Goal: Task Accomplishment & Management: Complete application form

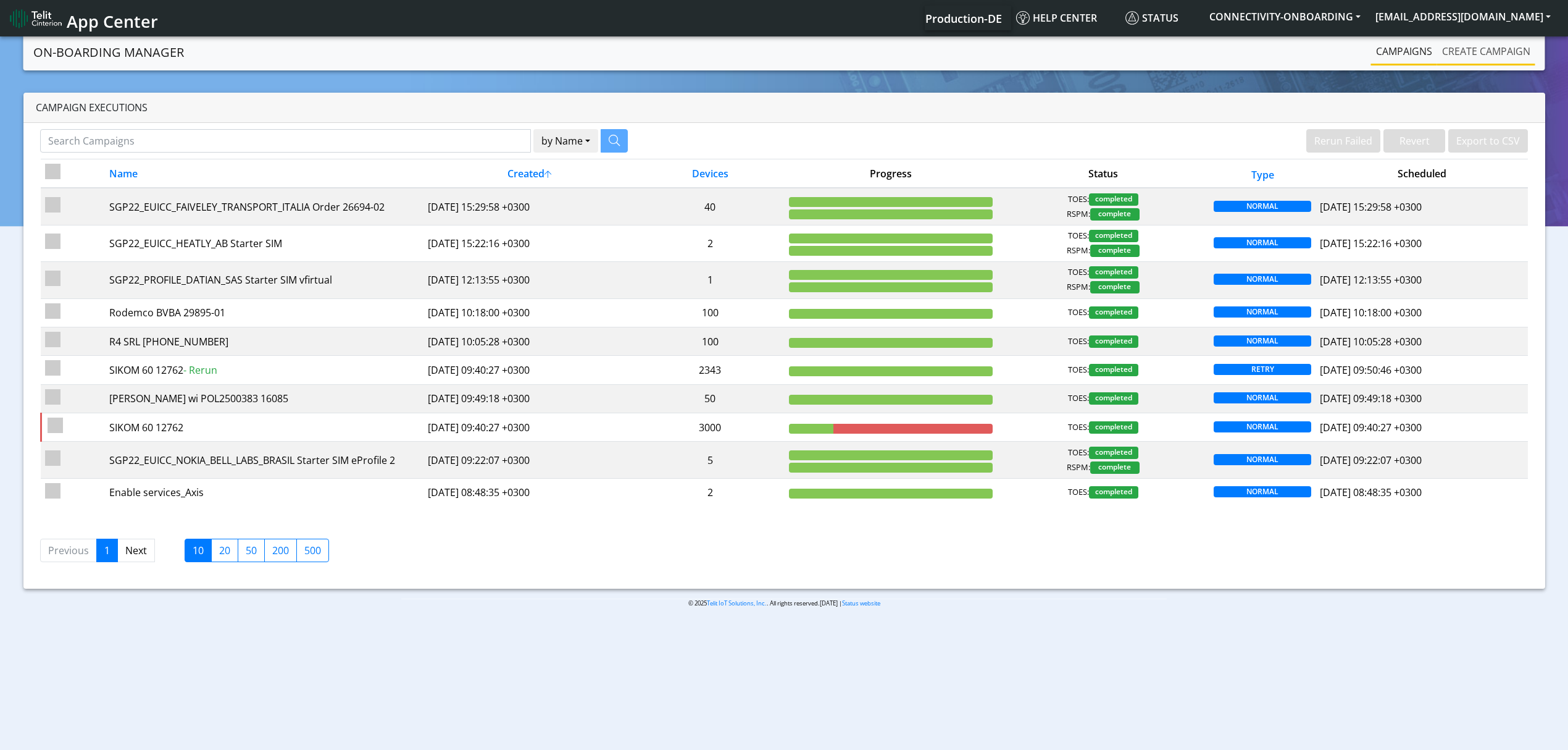
click at [1443, 55] on link "Create campaign" at bounding box center [1485, 51] width 98 height 25
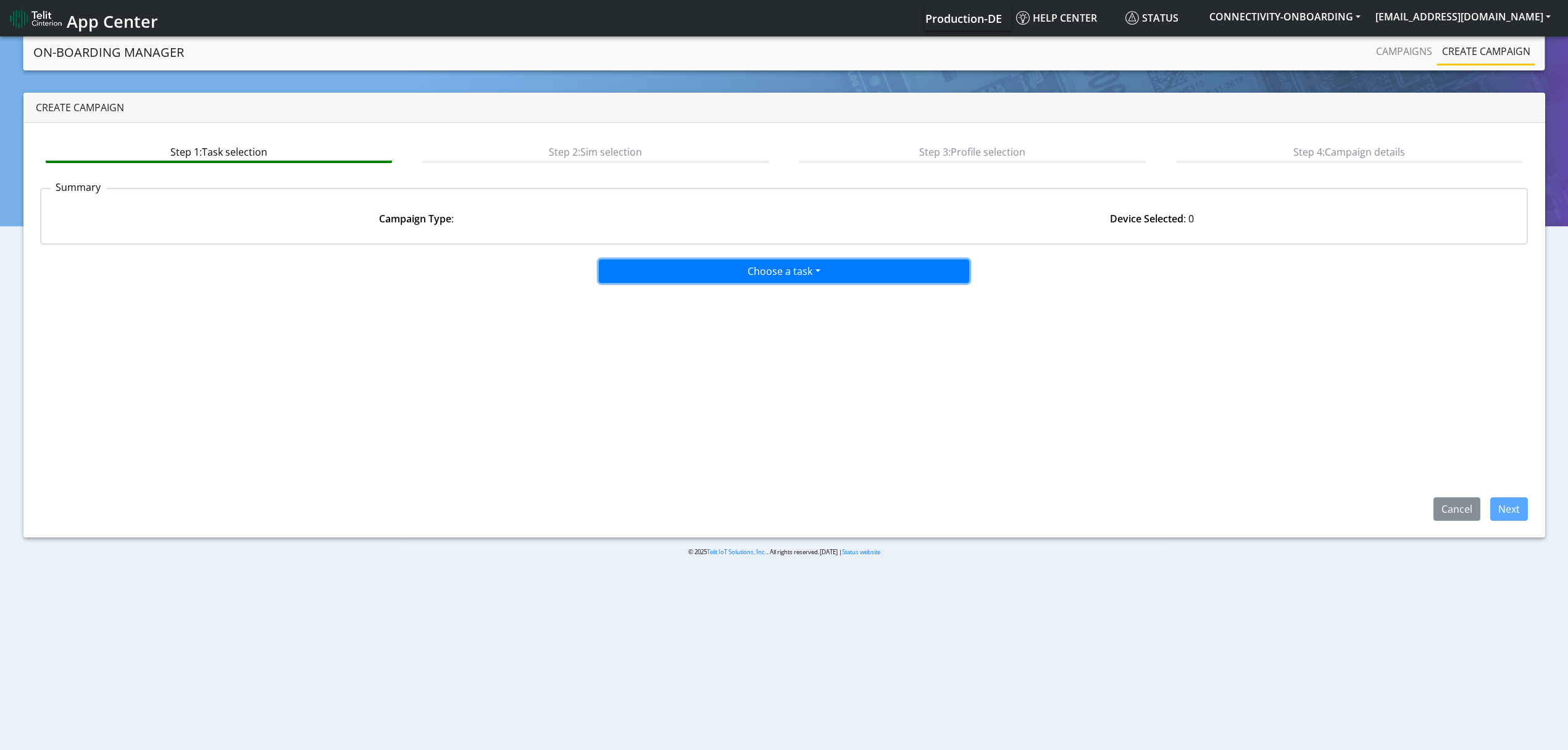
click at [756, 270] on button "Choose a task" at bounding box center [784, 272] width 370 height 24
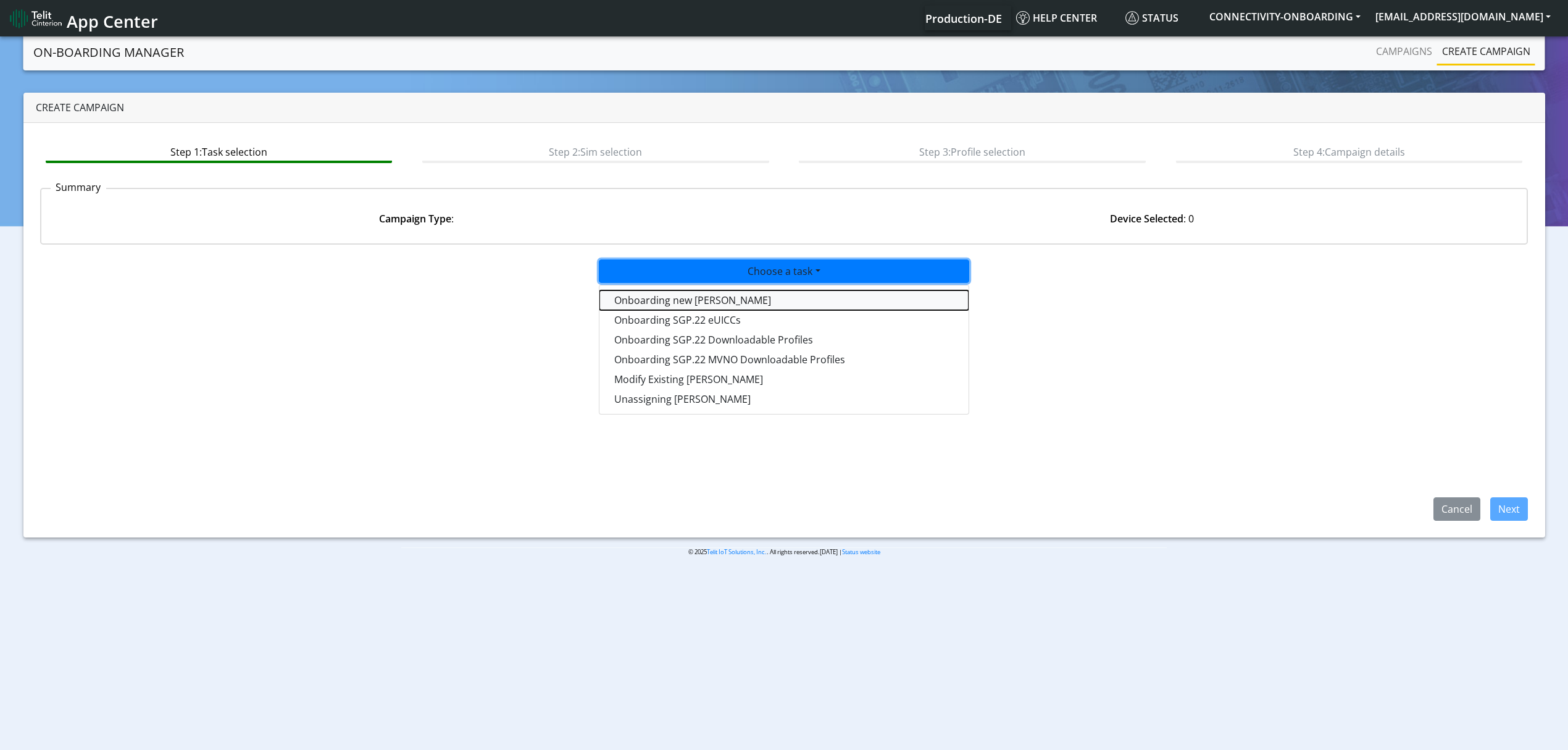
click at [742, 290] on tasktoes-dropdown "Onboarding new SIMs" at bounding box center [784, 300] width 369 height 20
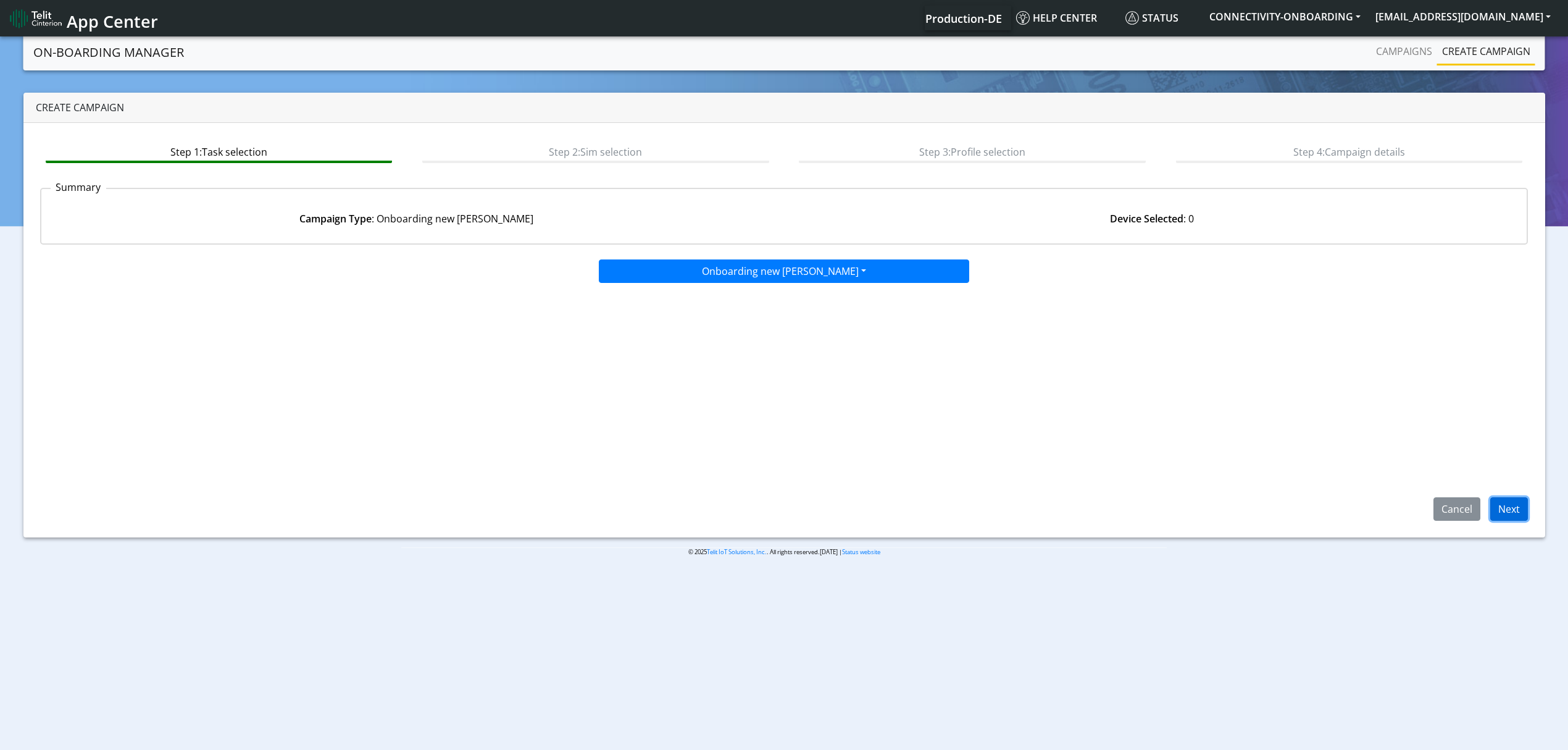
click at [1509, 507] on button "Next" at bounding box center [1508, 509] width 38 height 24
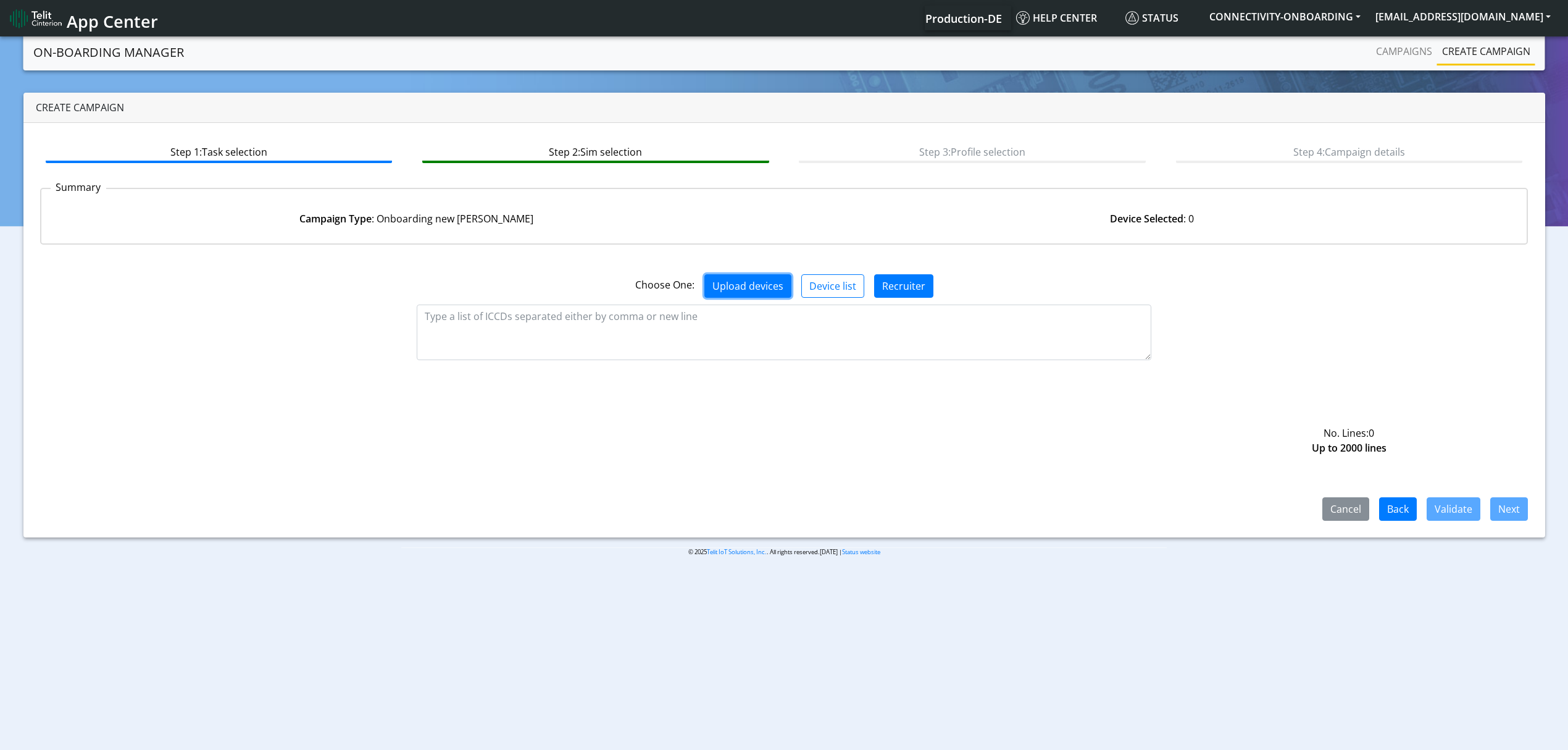
click at [788, 290] on button "Upload devices" at bounding box center [748, 286] width 87 height 24
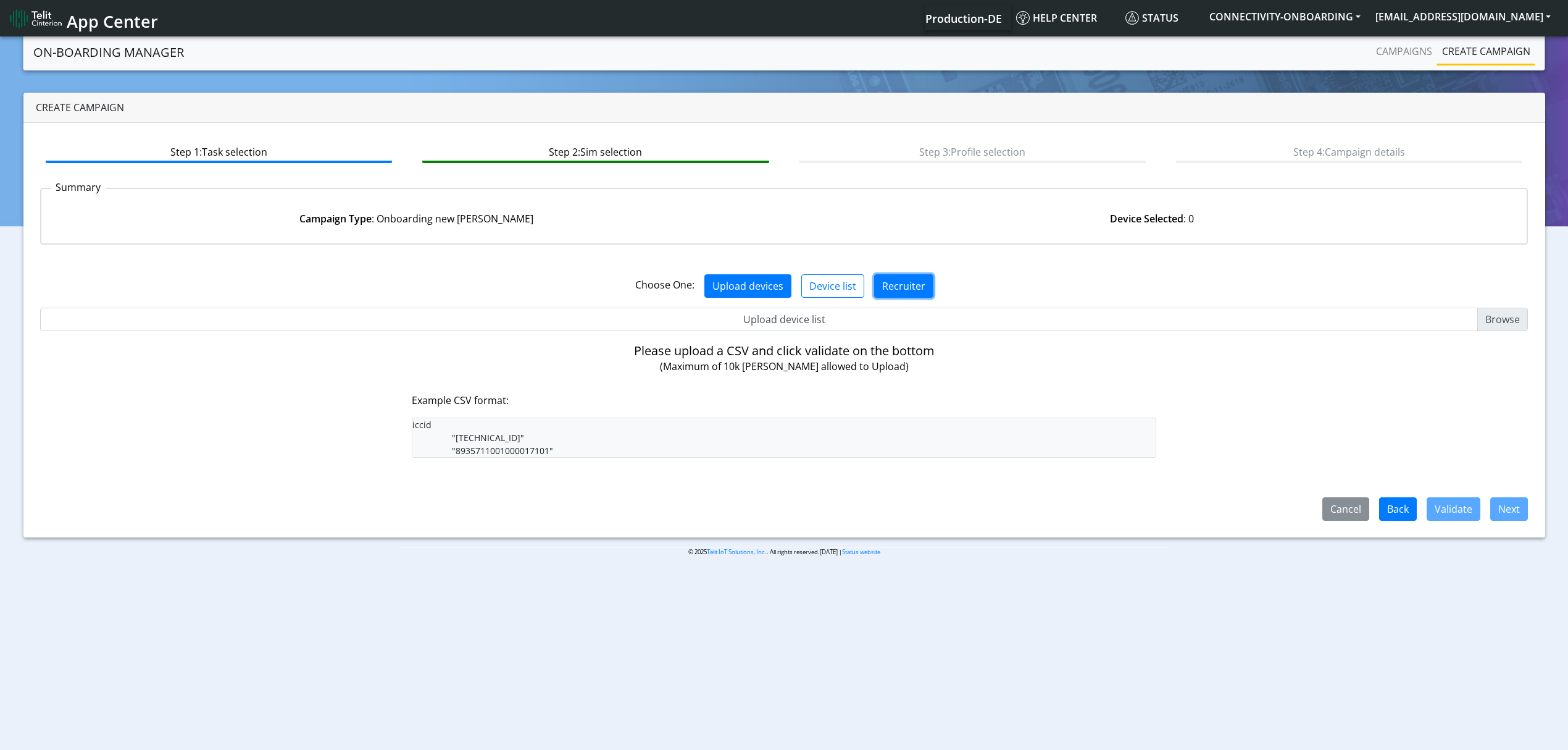
click at [907, 281] on button "Recruiter" at bounding box center [904, 286] width 60 height 24
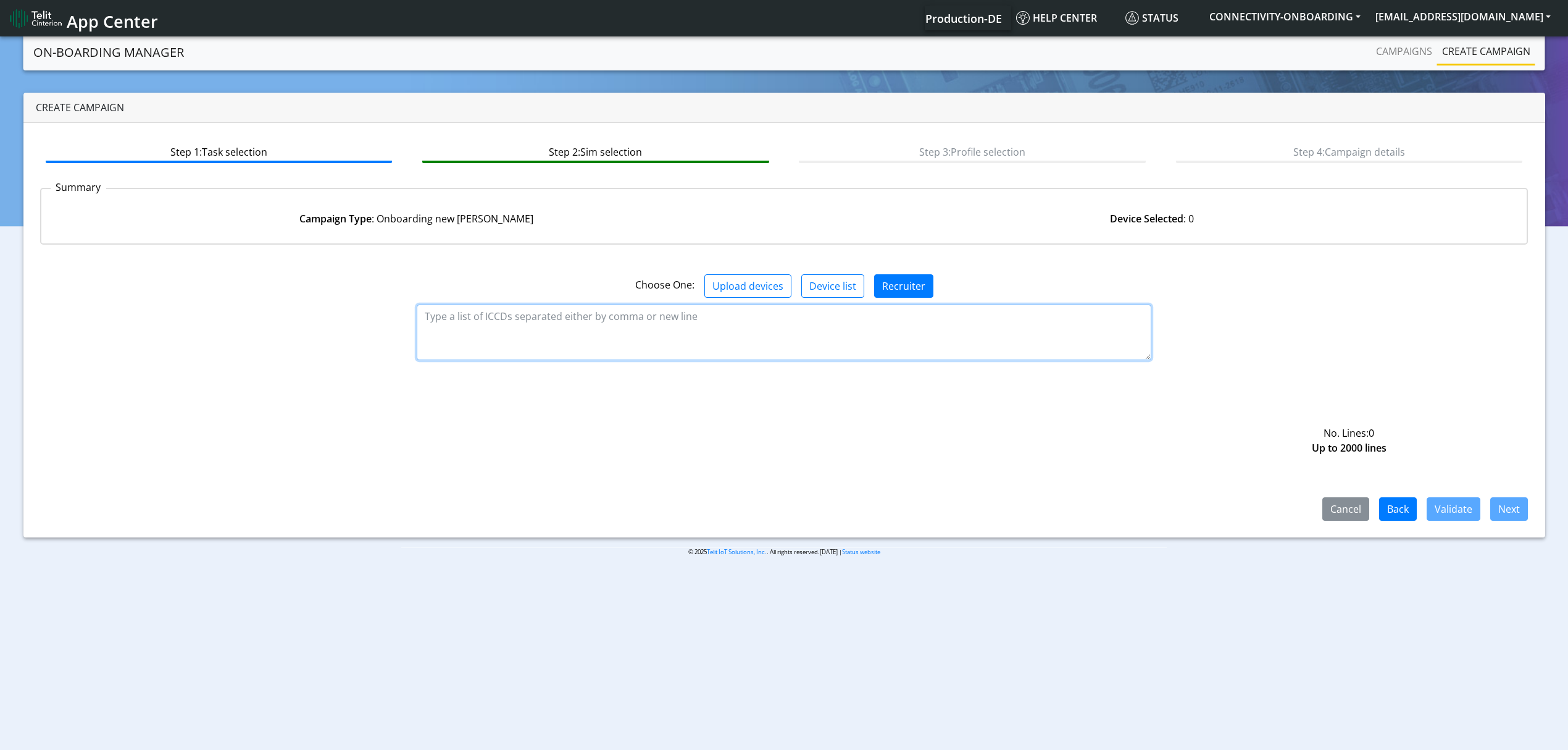
click at [886, 347] on textarea at bounding box center [784, 332] width 735 height 56
paste textarea "89358151000028204173 89358151000028204181"
type textarea "89358151000028204173 89358151000028204181"
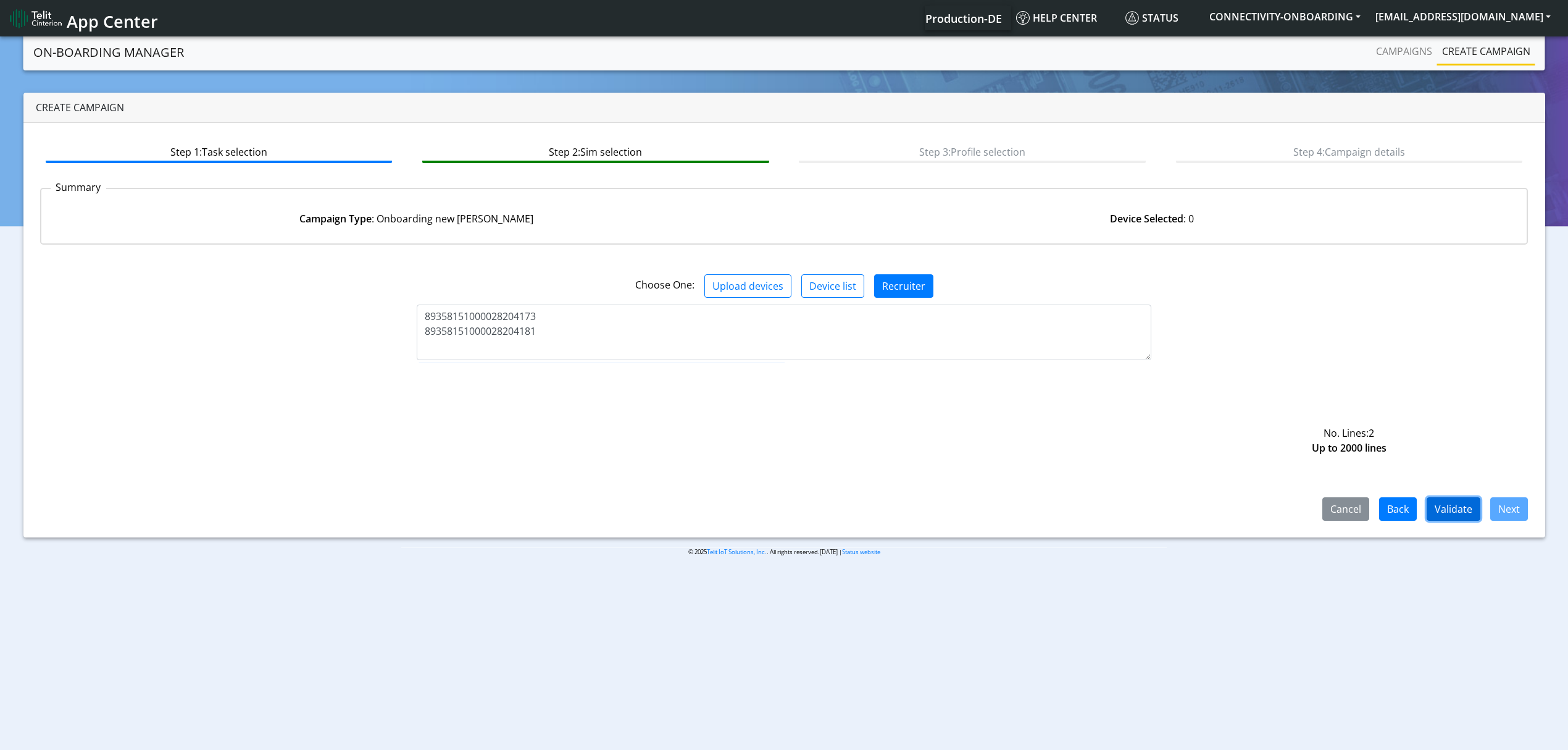
click at [1458, 512] on button "Validate" at bounding box center [1454, 509] width 54 height 24
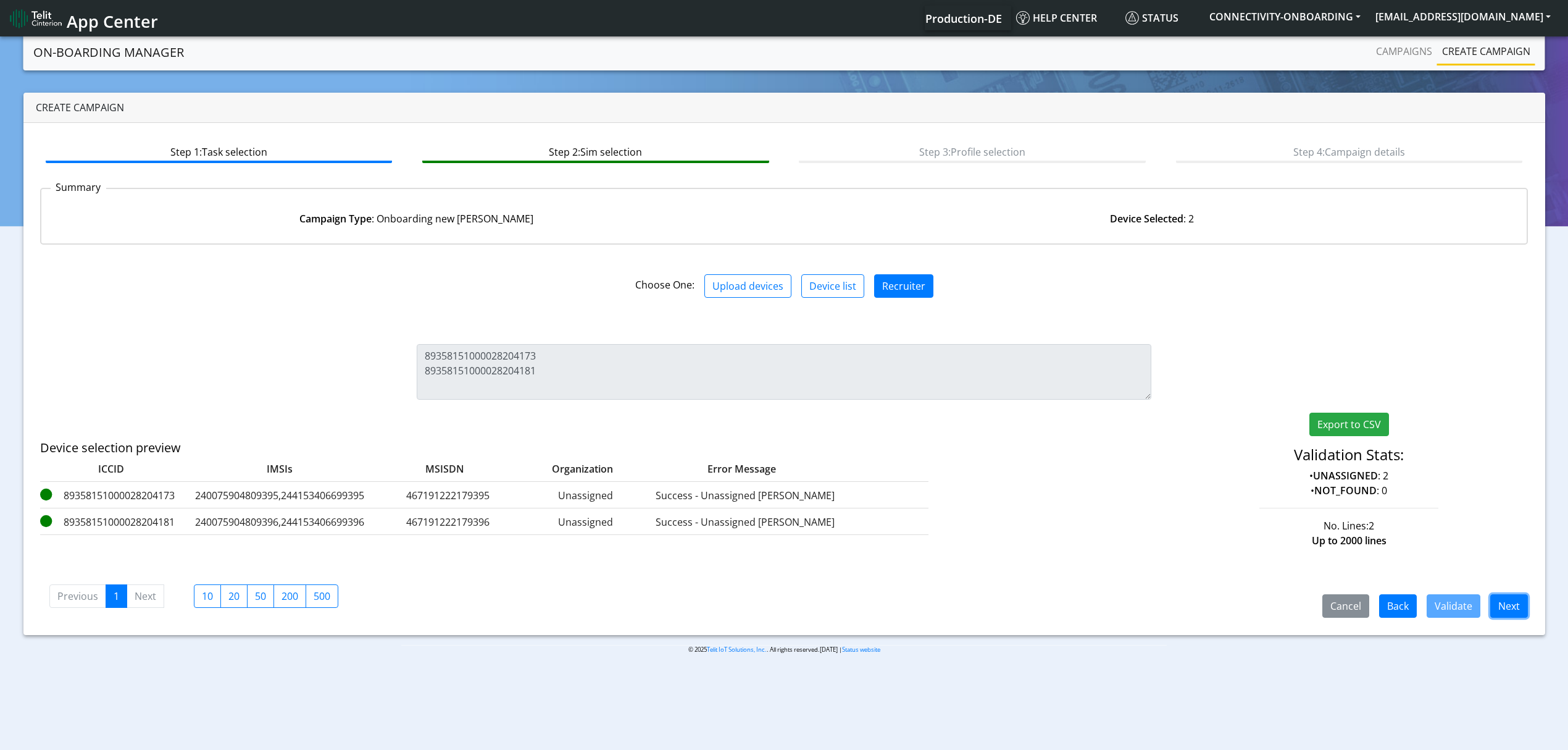
click at [1509, 596] on button "Next" at bounding box center [1508, 606] width 38 height 24
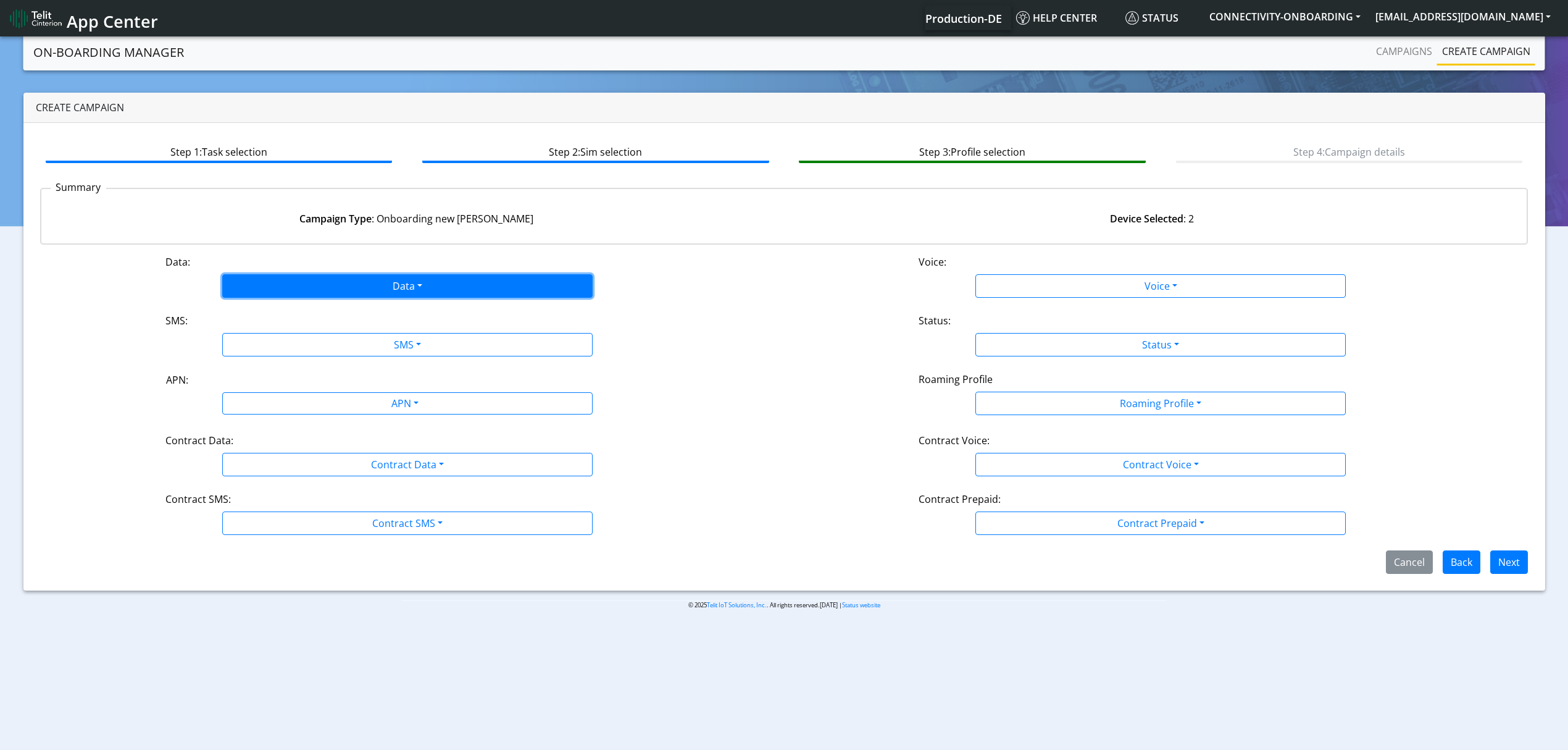
click at [310, 284] on button "Data" at bounding box center [407, 286] width 370 height 24
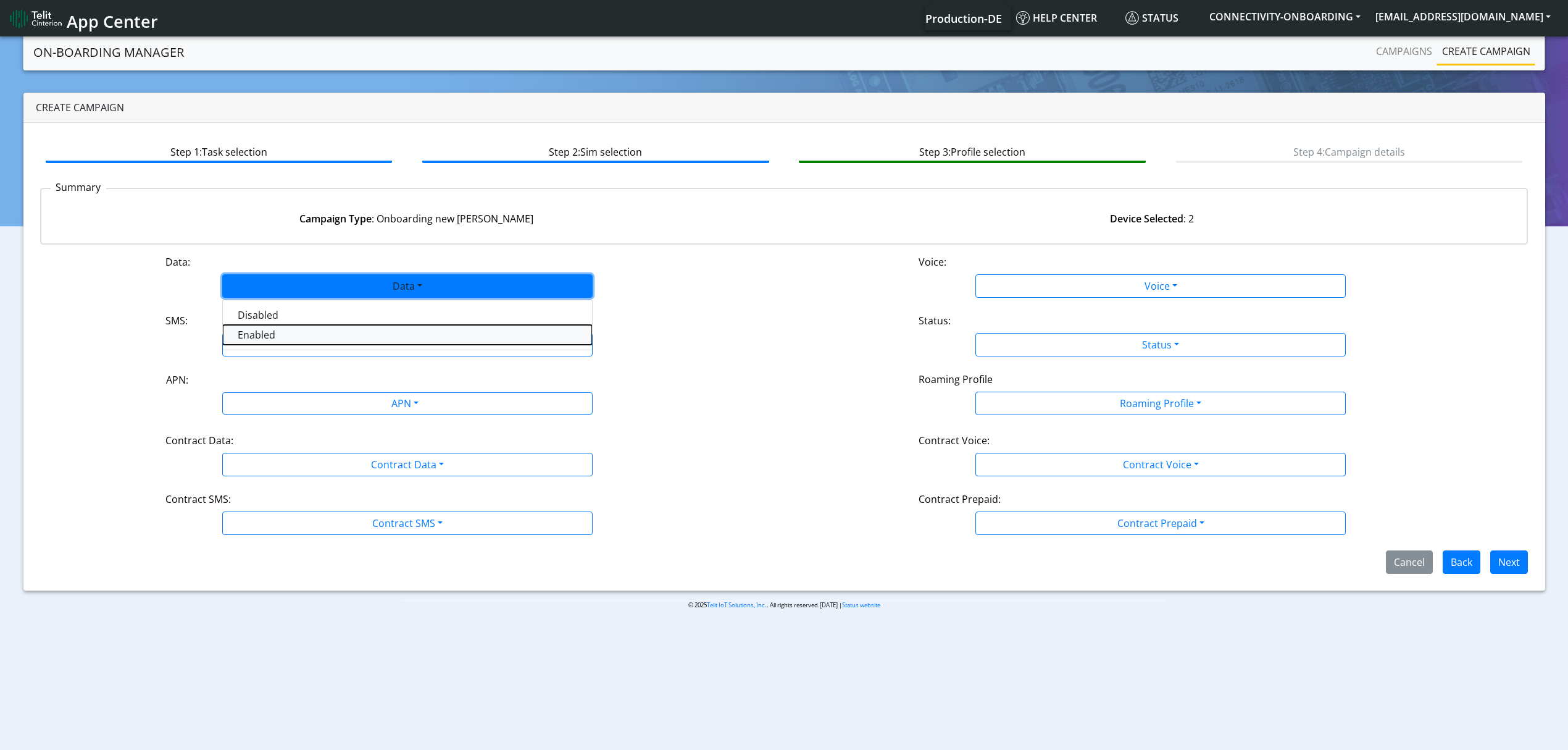
click at [260, 334] on button "Enabled" at bounding box center [407, 335] width 369 height 20
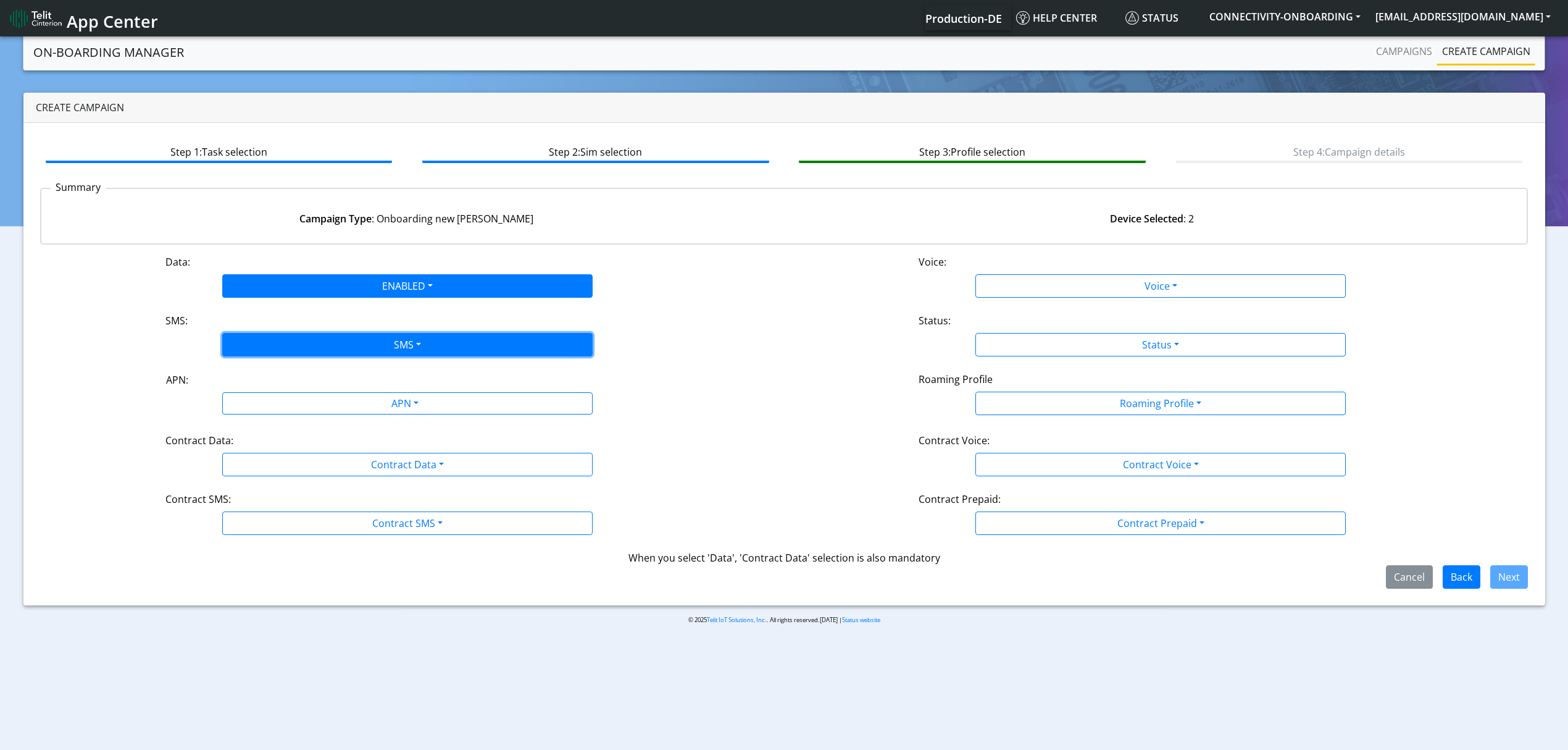
click at [264, 341] on button "SMS" at bounding box center [407, 345] width 370 height 24
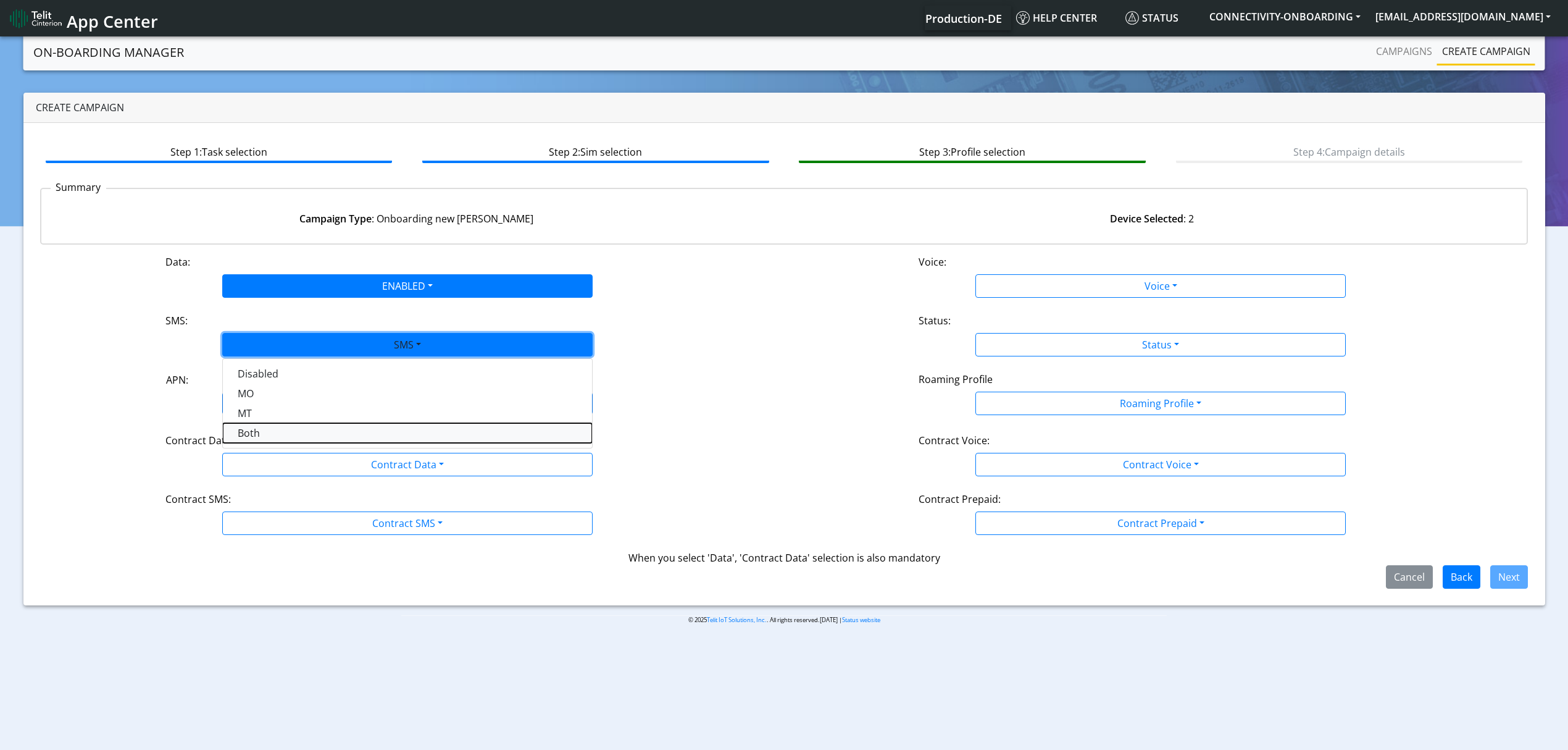
click at [264, 439] on button "Both" at bounding box center [407, 433] width 369 height 20
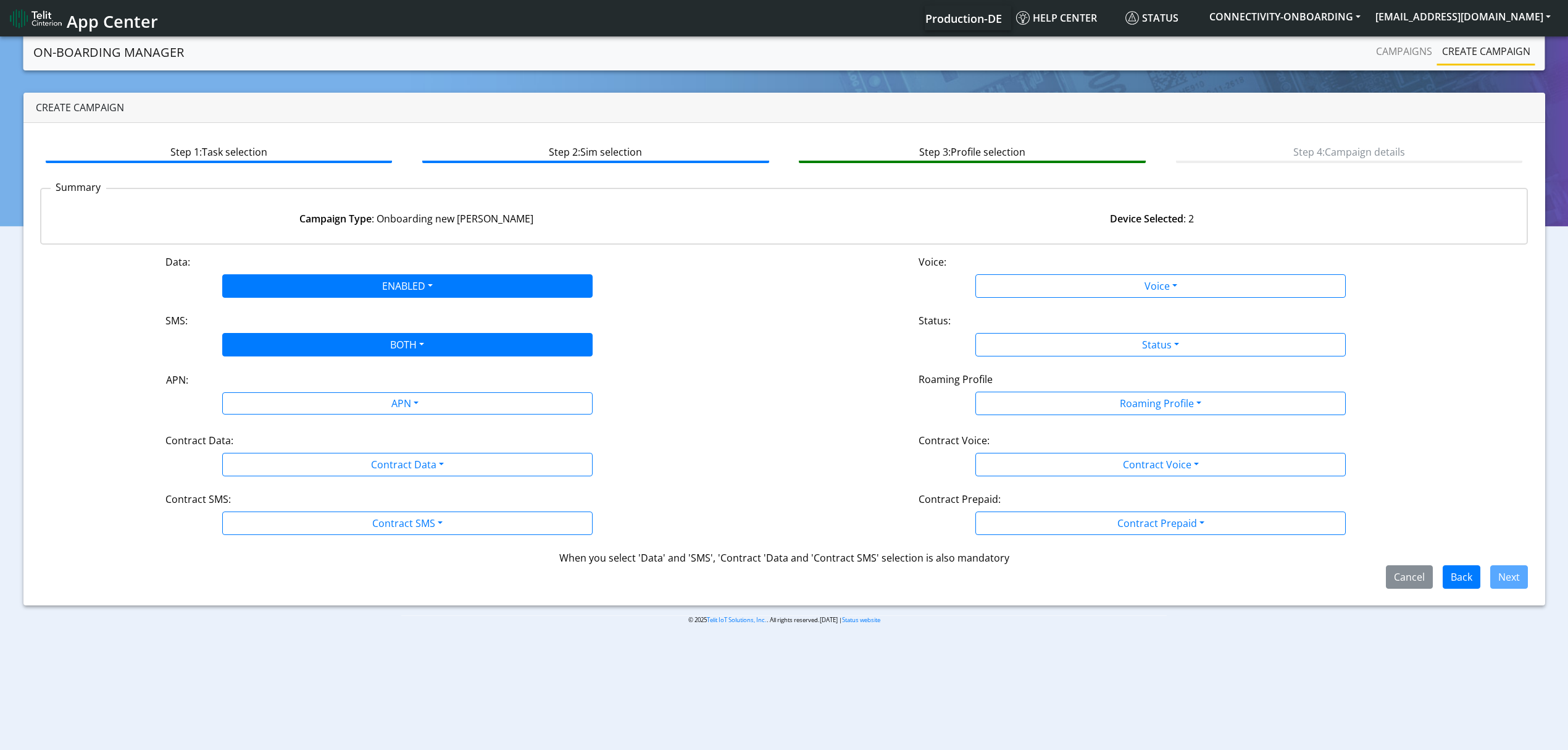
click at [275, 438] on div "Contract Data:" at bounding box center [407, 443] width 502 height 20
click at [284, 415] on div "APN: APN" at bounding box center [407, 393] width 753 height 43
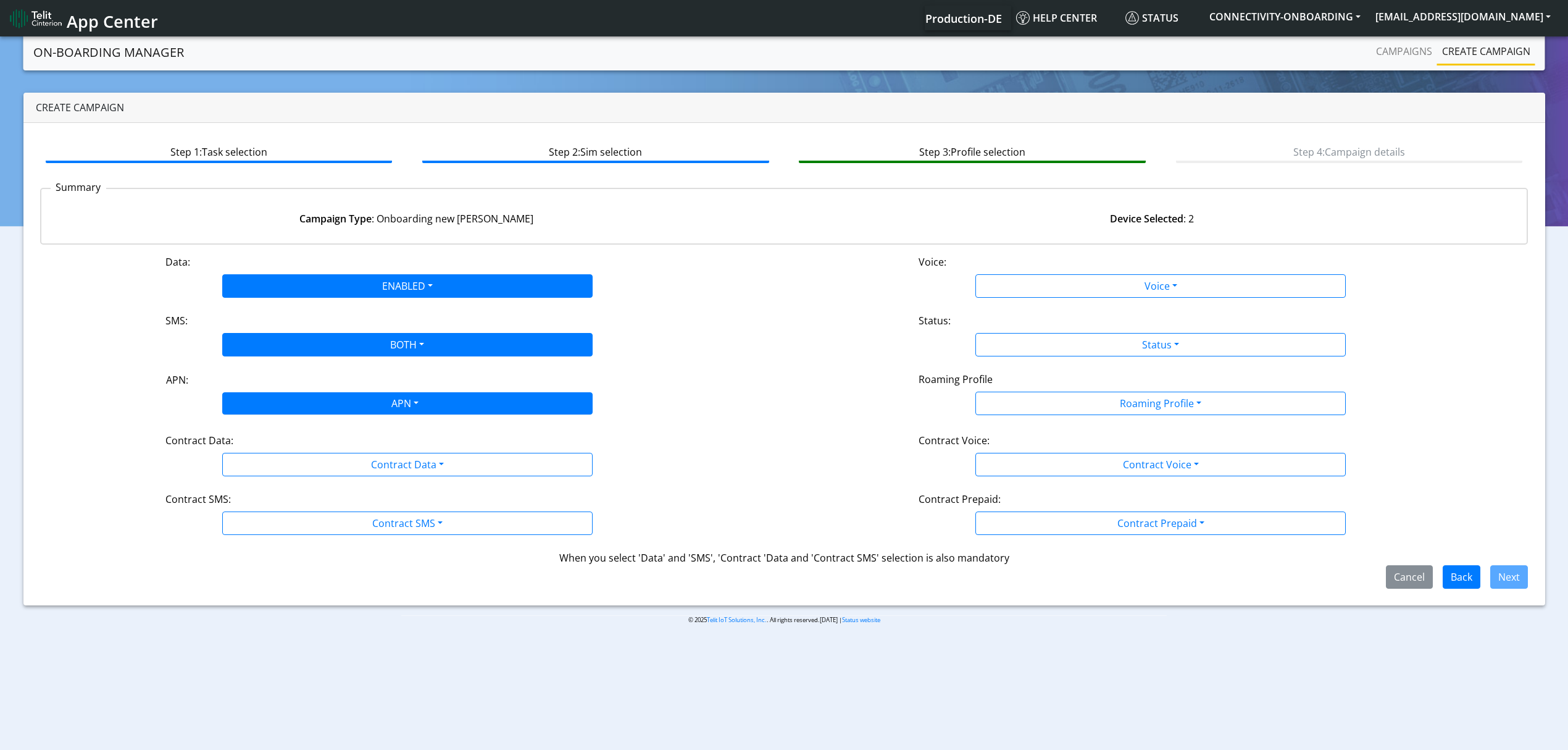
click at [370, 396] on div "APN" at bounding box center [405, 405] width 392 height 24
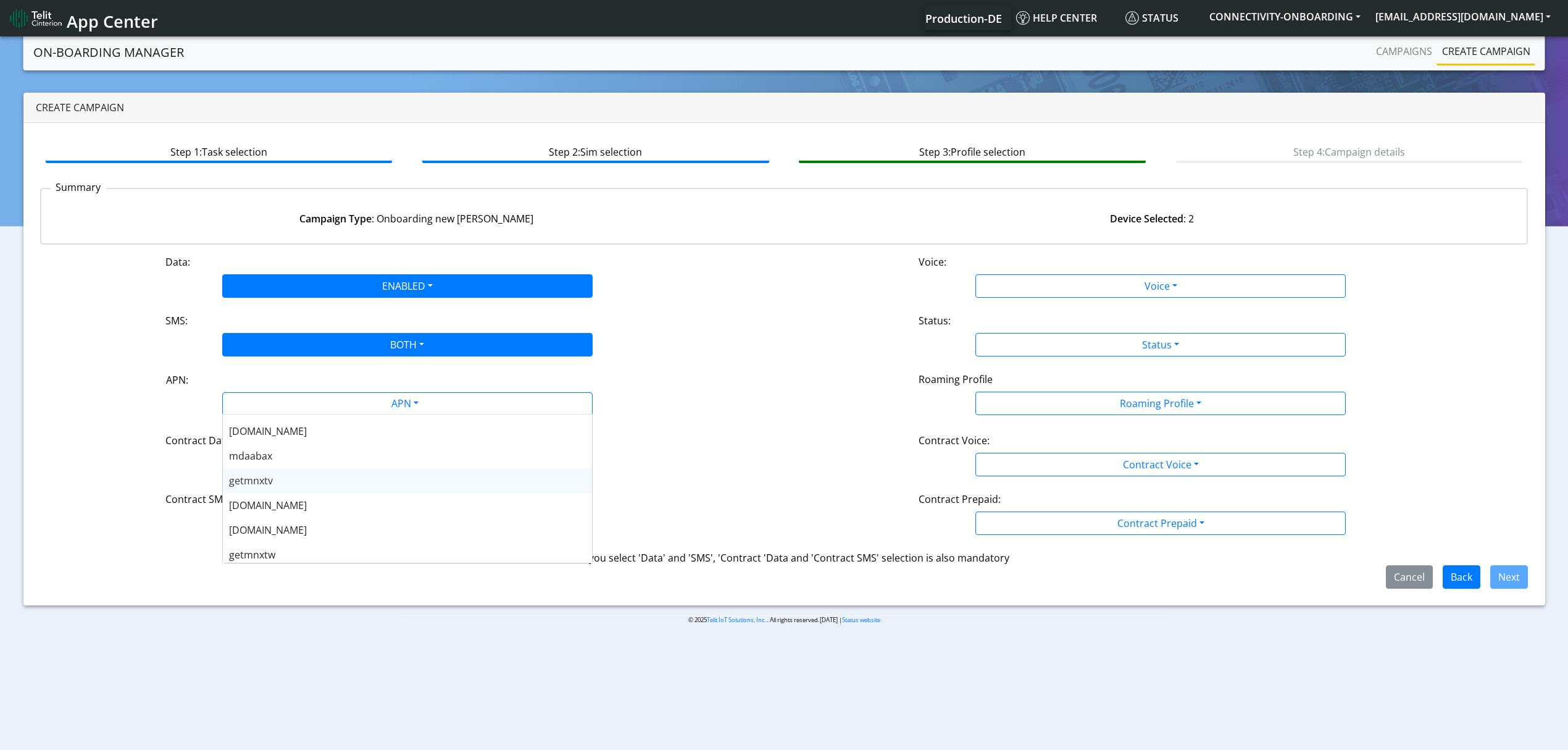
scroll to position [247, 0]
click at [282, 499] on span "nxtesim1.net" at bounding box center [267, 501] width 78 height 14
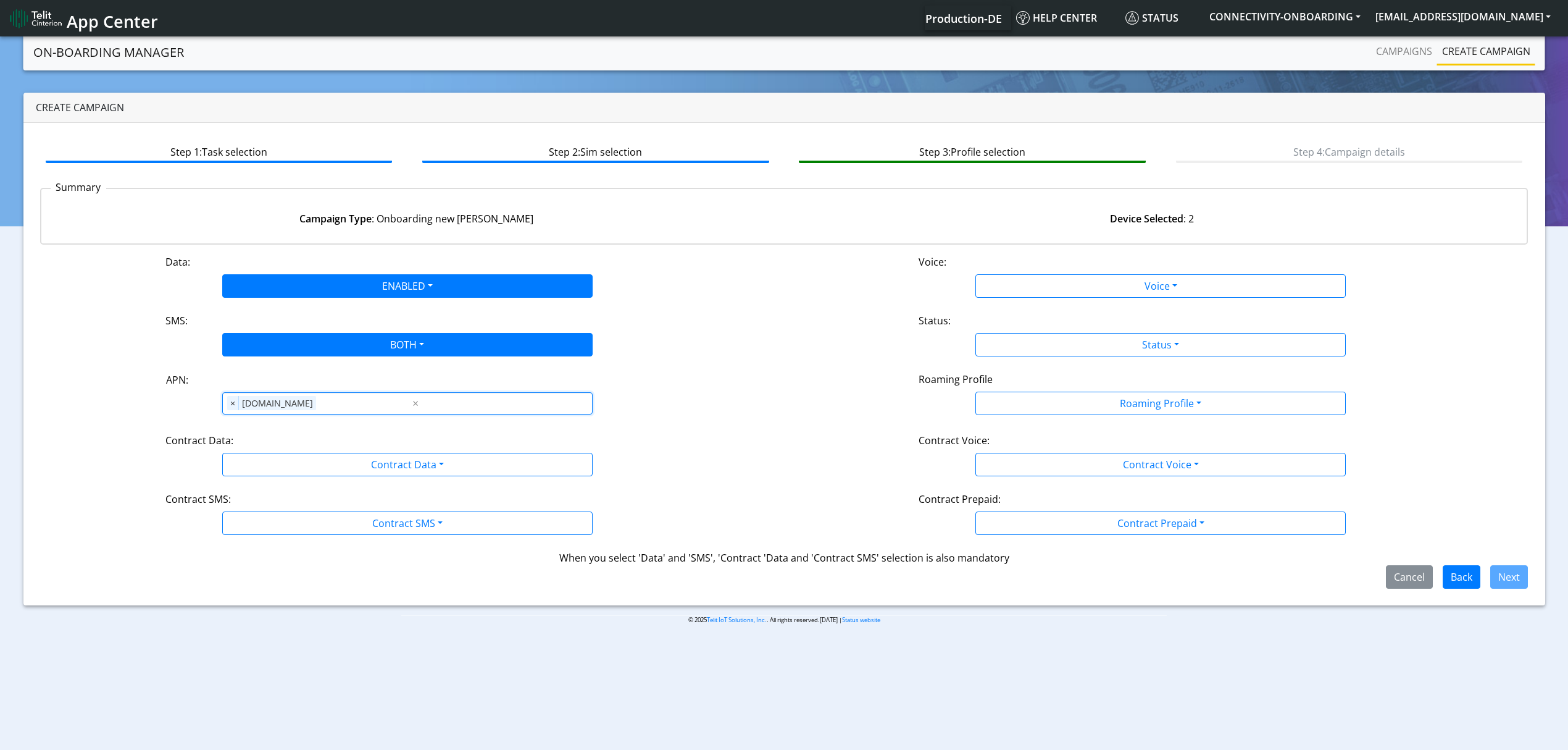
click at [291, 451] on div "Contract Data:" at bounding box center [407, 443] width 502 height 20
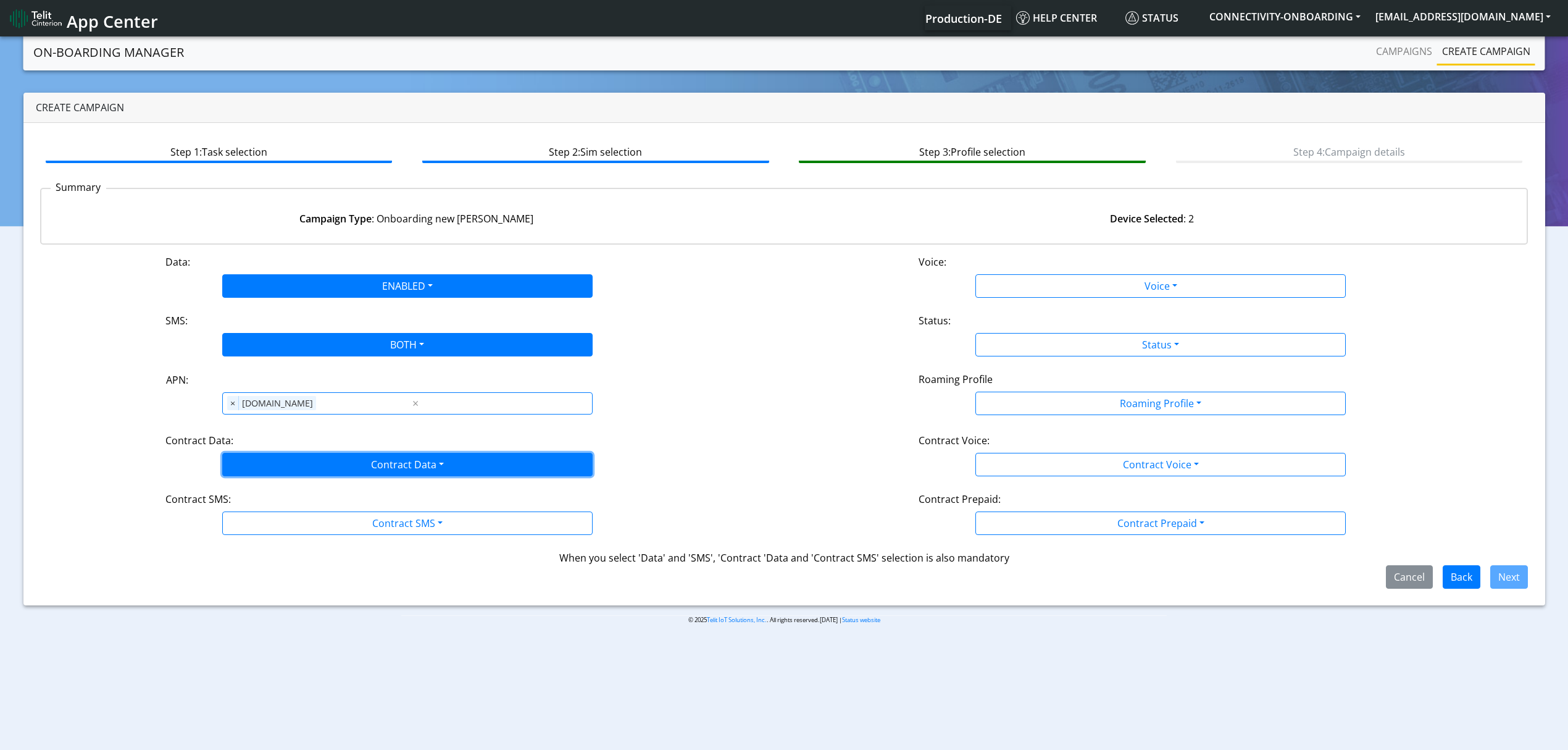
click at [282, 469] on button "Contract Data" at bounding box center [407, 465] width 370 height 24
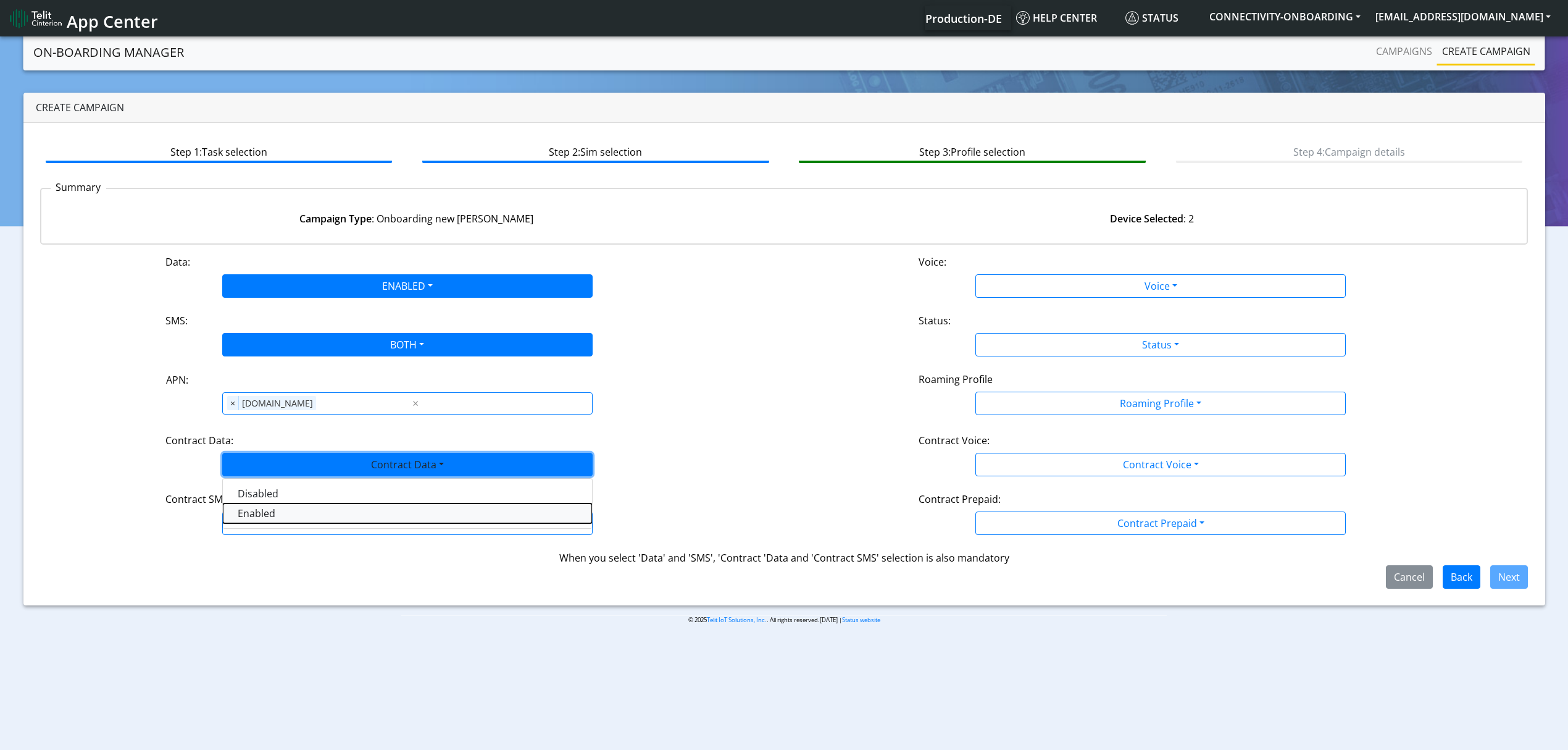
click at [282, 519] on Dataenabled-dropdown "Enabled" at bounding box center [407, 513] width 369 height 20
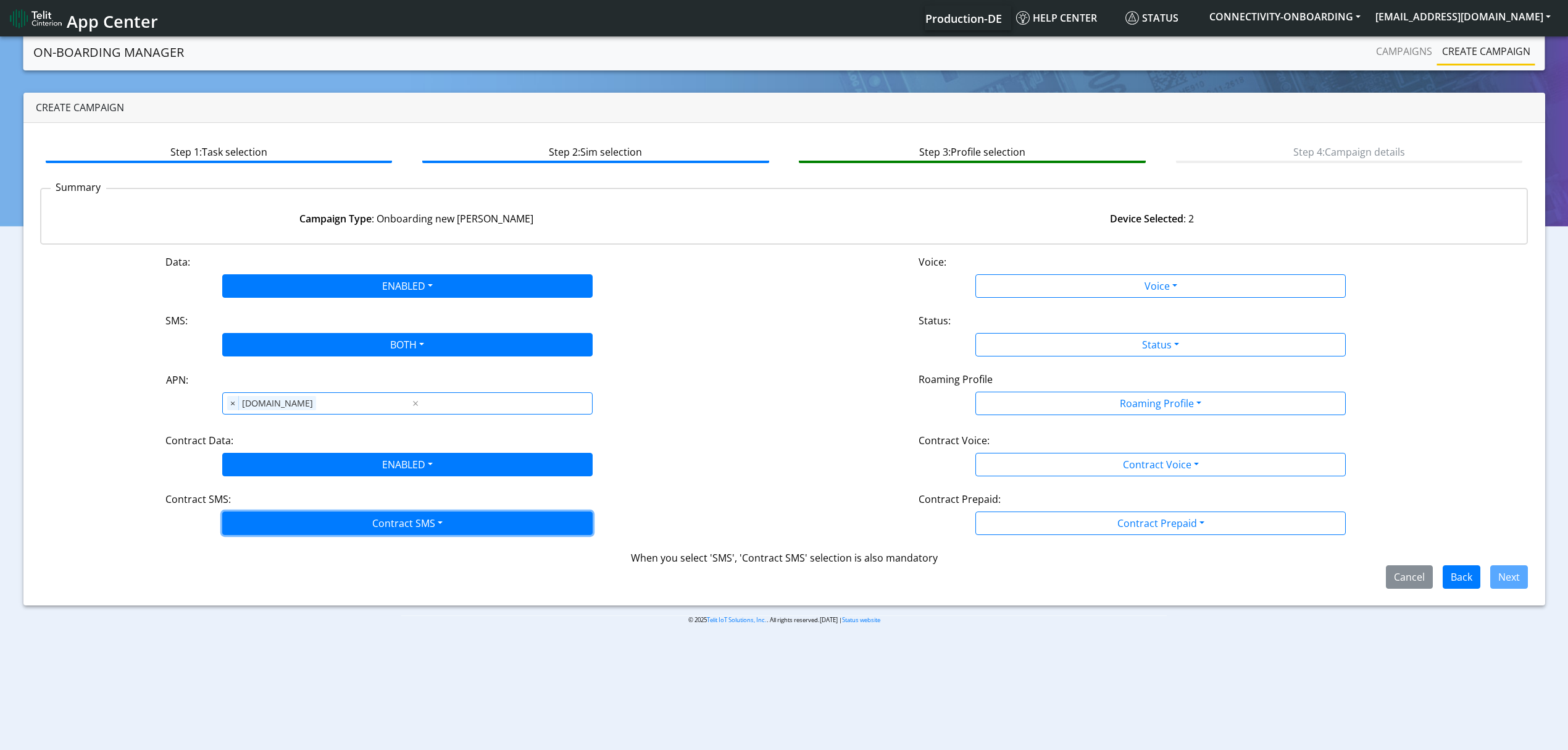
click at [285, 532] on button "Contract SMS" at bounding box center [407, 523] width 370 height 24
click at [282, 610] on SMSboth-dropdown "Both" at bounding box center [407, 612] width 369 height 20
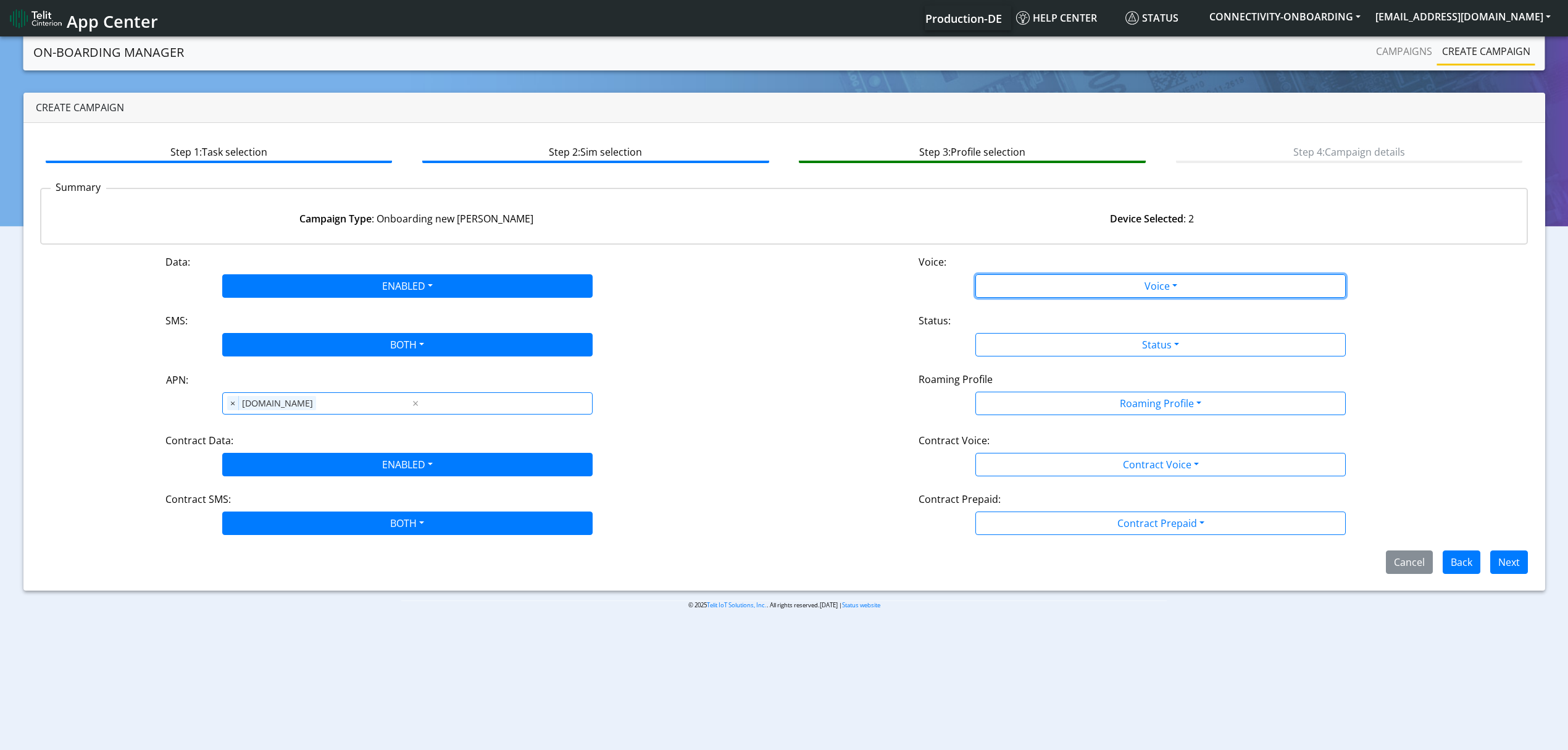
drag, startPoint x: 1143, startPoint y: 296, endPoint x: 1000, endPoint y: 331, distance: 147.2
click at [1141, 296] on button "Voice" at bounding box center [1160, 286] width 370 height 24
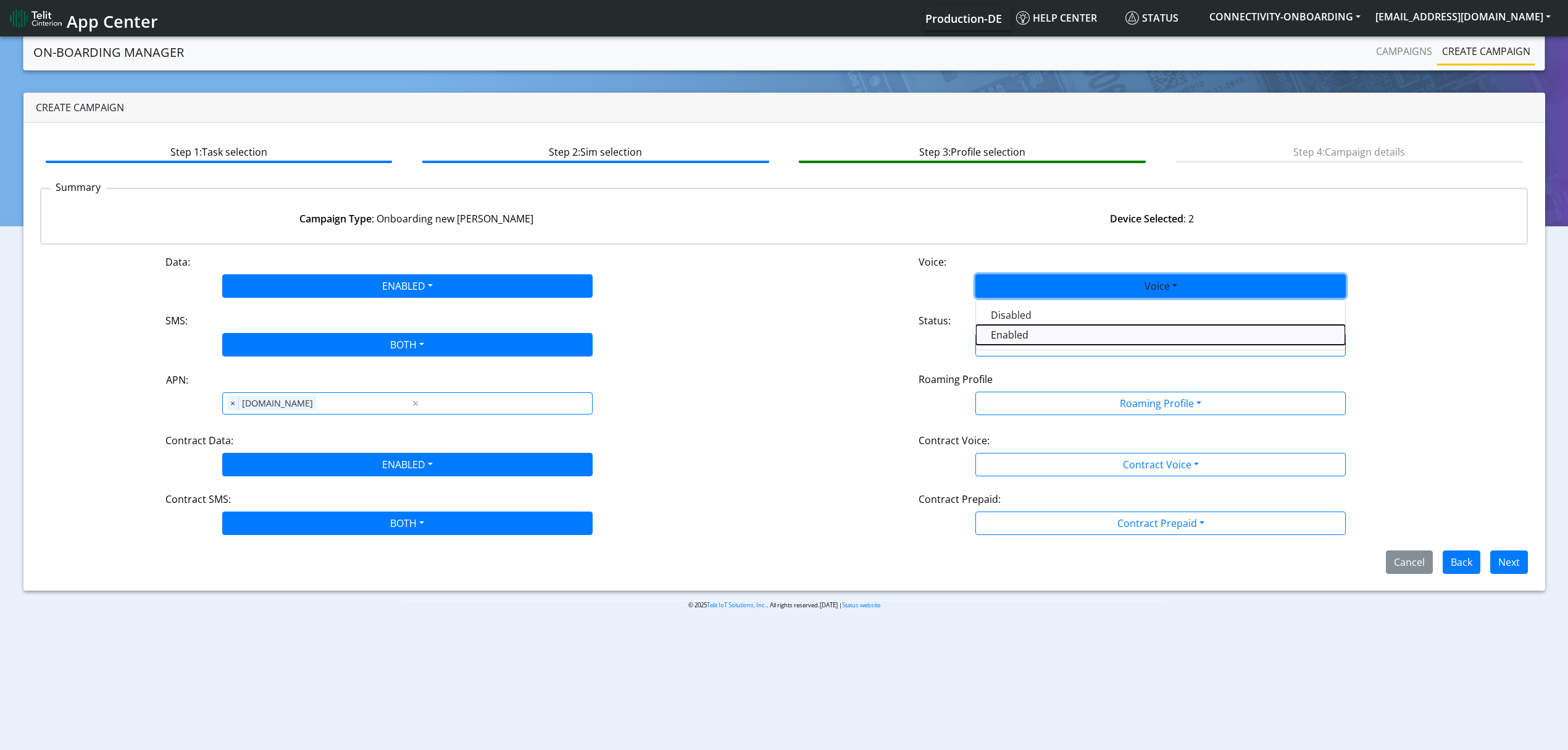
click at [988, 331] on button "Enabled" at bounding box center [1159, 335] width 369 height 20
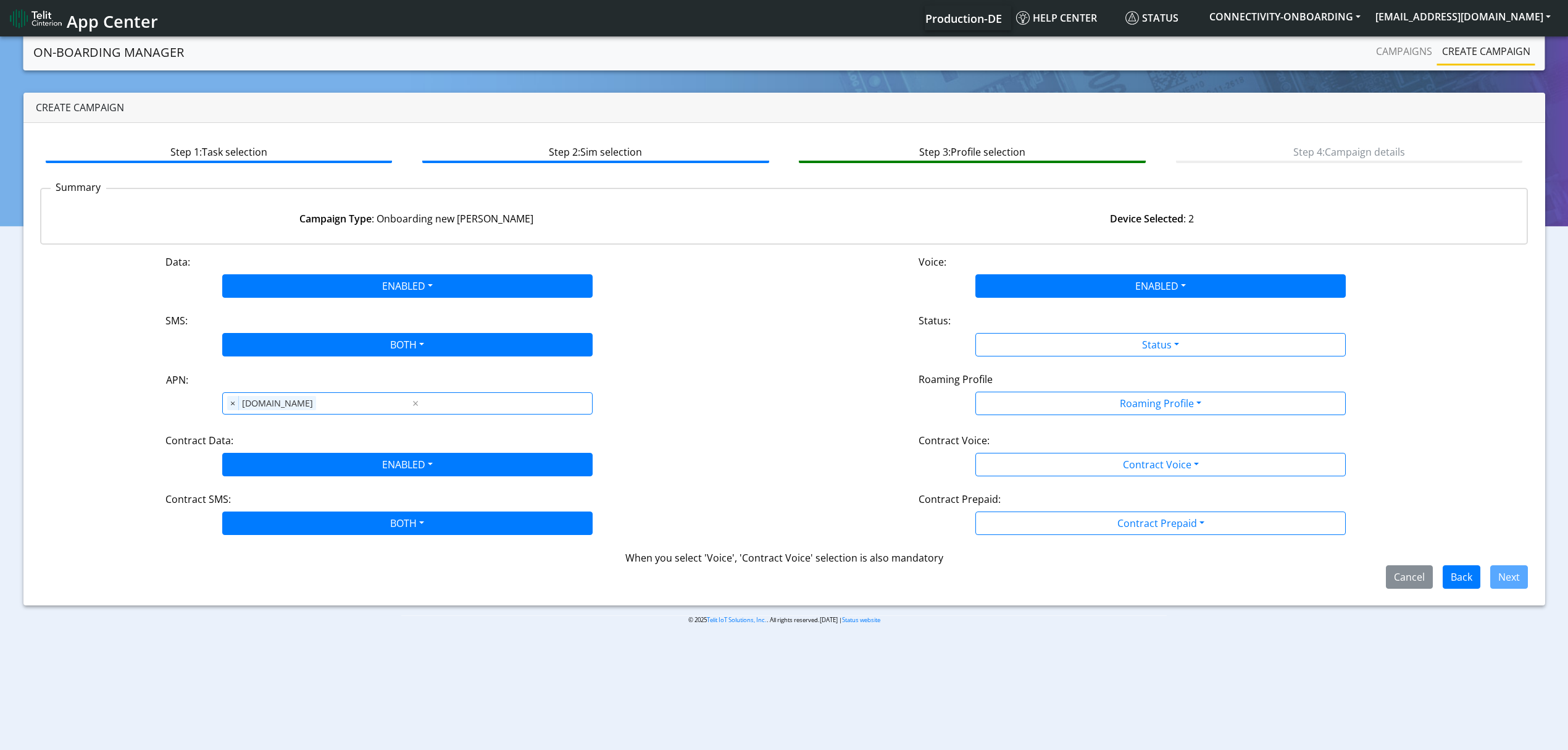
click at [1016, 298] on div "Data: ENABLED Disabled Enabled Voice: ENABLED Disabled Enabled SMS: BOTH Disabl…" at bounding box center [784, 422] width 1488 height 334
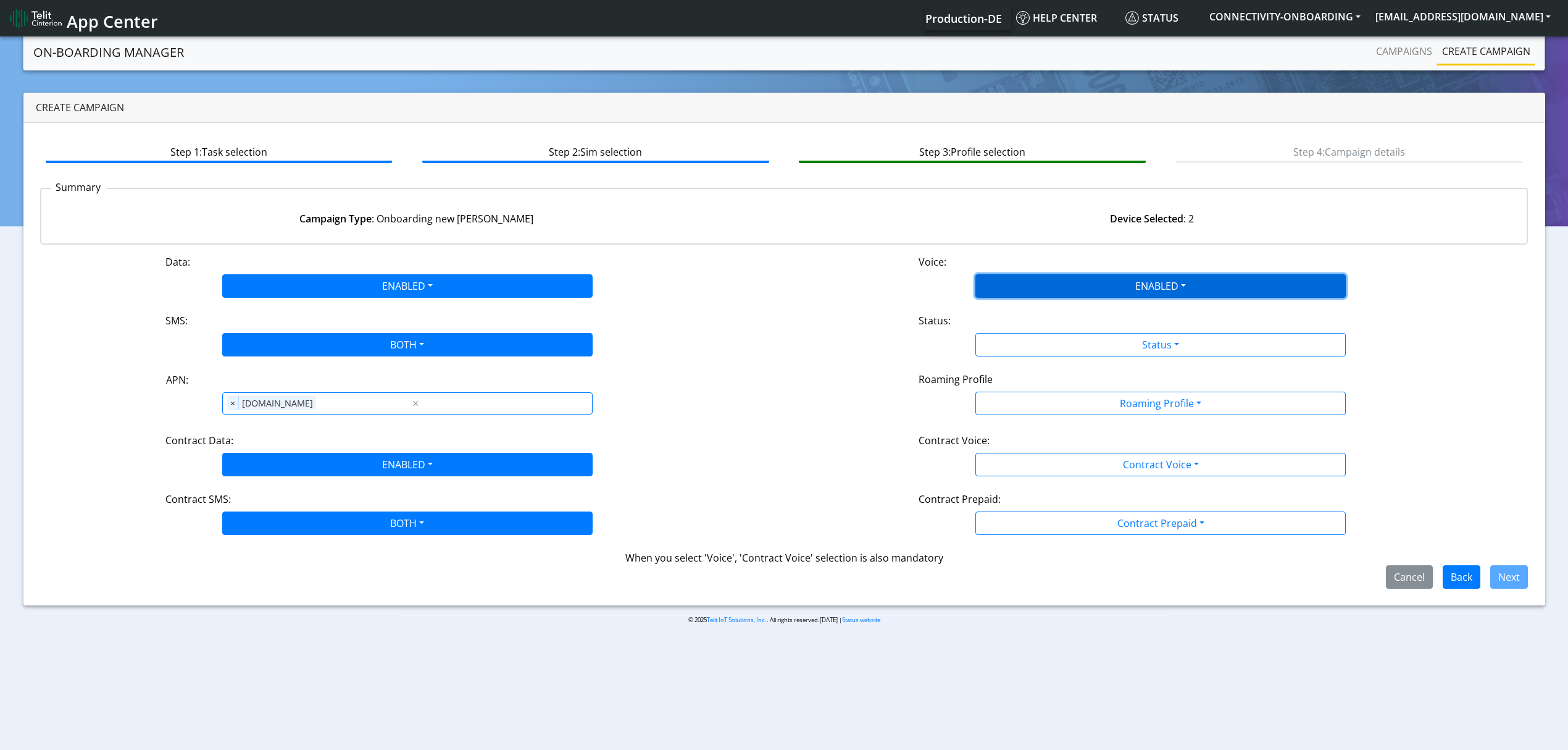
click at [1022, 293] on button "ENABLED" at bounding box center [1160, 286] width 370 height 24
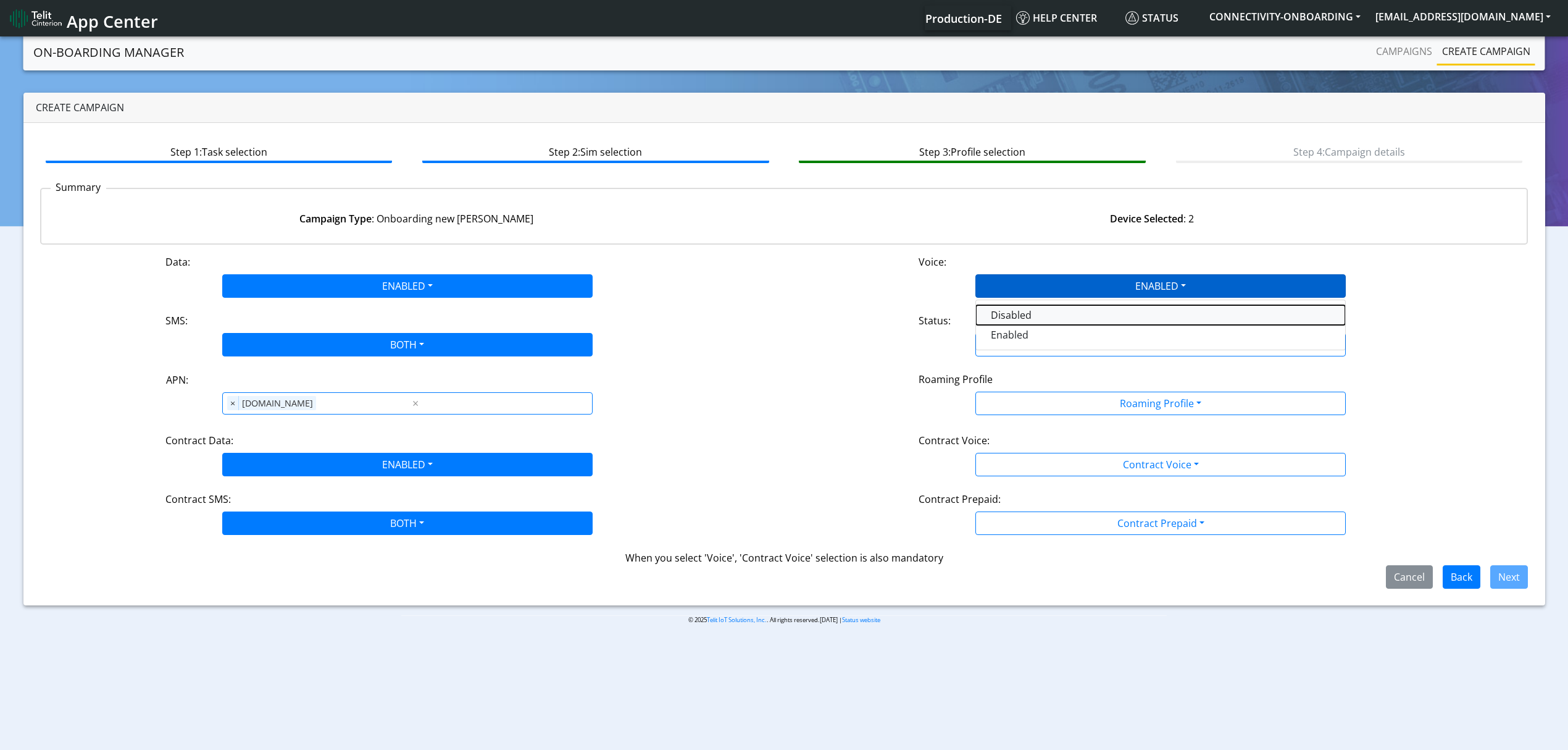
click at [1023, 306] on button "Disabled" at bounding box center [1159, 315] width 369 height 20
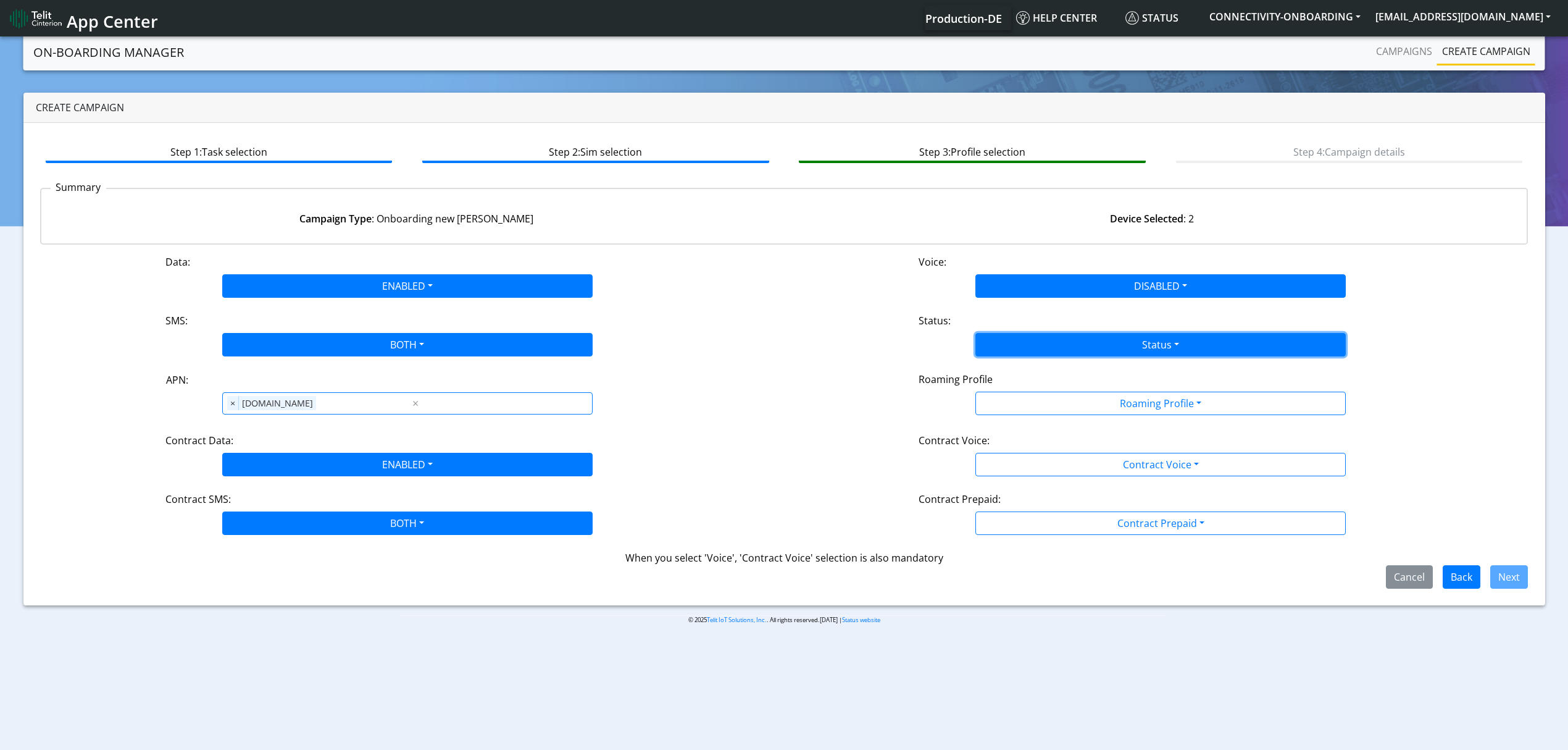
click at [1027, 341] on button "Status" at bounding box center [1160, 345] width 370 height 24
click at [1032, 375] on button "Activate" at bounding box center [1159, 374] width 369 height 20
click at [1045, 446] on div "Contract Voice:" at bounding box center [1159, 443] width 502 height 20
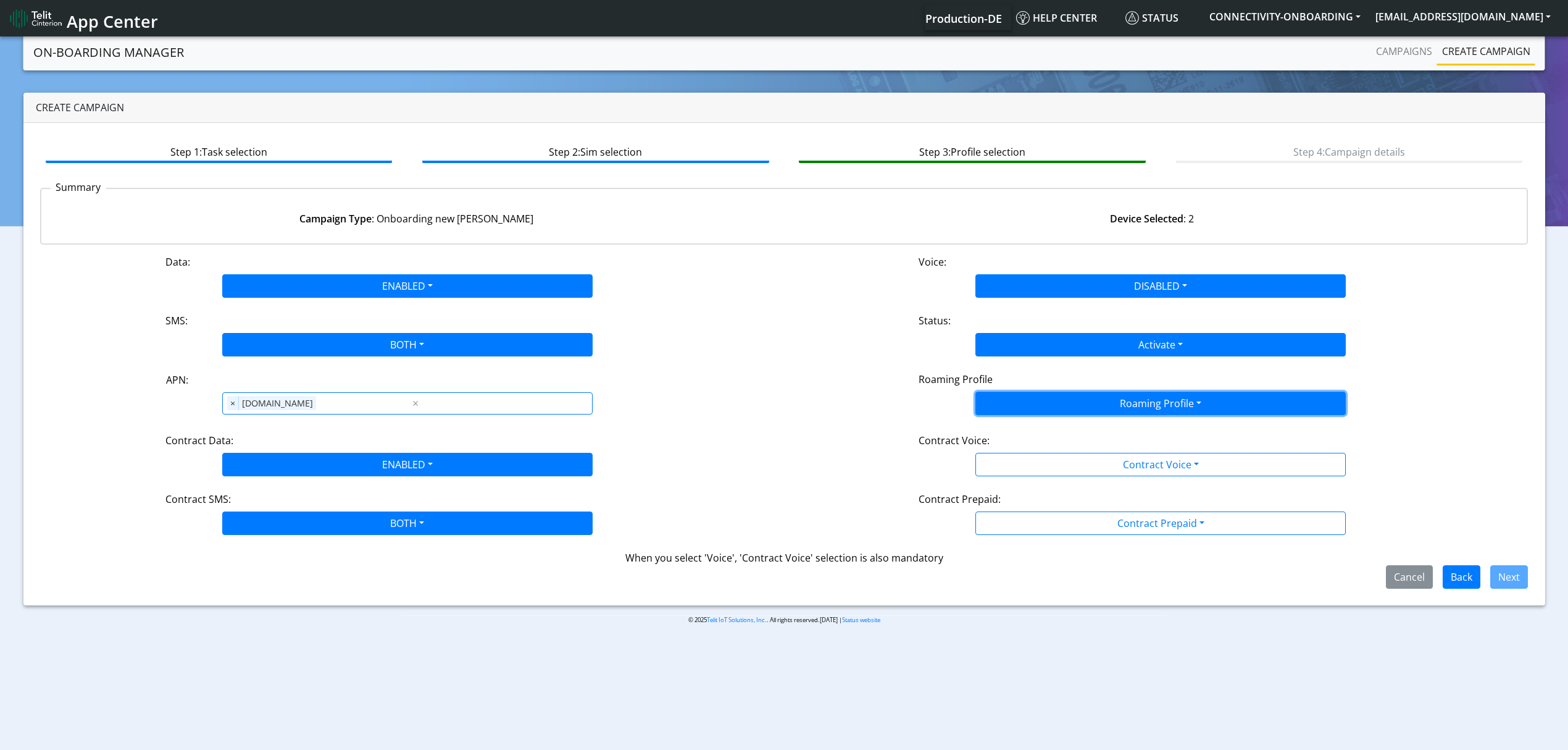
click at [1028, 413] on button "Roaming Profile" at bounding box center [1160, 404] width 370 height 24
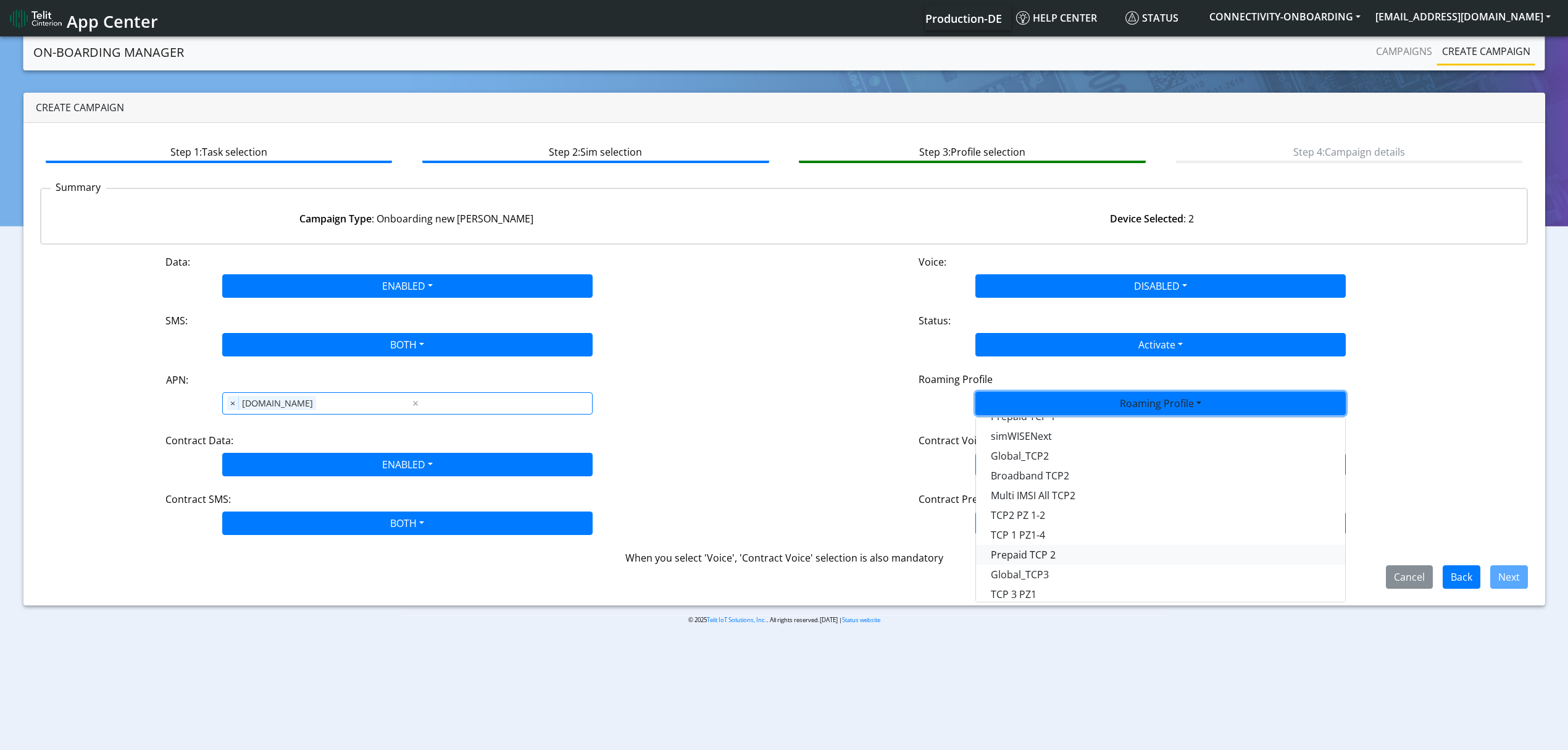
scroll to position [326, 0]
click at [1029, 587] on Profile-dropdown "Global TCP 5" at bounding box center [1159, 587] width 369 height 20
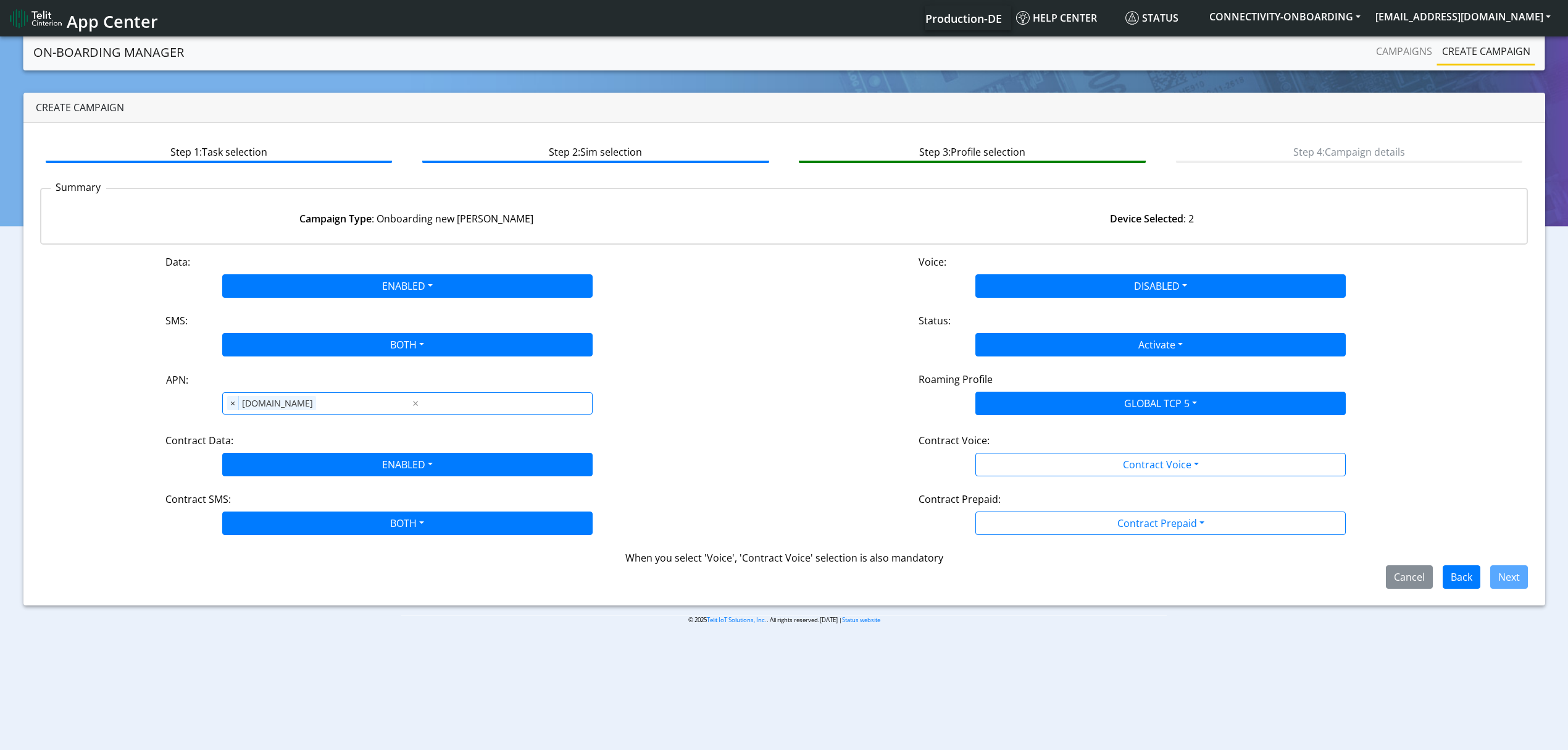
click at [1030, 486] on div "Data: ENABLED Disabled Enabled Voice: DISABLED Disabled Enabled SMS: BOTH Disab…" at bounding box center [784, 422] width 1488 height 334
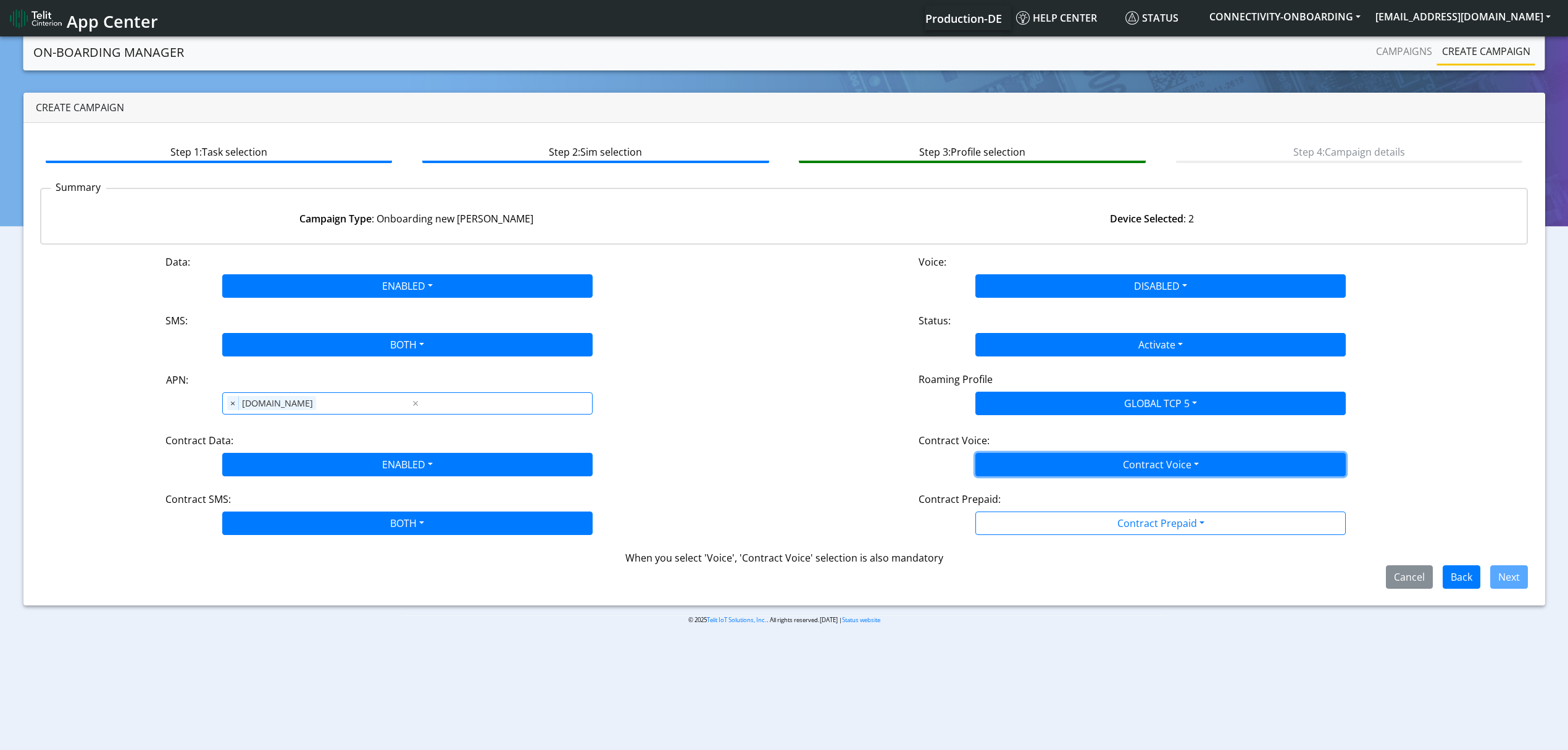
click at [1030, 475] on button "Contract Voice" at bounding box center [1160, 465] width 370 height 24
click at [1031, 490] on Voicedisabled-dropdown "Disabled" at bounding box center [1159, 493] width 369 height 20
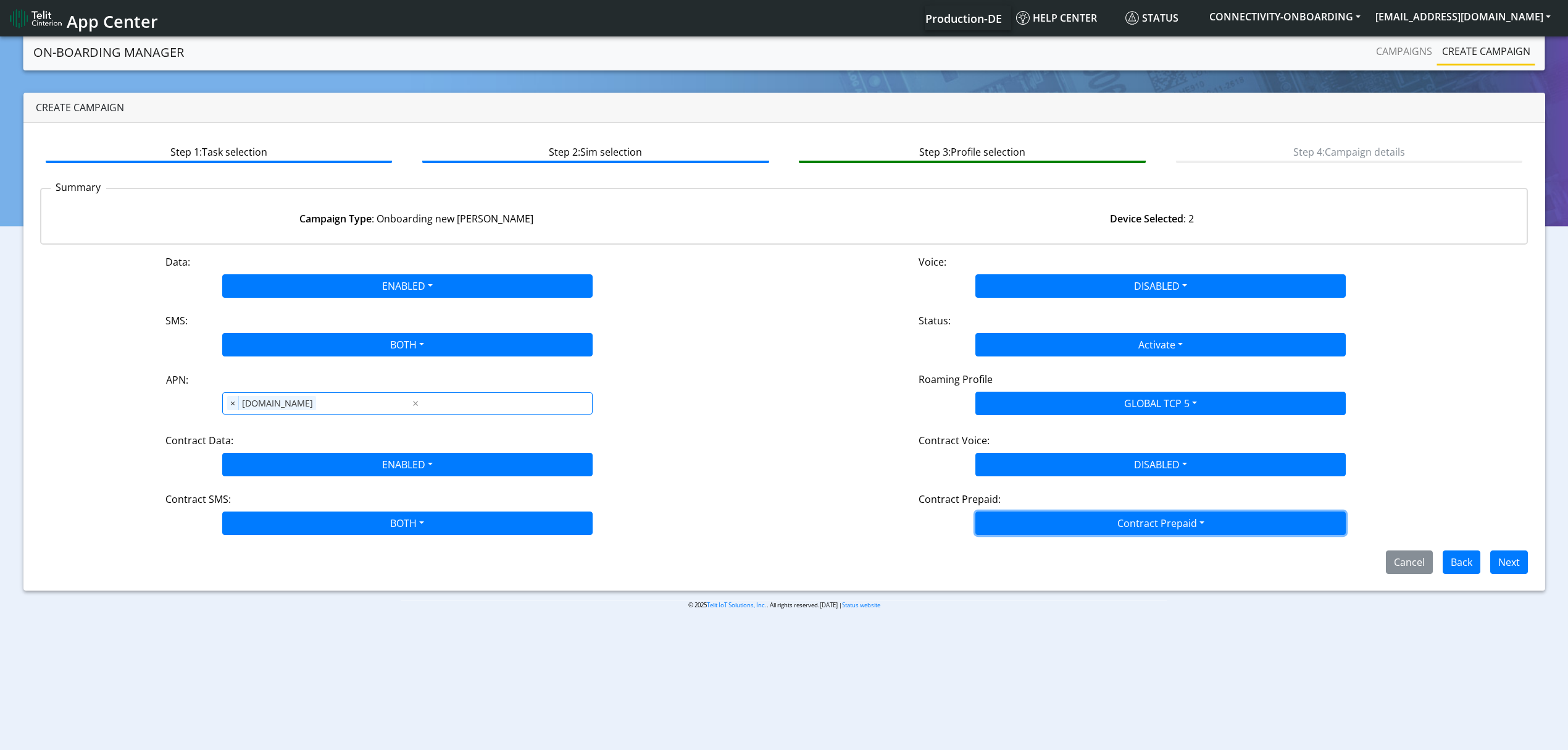
click at [1039, 521] on button "Contract Prepaid" at bounding box center [1160, 523] width 370 height 24
click at [1039, 564] on Prepaidnotprepaid-dropdown "No" at bounding box center [1159, 572] width 369 height 20
click at [1481, 557] on span "Next" at bounding box center [1504, 561] width 48 height 14
click at [1502, 556] on button "Next" at bounding box center [1508, 562] width 38 height 24
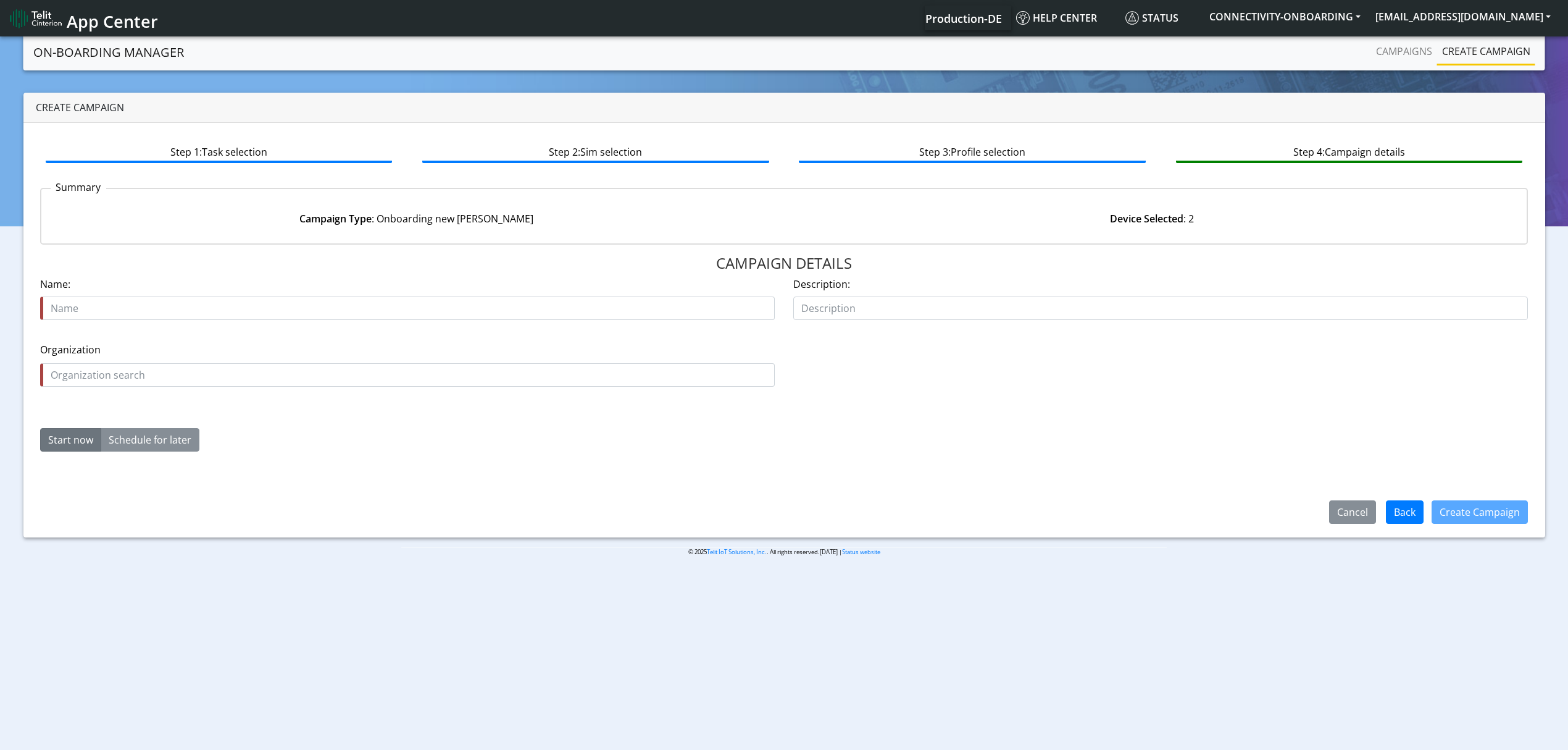
type input "89358151000028204173 89358151000028204181"
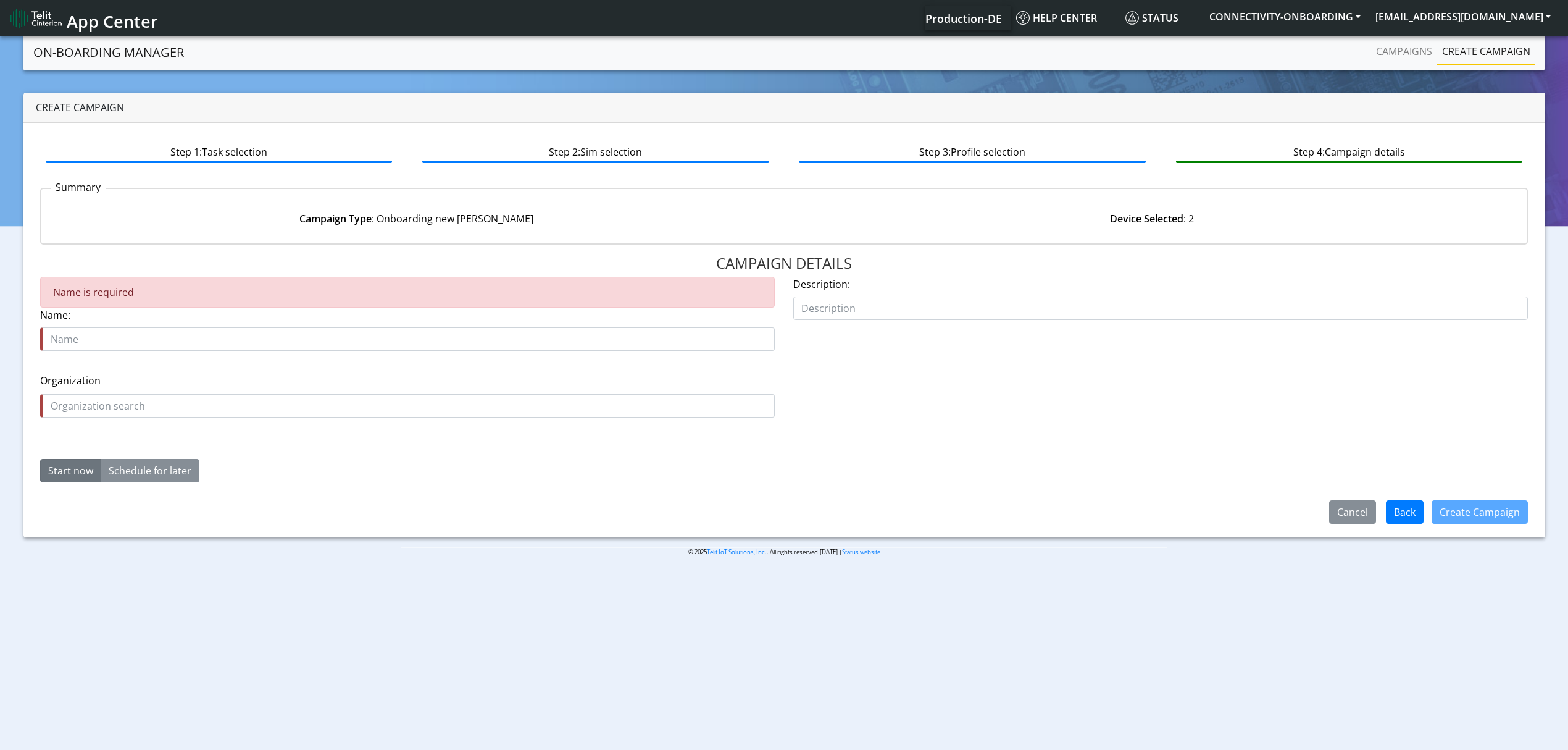
click at [333, 313] on div "Name is required Name:" at bounding box center [407, 313] width 735 height 74
click at [253, 354] on div "Name is required Name:" at bounding box center [407, 318] width 753 height 84
paste input "SOMFY (Cluses,FR)"
click at [204, 328] on div "Name is required Name: SOMFY (Cluses,FR)" at bounding box center [407, 313] width 735 height 74
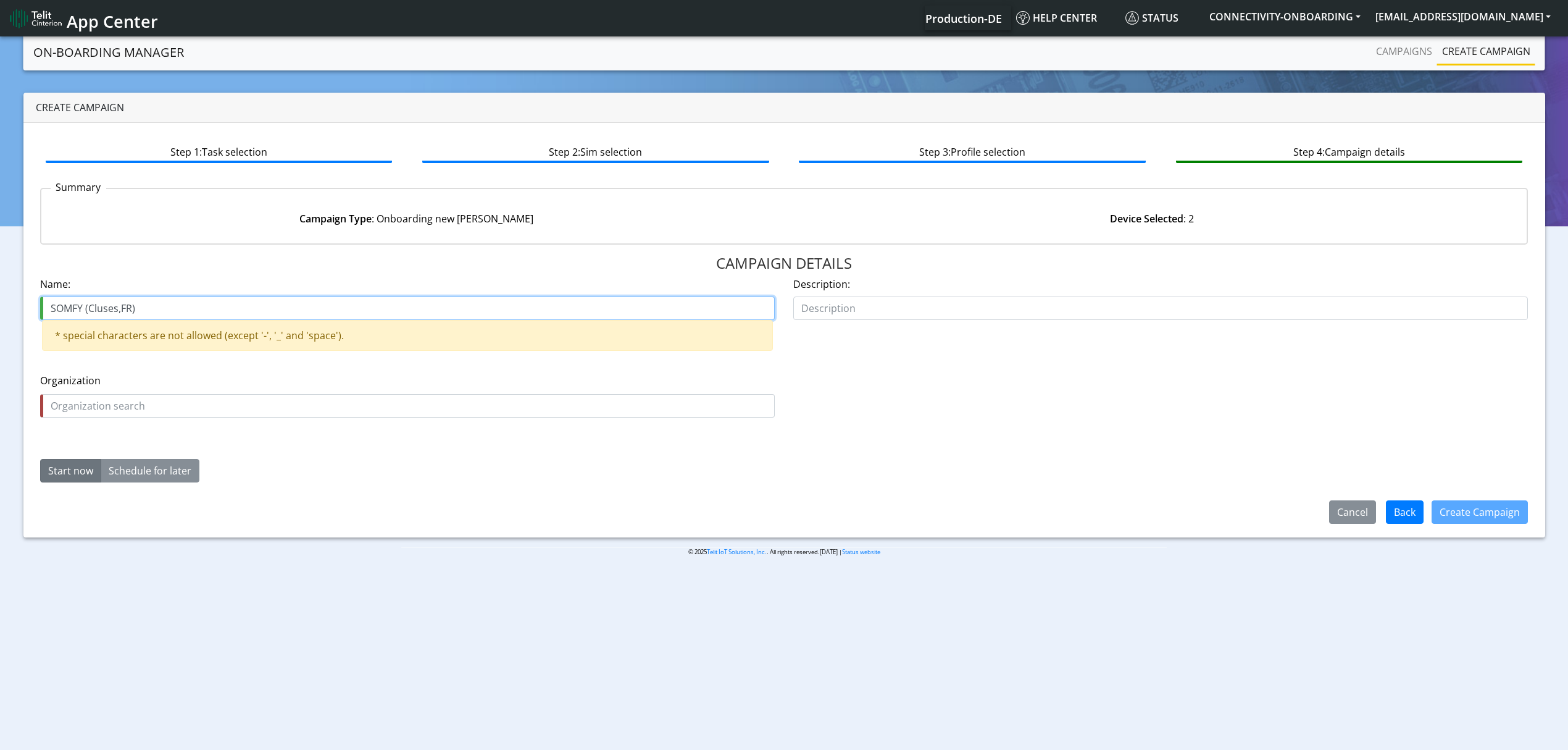
drag, startPoint x: 87, startPoint y: 307, endPoint x: 216, endPoint y: 318, distance: 129.5
click at [216, 318] on input "SOMFY (Cluses,FR)" at bounding box center [407, 308] width 735 height 24
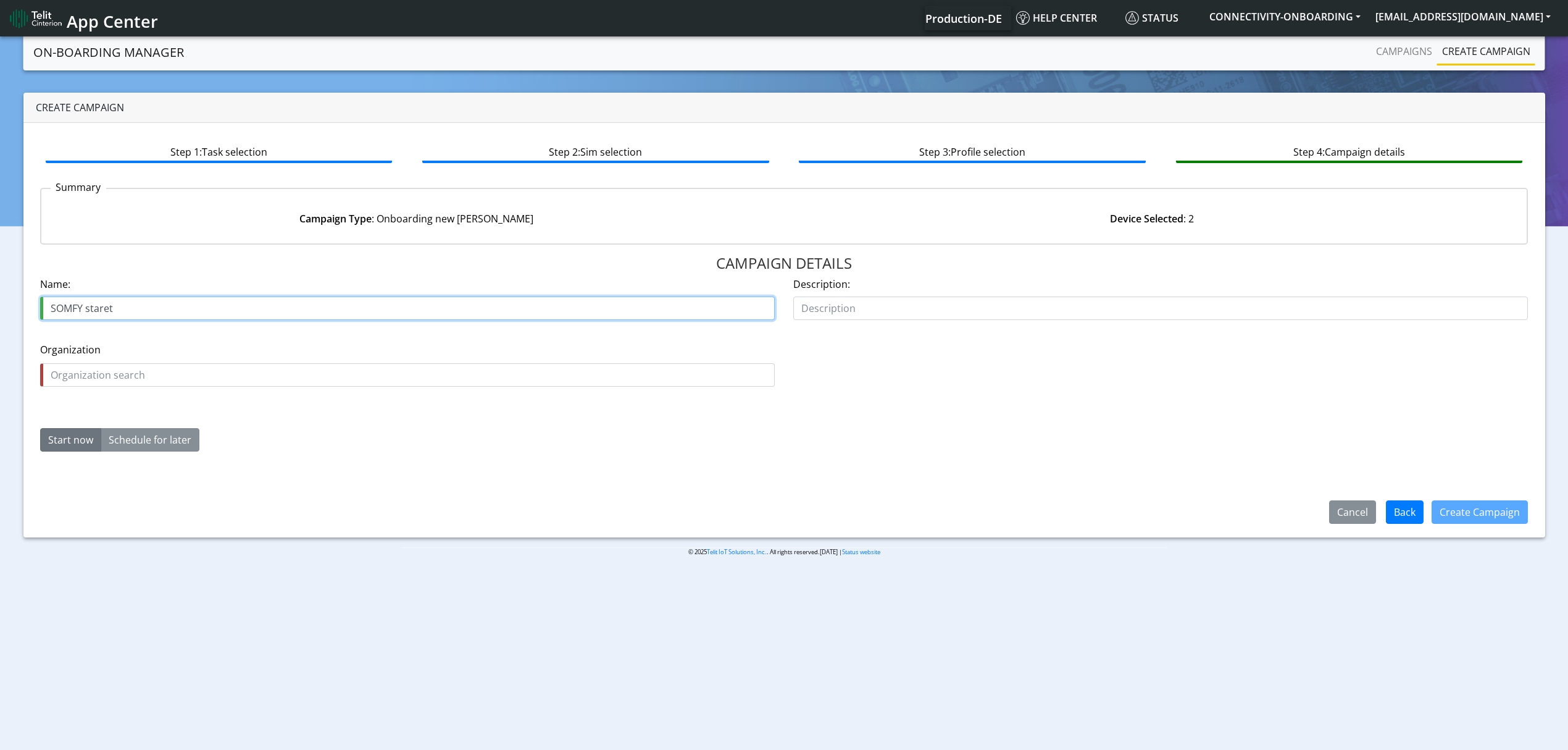
type input "SOMFY staret"
click at [65, 292] on div "Name: SOMFY staret" at bounding box center [407, 297] width 735 height 43
click at [70, 301] on input "SOMFY staret" at bounding box center [407, 308] width 735 height 24
drag, startPoint x: 70, startPoint y: 306, endPoint x: 63, endPoint y: 307, distance: 7.1
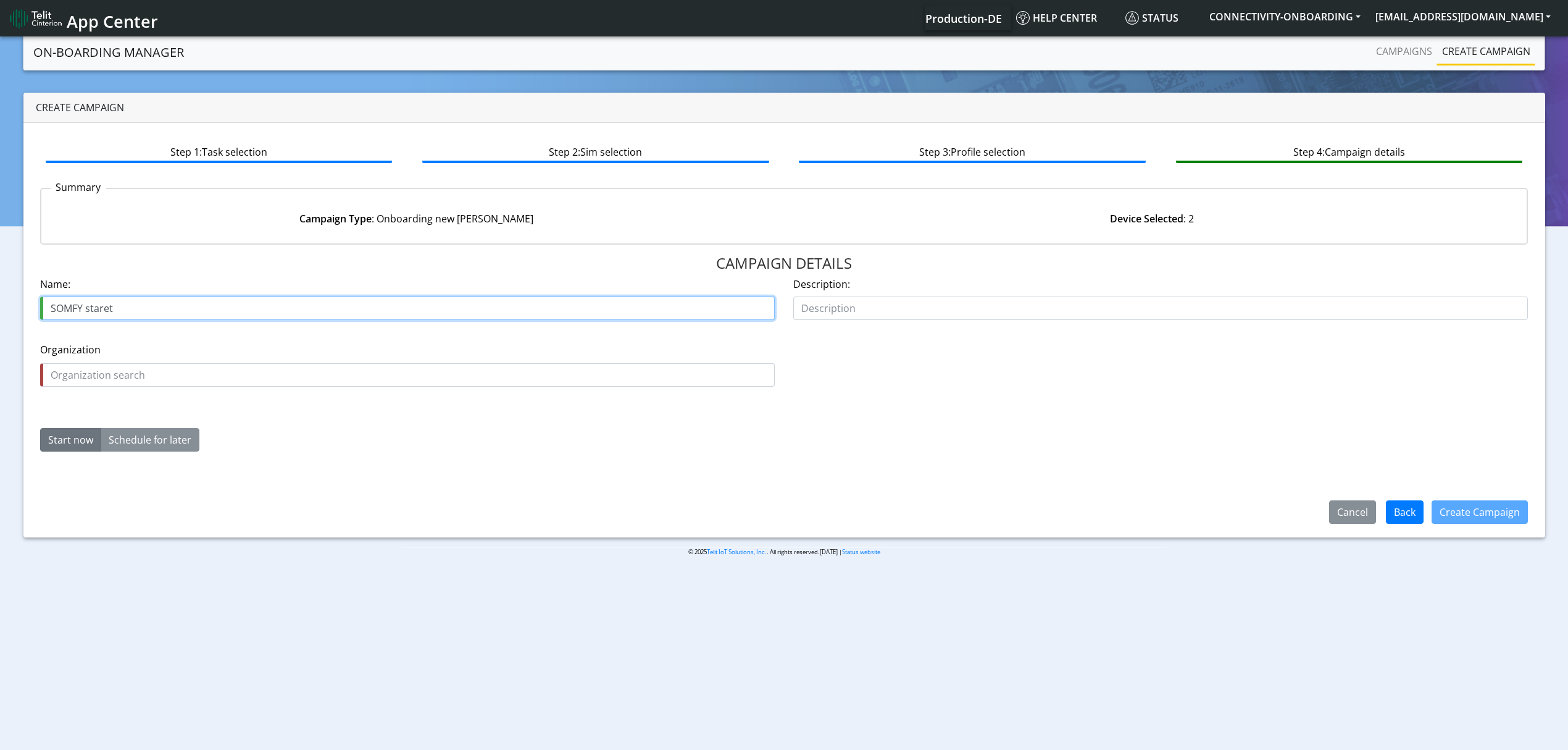
click at [63, 307] on input "SOMFY staret" at bounding box center [407, 308] width 735 height 24
drag, startPoint x: 63, startPoint y: 307, endPoint x: 55, endPoint y: 305, distance: 8.2
click at [55, 305] on input "SOMFY staret" at bounding box center [407, 308] width 735 height 24
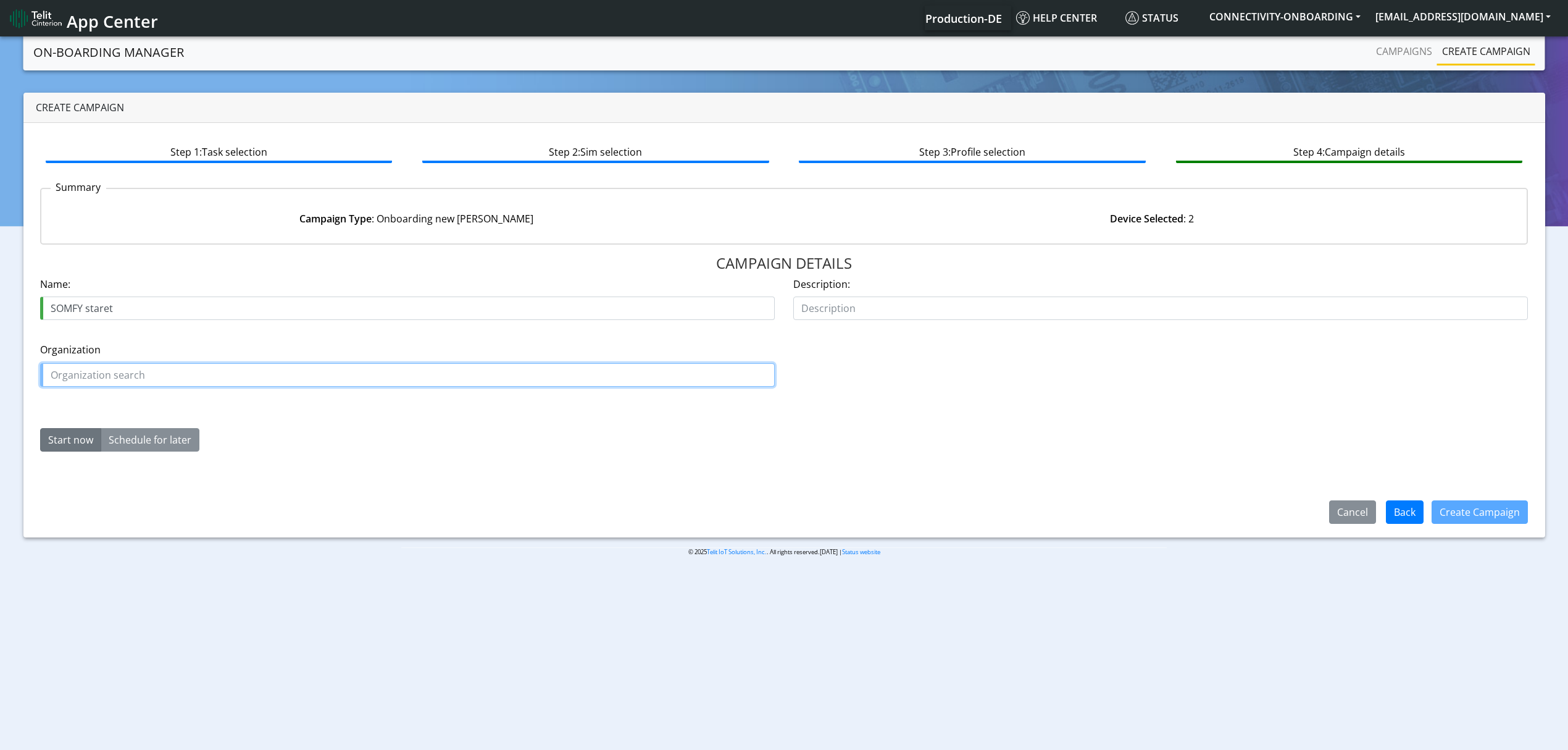
click at [113, 368] on input "text" at bounding box center [407, 375] width 735 height 24
paste input "SOMFY"
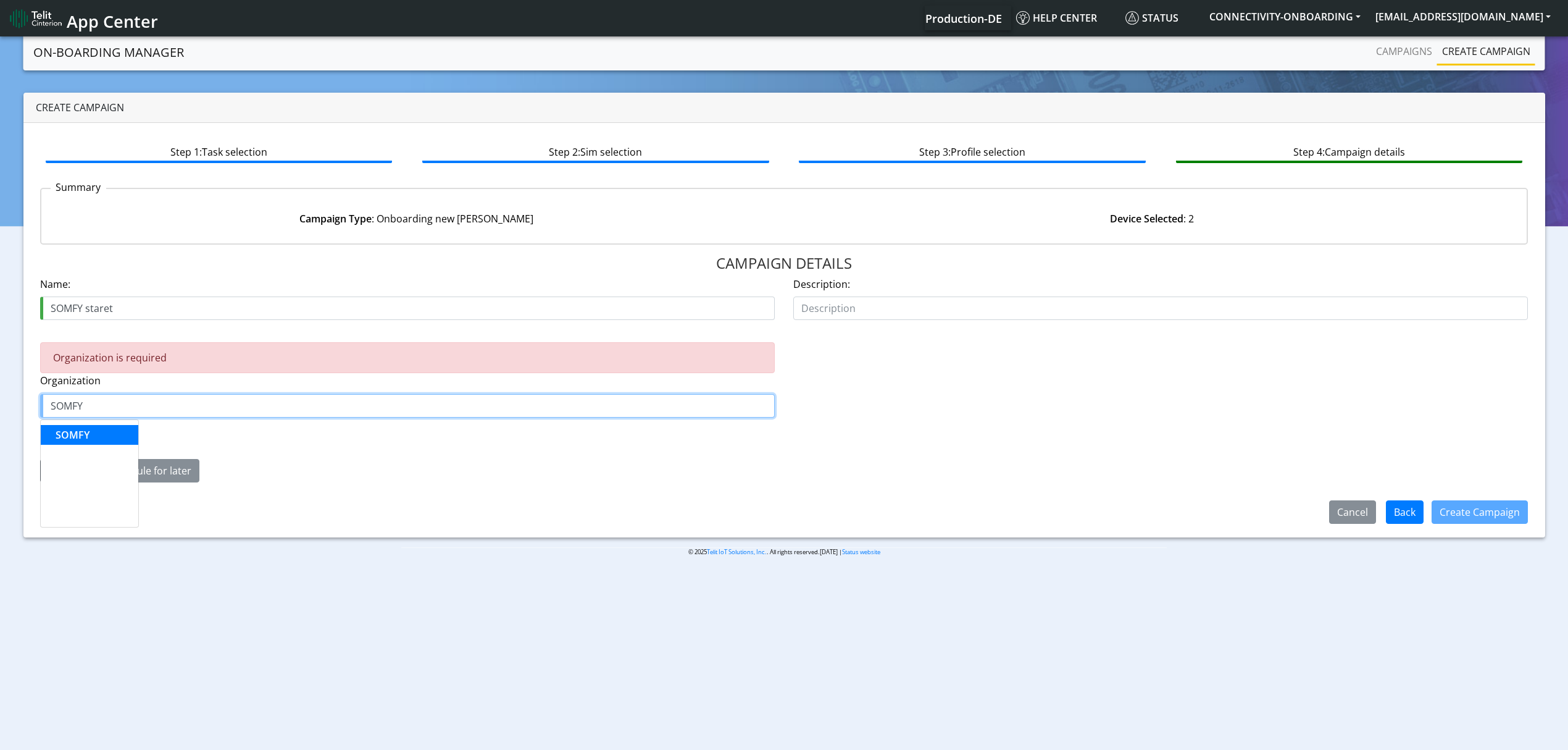
click at [97, 441] on button "SOMFY" at bounding box center [89, 435] width 97 height 20
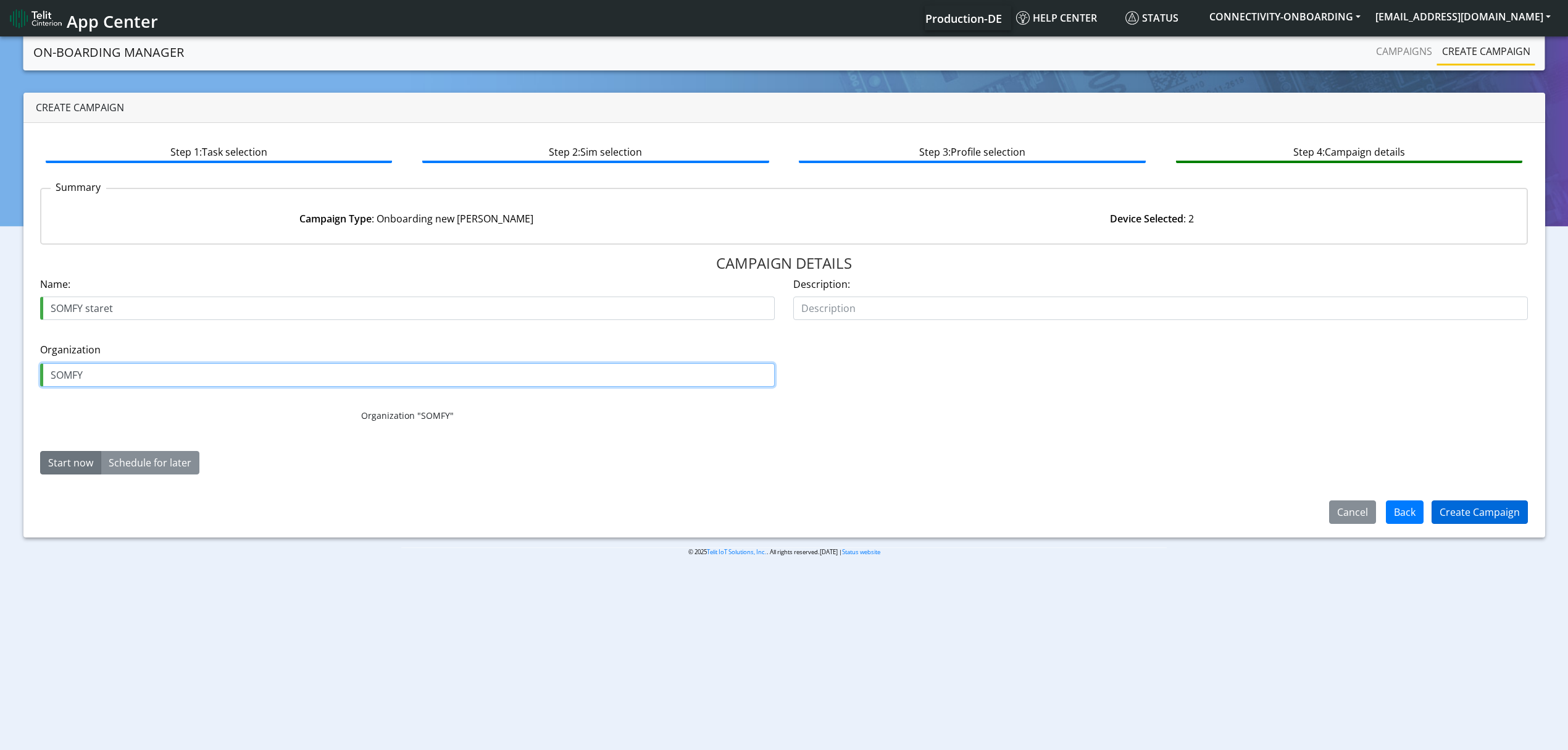
type input "SOMFY"
click at [1502, 512] on button "Create Campaign" at bounding box center [1480, 512] width 96 height 24
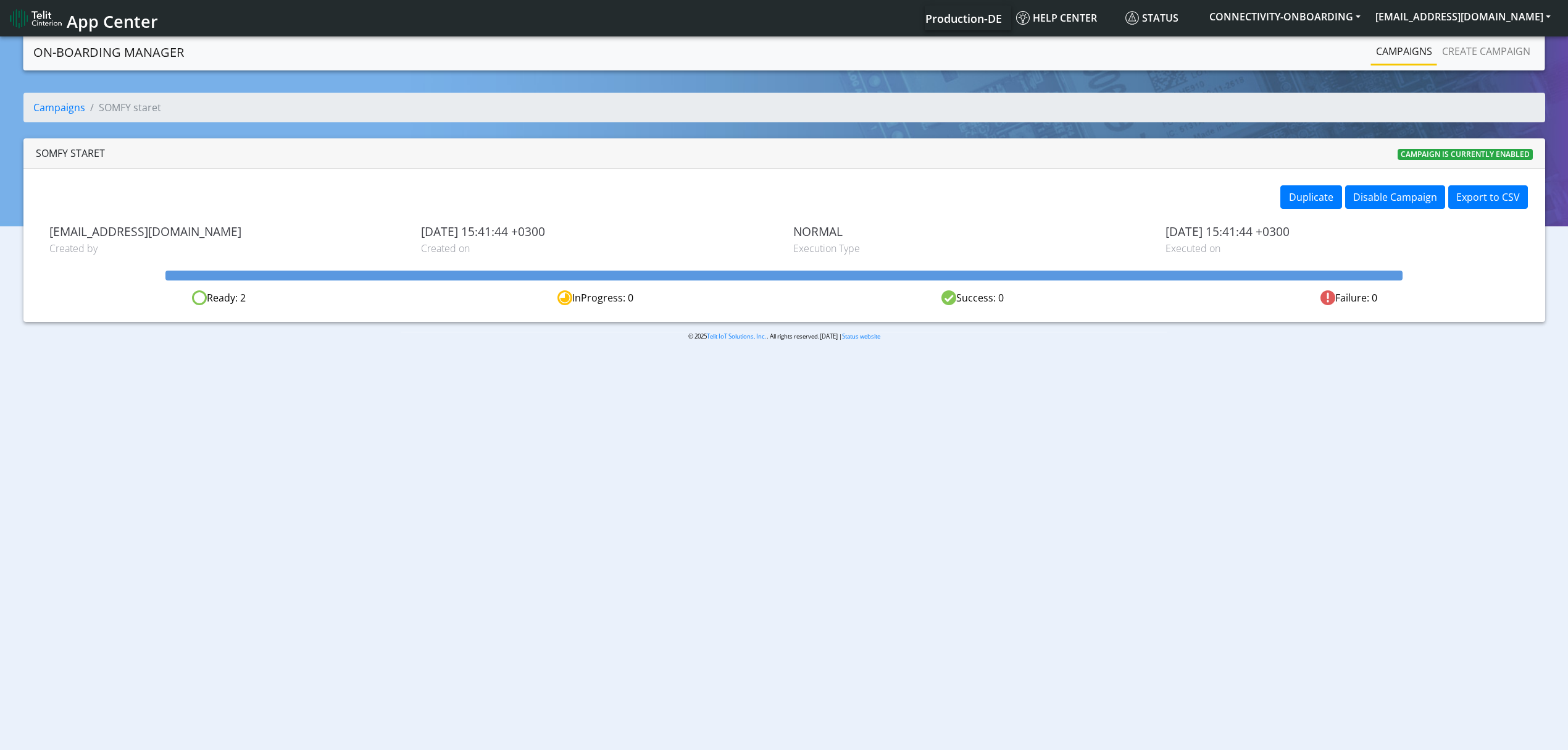
click at [1400, 55] on link "Campaigns" at bounding box center [1404, 51] width 66 height 25
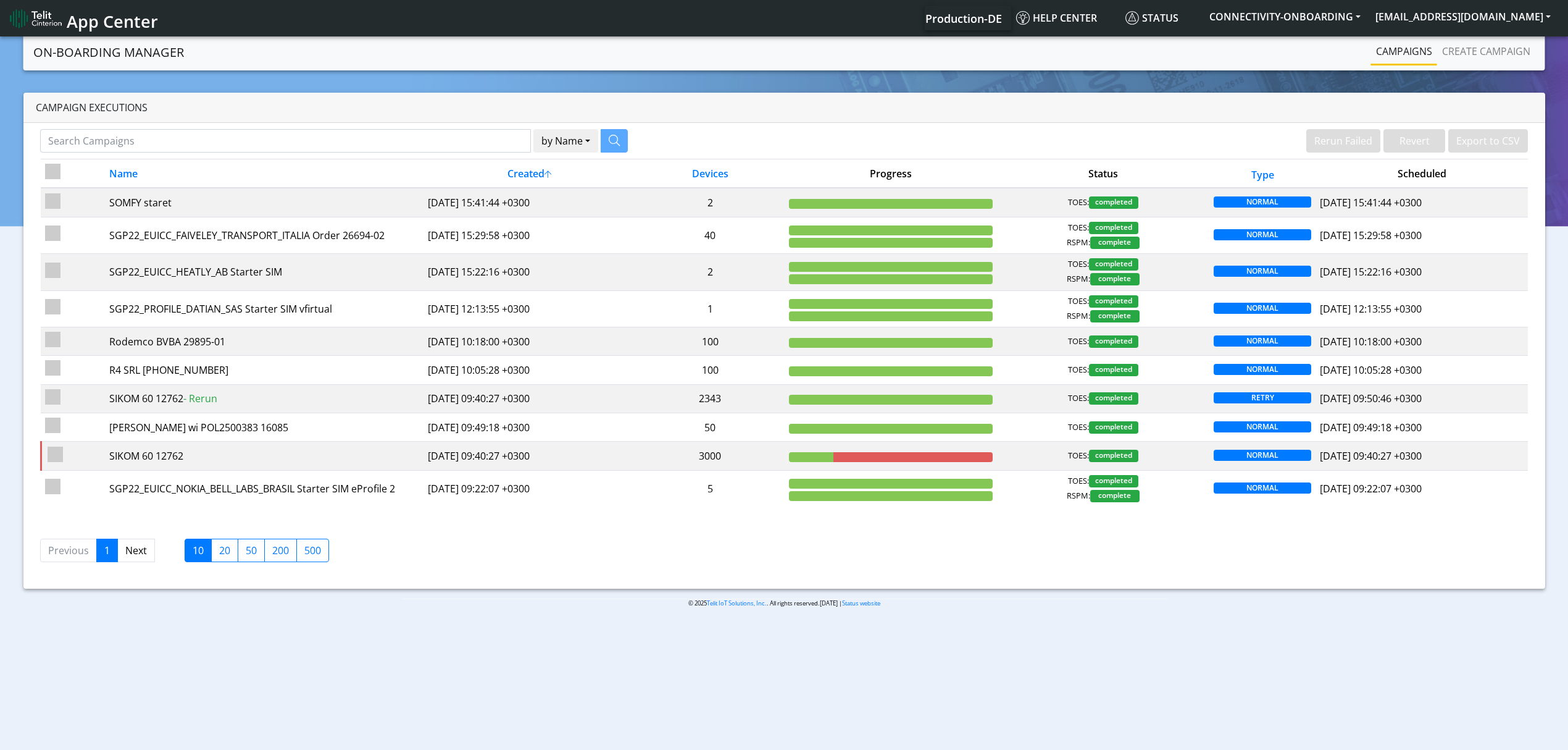
click at [1431, 65] on li "Campaigns" at bounding box center [1404, 52] width 66 height 27
click at [1452, 62] on link "Create campaign" at bounding box center [1485, 51] width 98 height 25
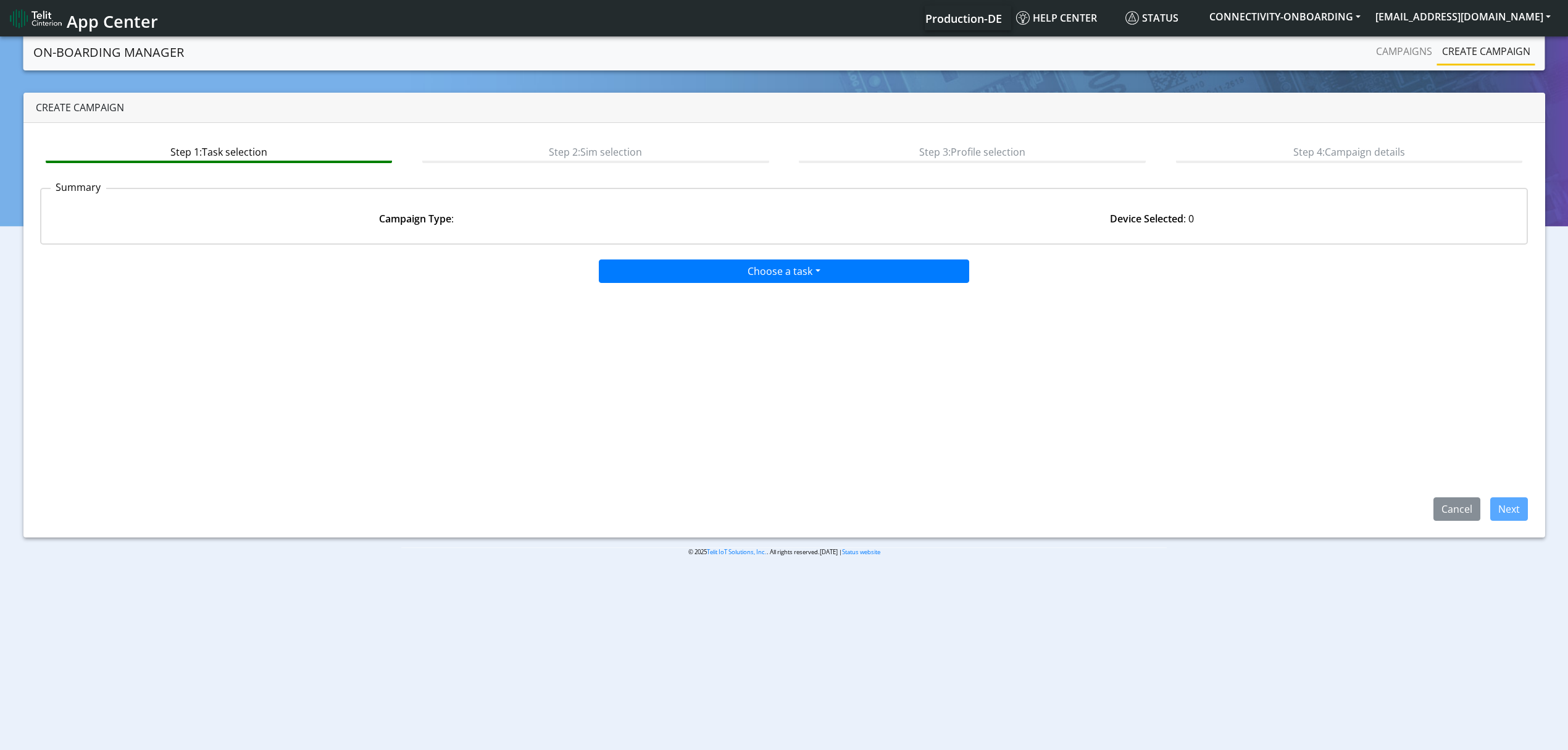
drag, startPoint x: 813, startPoint y: 263, endPoint x: 812, endPoint y: 278, distance: 15.0
click at [813, 263] on div "Choose a task Onboarding new SIMs Onboarding SGP.22 eUICCs Onboarding SGP.22 Do…" at bounding box center [784, 269] width 1506 height 29
click at [803, 280] on button "Choose a task" at bounding box center [784, 272] width 370 height 24
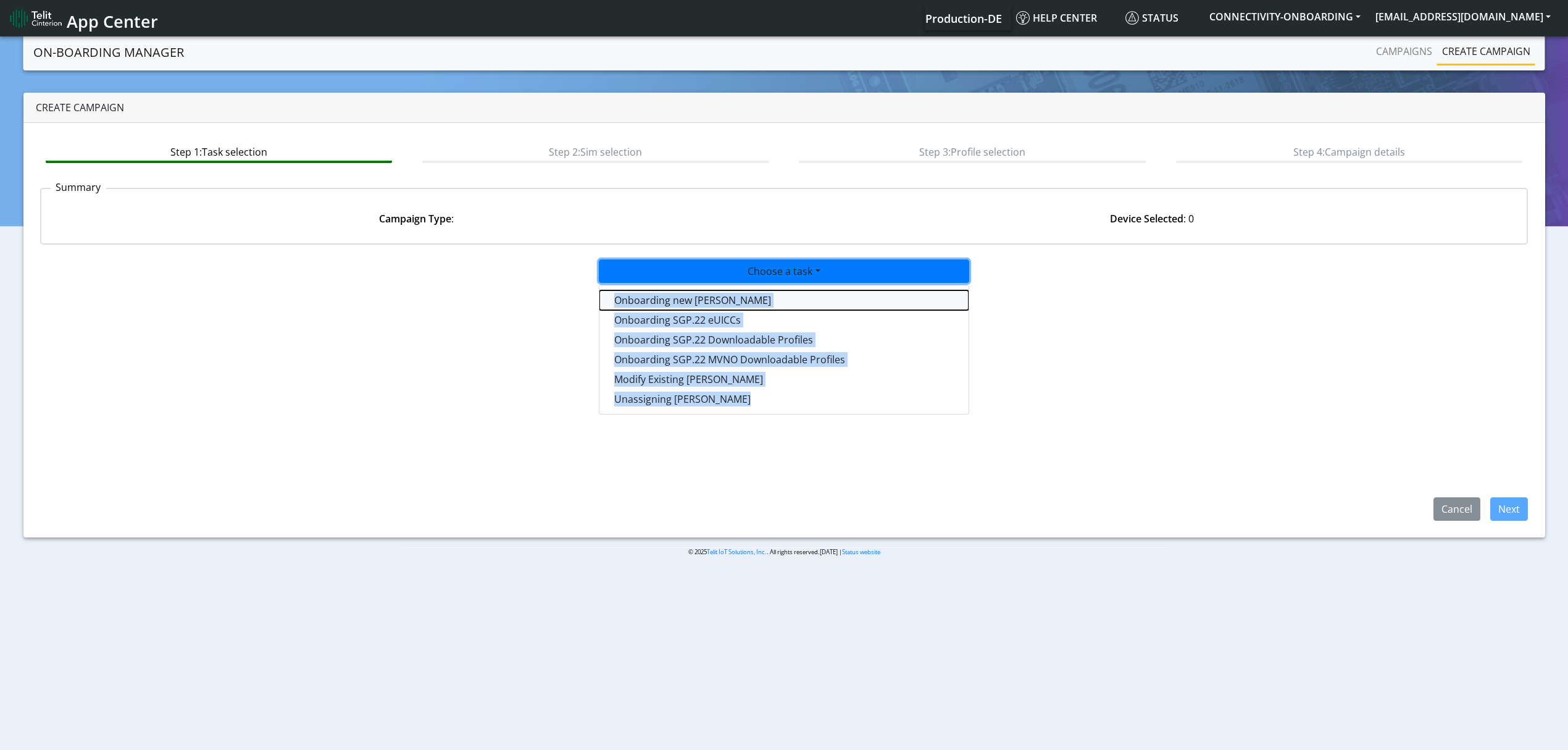
click at [802, 291] on tasktoes-dropdown "Onboarding new SIMs" at bounding box center [784, 300] width 369 height 20
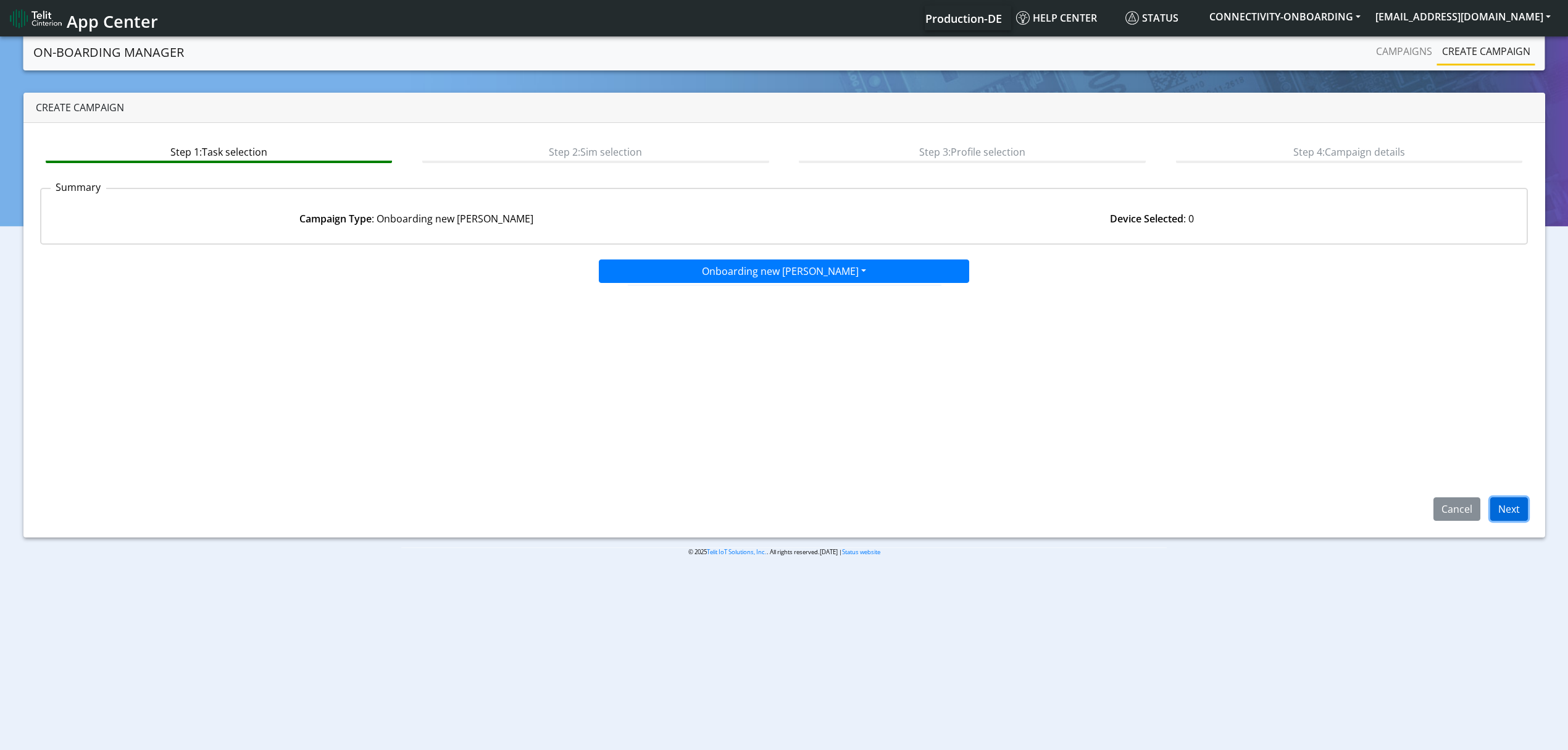
click at [1511, 513] on button "Next" at bounding box center [1508, 509] width 38 height 24
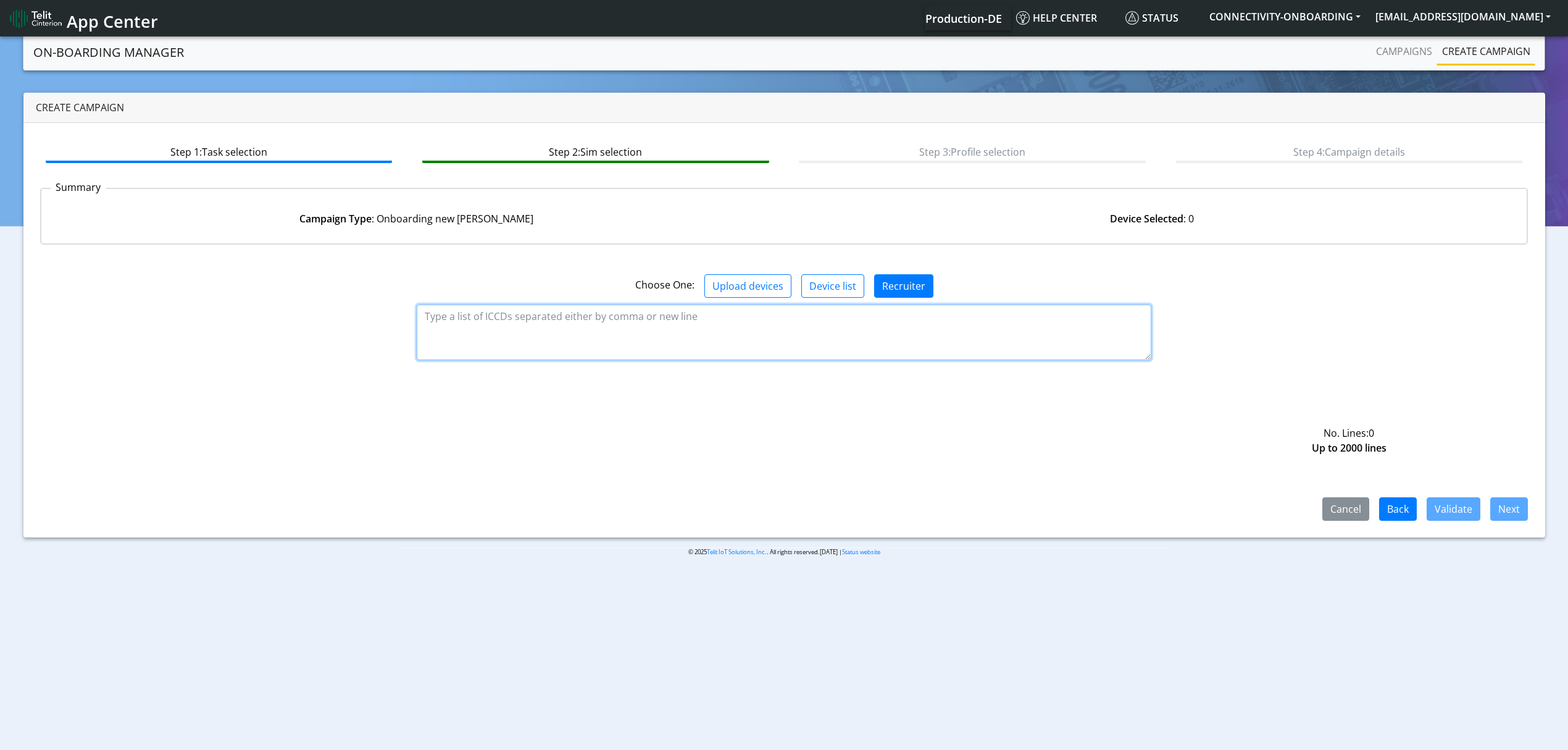
click at [541, 332] on textarea at bounding box center [784, 332] width 735 height 56
paste textarea "89358151000023553160 89358151000023553178 89358151000032111604 8935815100003211…"
type textarea "89358151000023553160 89358151000023553178 89358151000032111604 8935815100003211…"
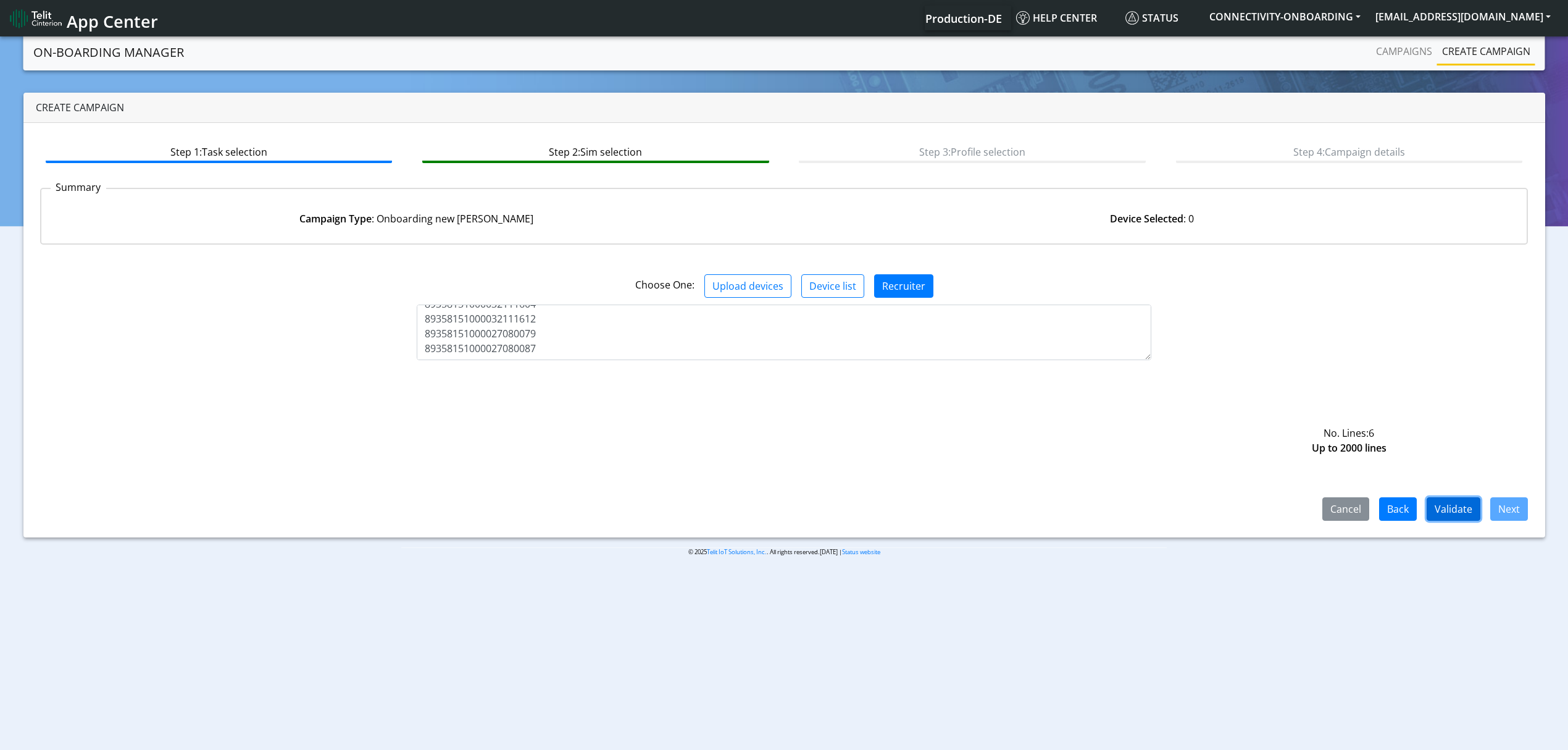
click at [1445, 499] on button "Validate" at bounding box center [1454, 509] width 54 height 24
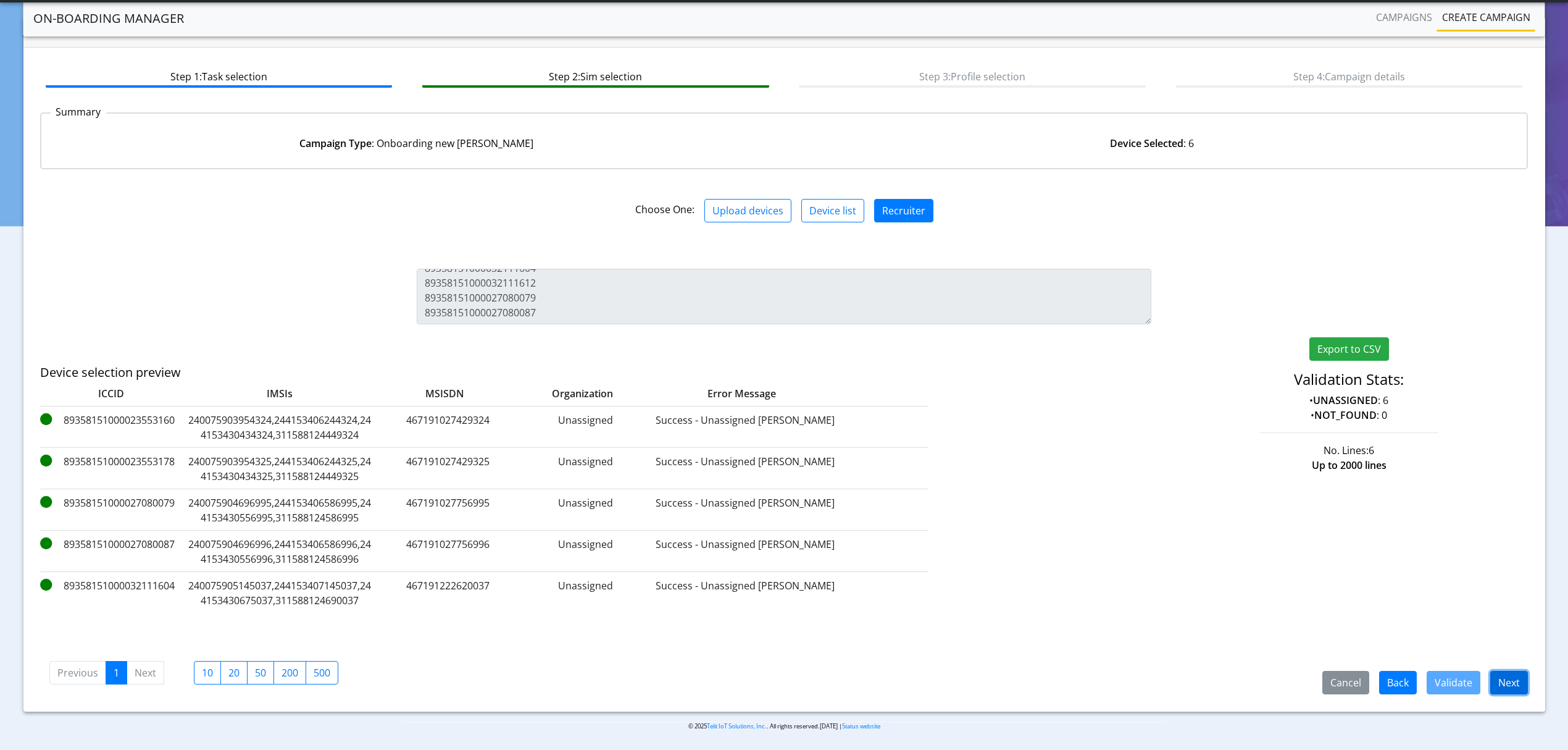
click at [1509, 674] on button "Next" at bounding box center [1508, 682] width 38 height 24
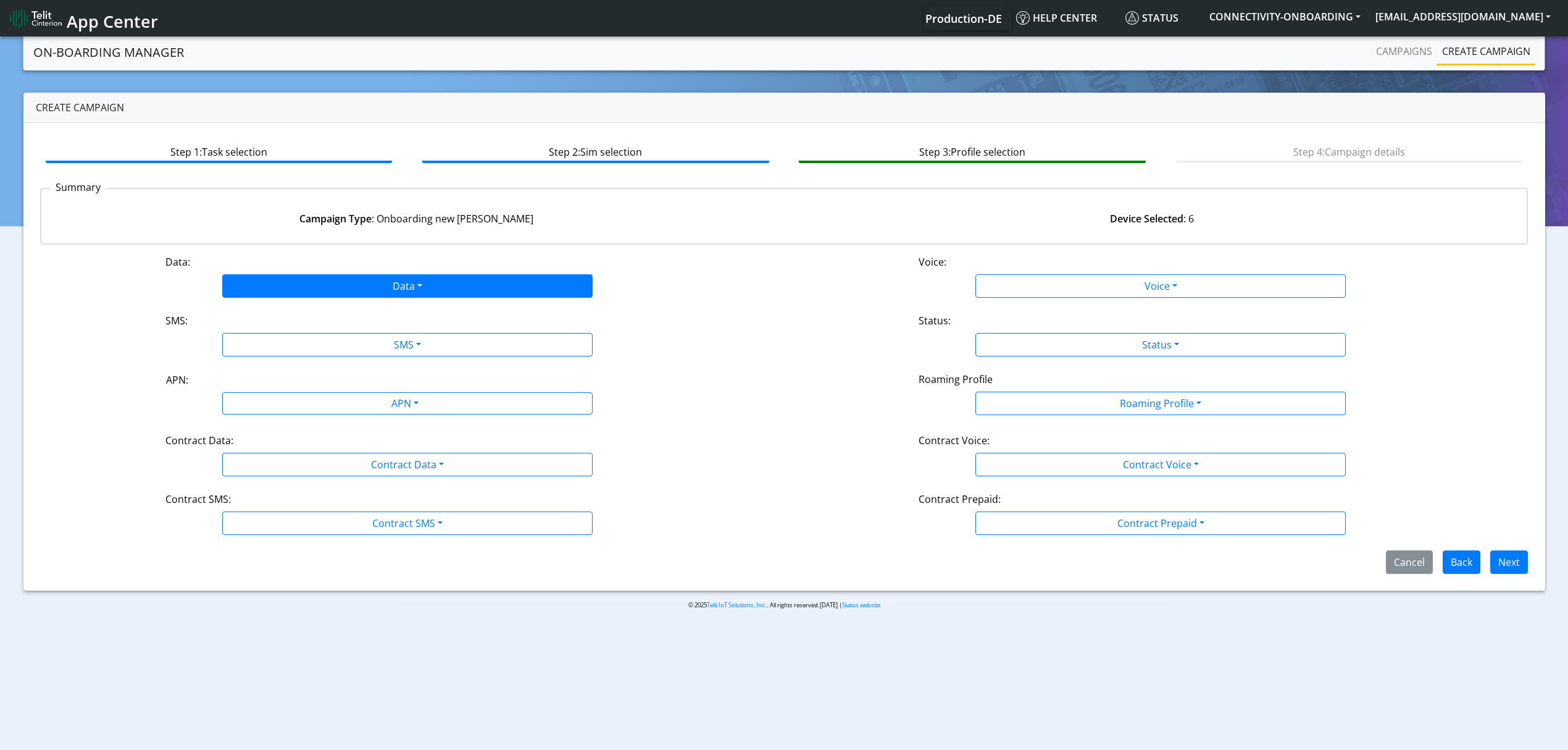
drag, startPoint x: 318, startPoint y: 268, endPoint x: 316, endPoint y: 278, distance: 10.2
click at [317, 268] on div "Data:" at bounding box center [407, 265] width 502 height 20
click at [309, 291] on button "Data" at bounding box center [407, 286] width 370 height 24
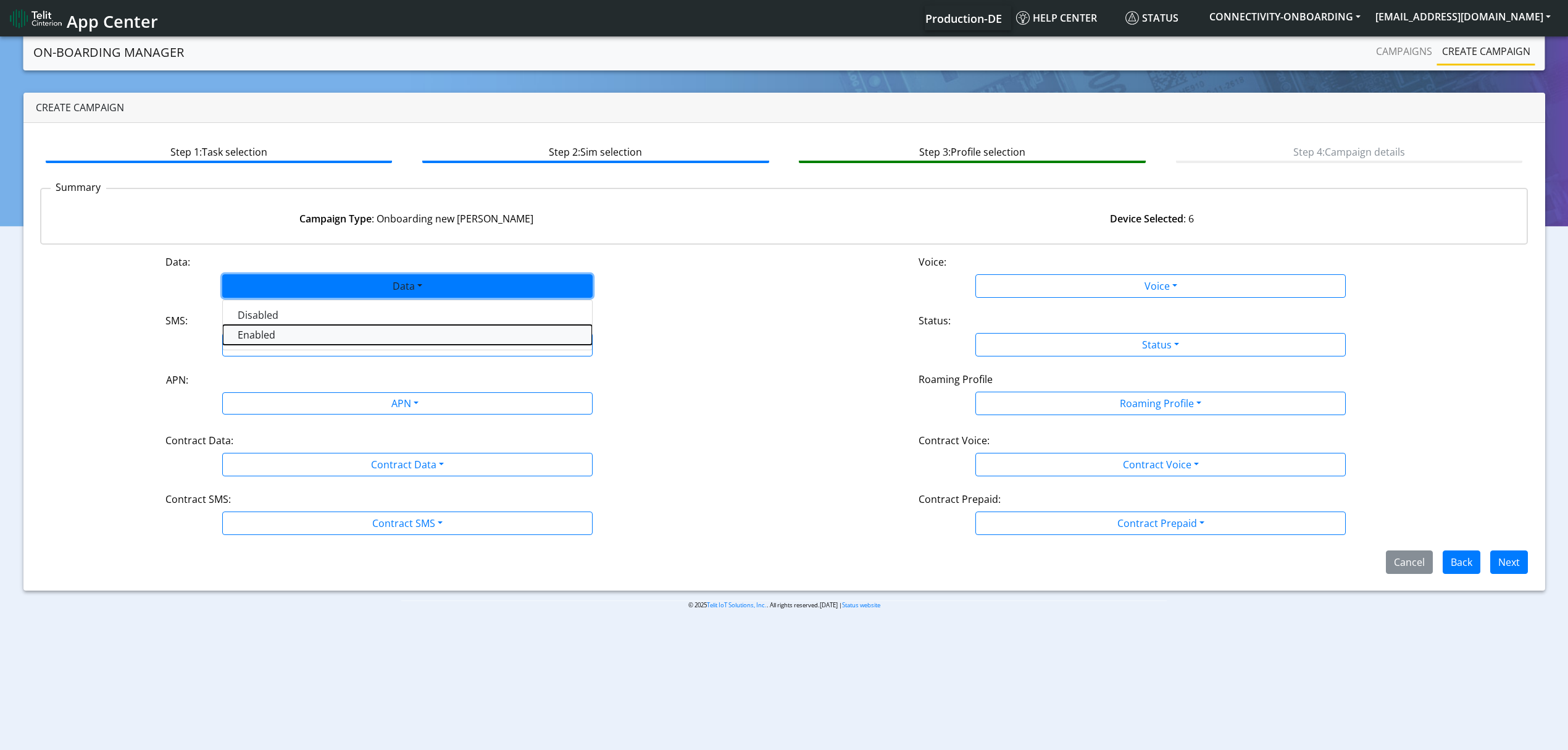
click at [298, 328] on button "Enabled" at bounding box center [407, 335] width 369 height 20
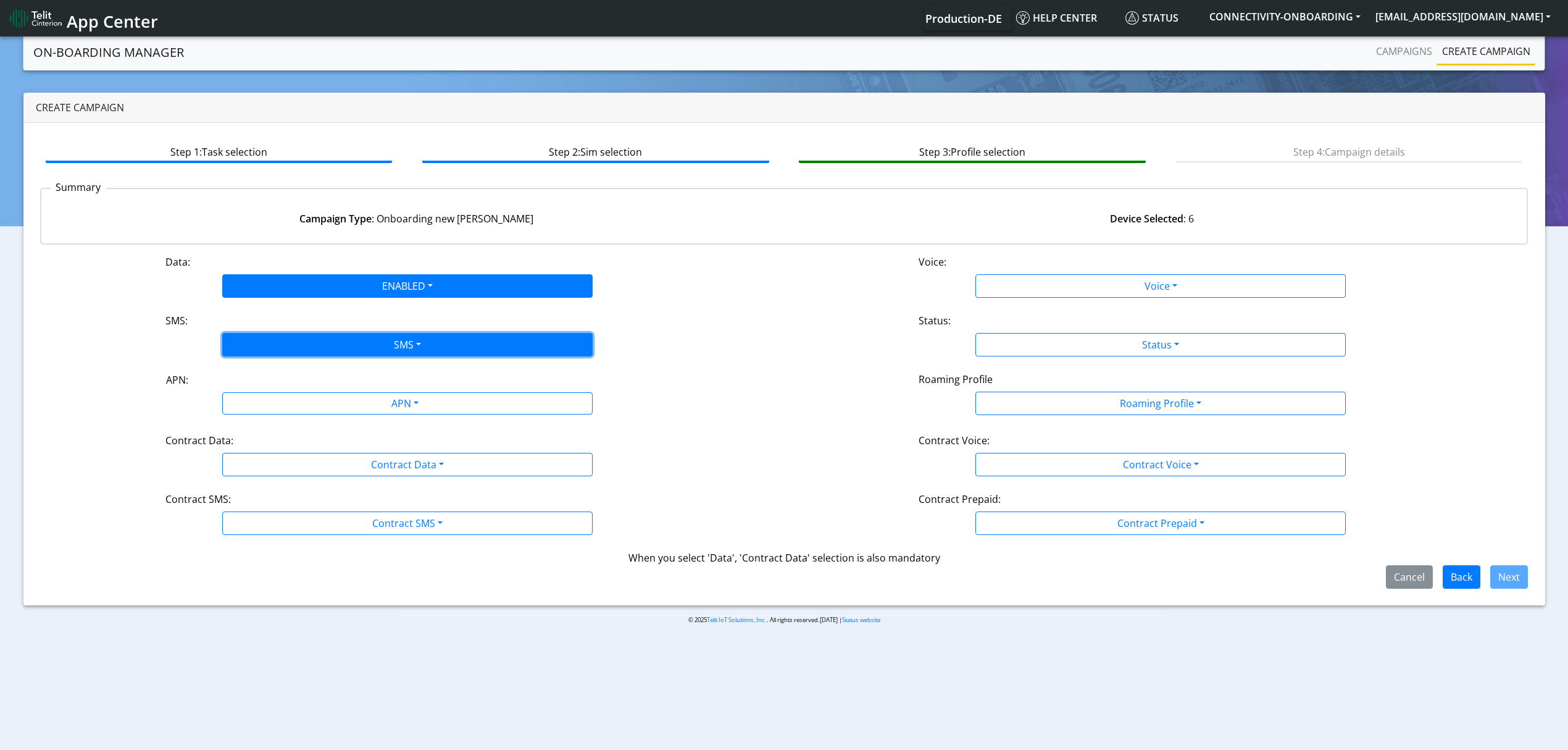
click at [297, 356] on button "SMS" at bounding box center [407, 345] width 370 height 24
click at [297, 344] on button "SMS" at bounding box center [407, 345] width 370 height 24
click at [285, 347] on button "SMS" at bounding box center [407, 345] width 370 height 24
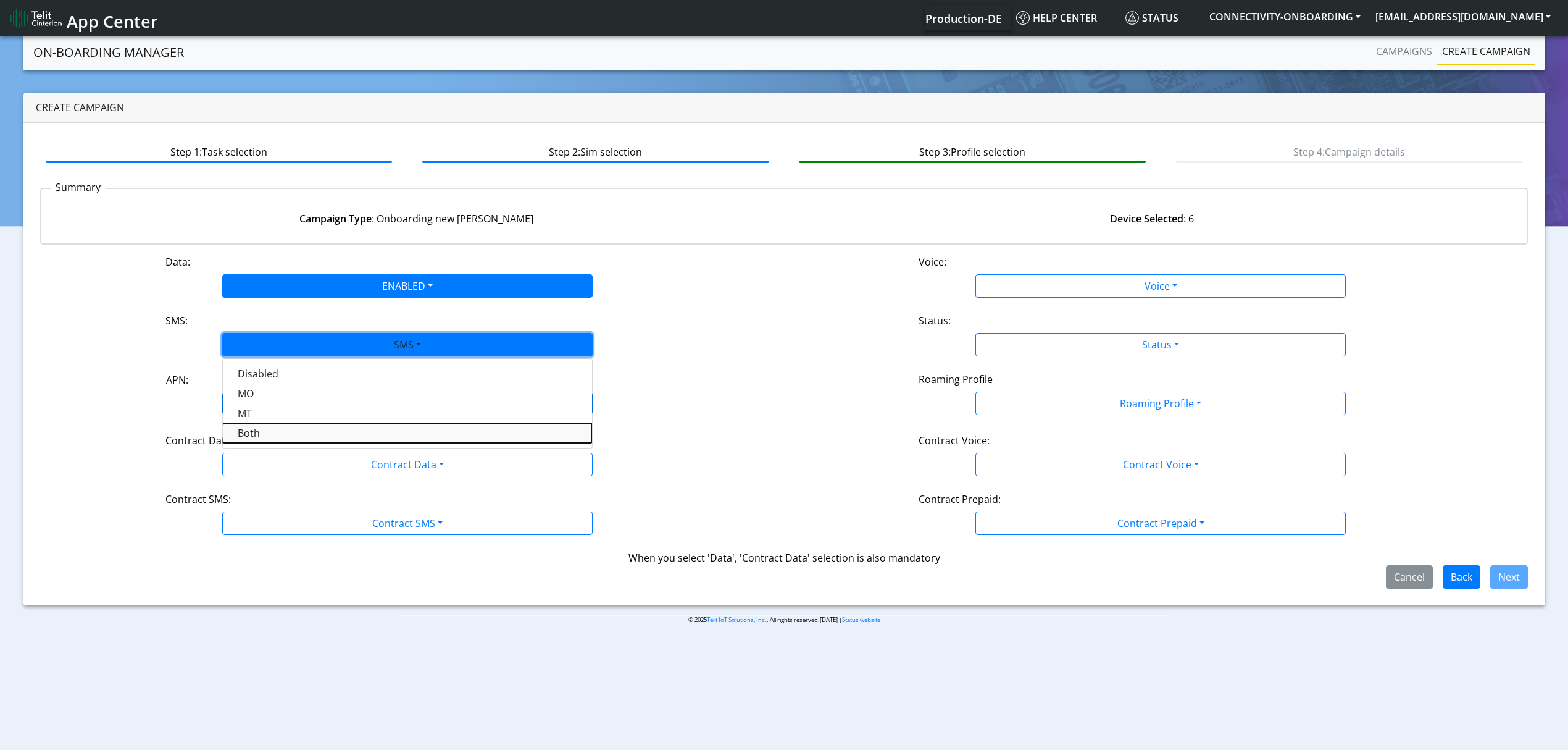
click at [274, 433] on button "Both" at bounding box center [407, 433] width 369 height 20
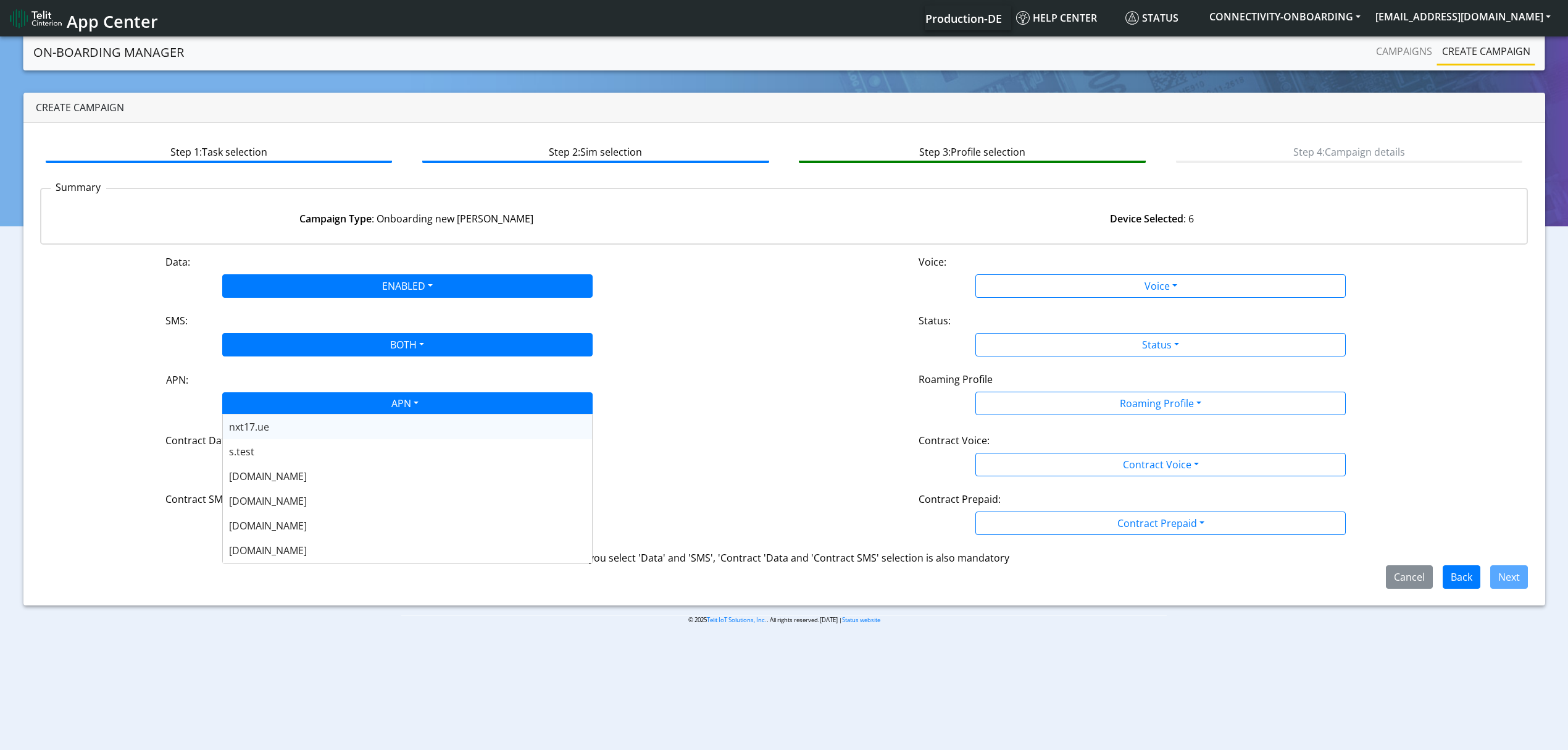
click at [274, 406] on div "APN" at bounding box center [405, 405] width 392 height 24
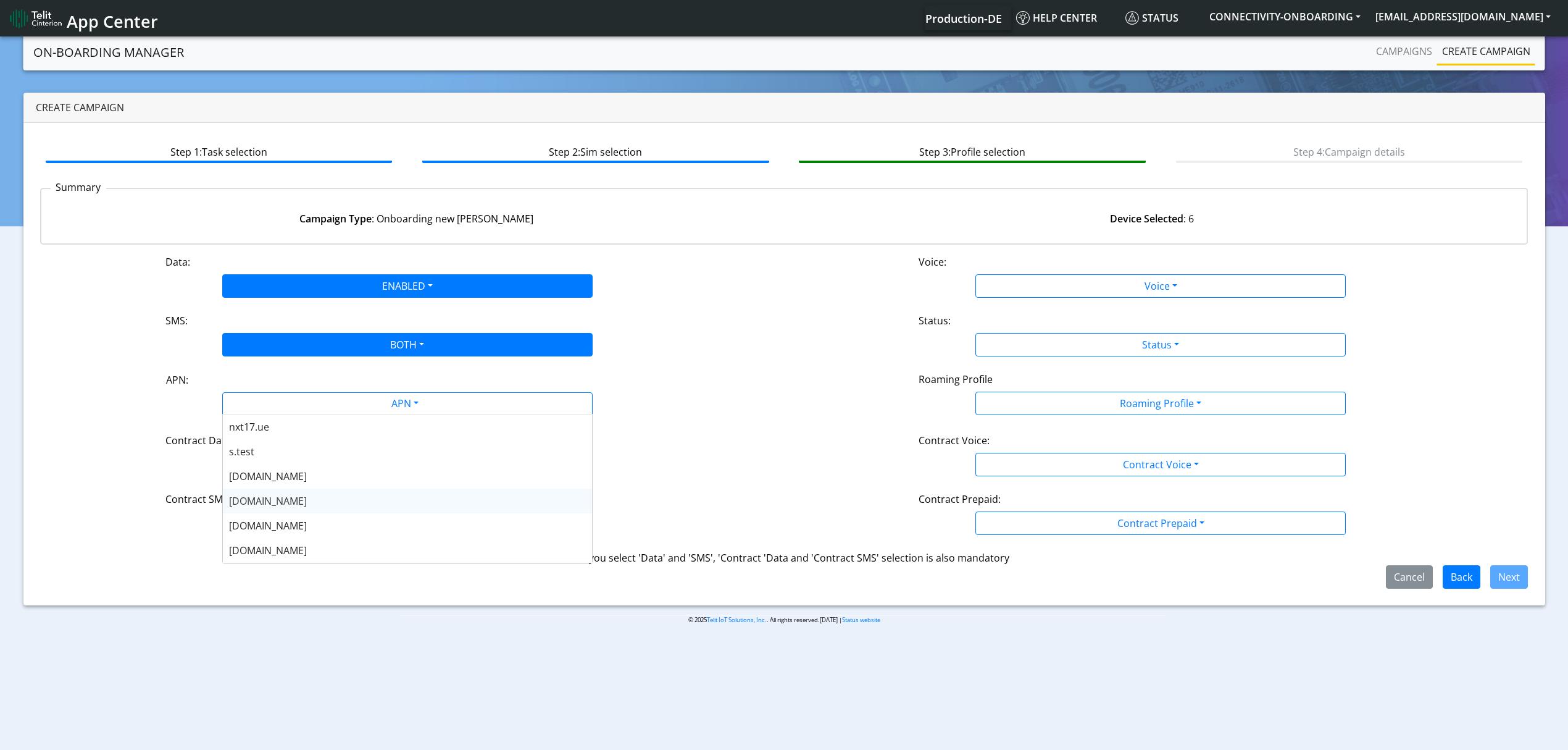
click at [264, 500] on span "nxt20.net" at bounding box center [267, 501] width 78 height 14
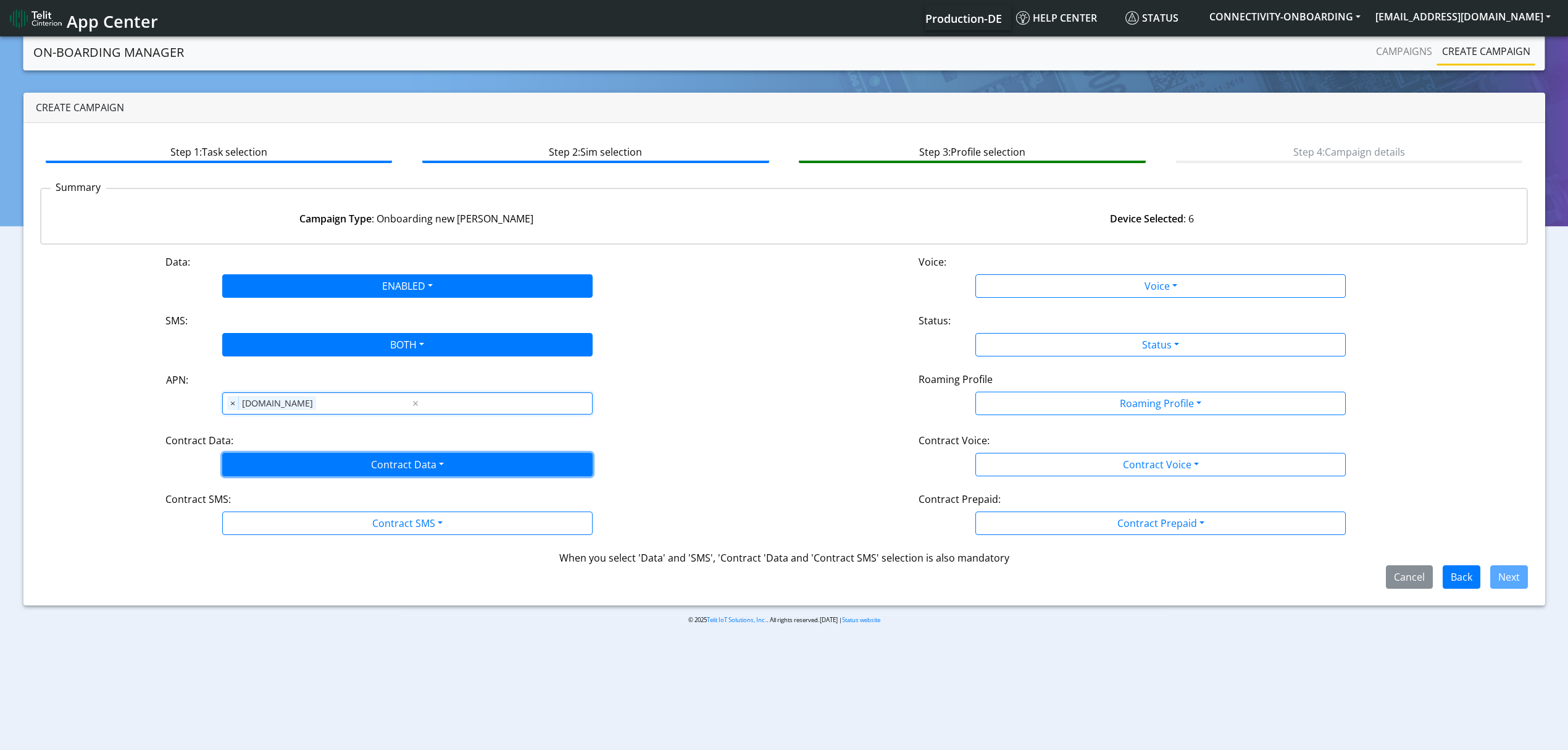
click at [269, 460] on button "Contract Data" at bounding box center [407, 465] width 370 height 24
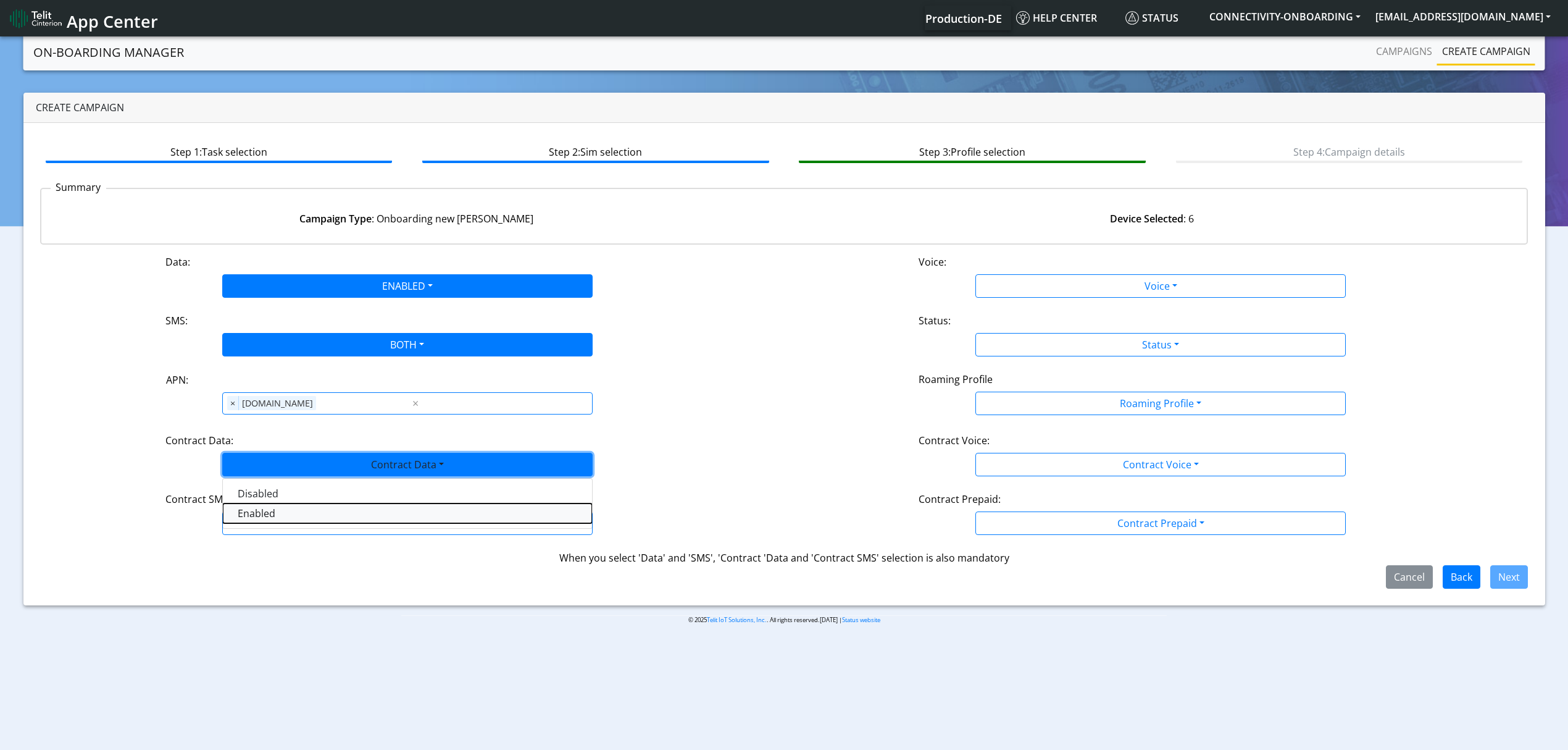
click at [261, 519] on Dataenabled-dropdown "Enabled" at bounding box center [407, 513] width 369 height 20
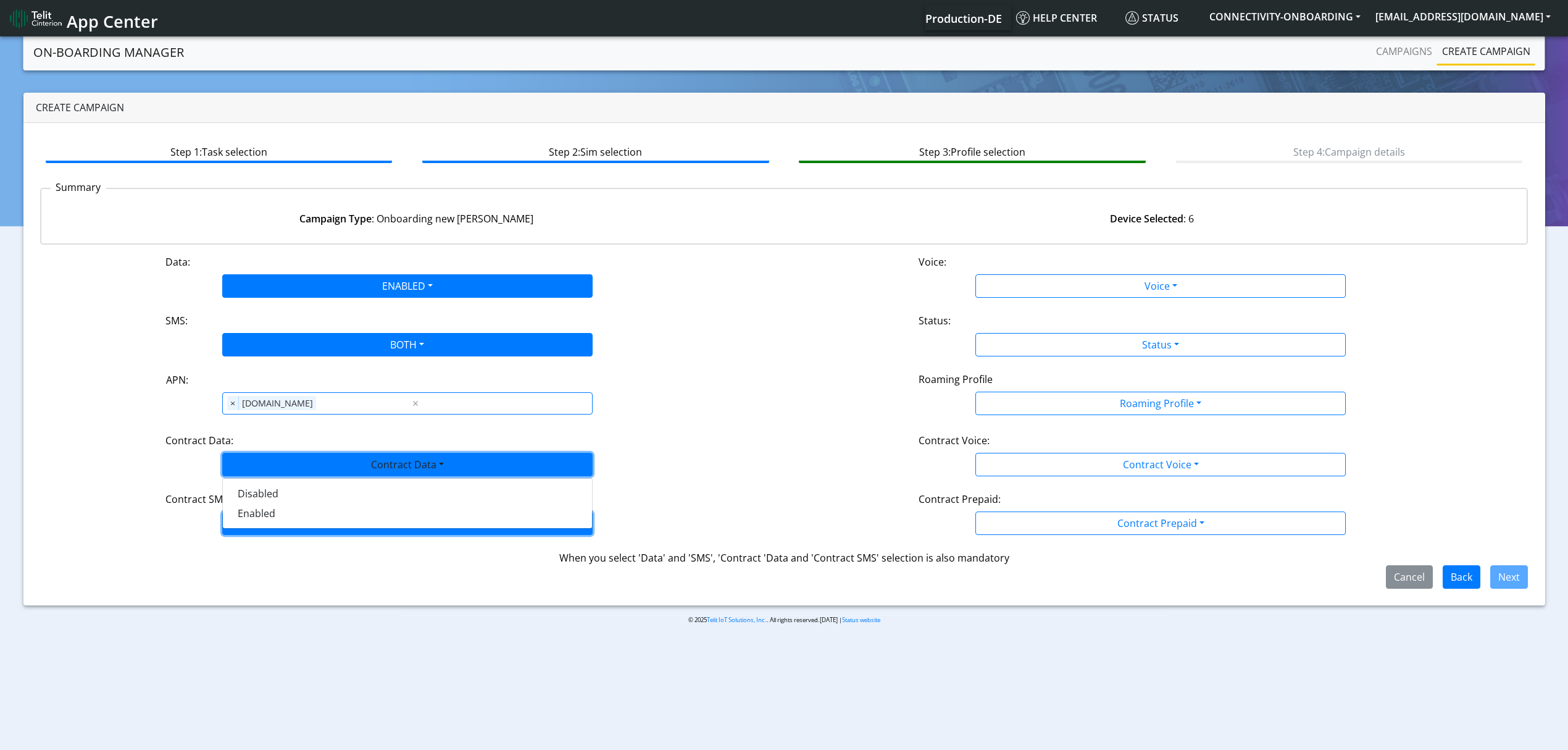
click at [269, 521] on button "Contract SMS" at bounding box center [407, 523] width 370 height 24
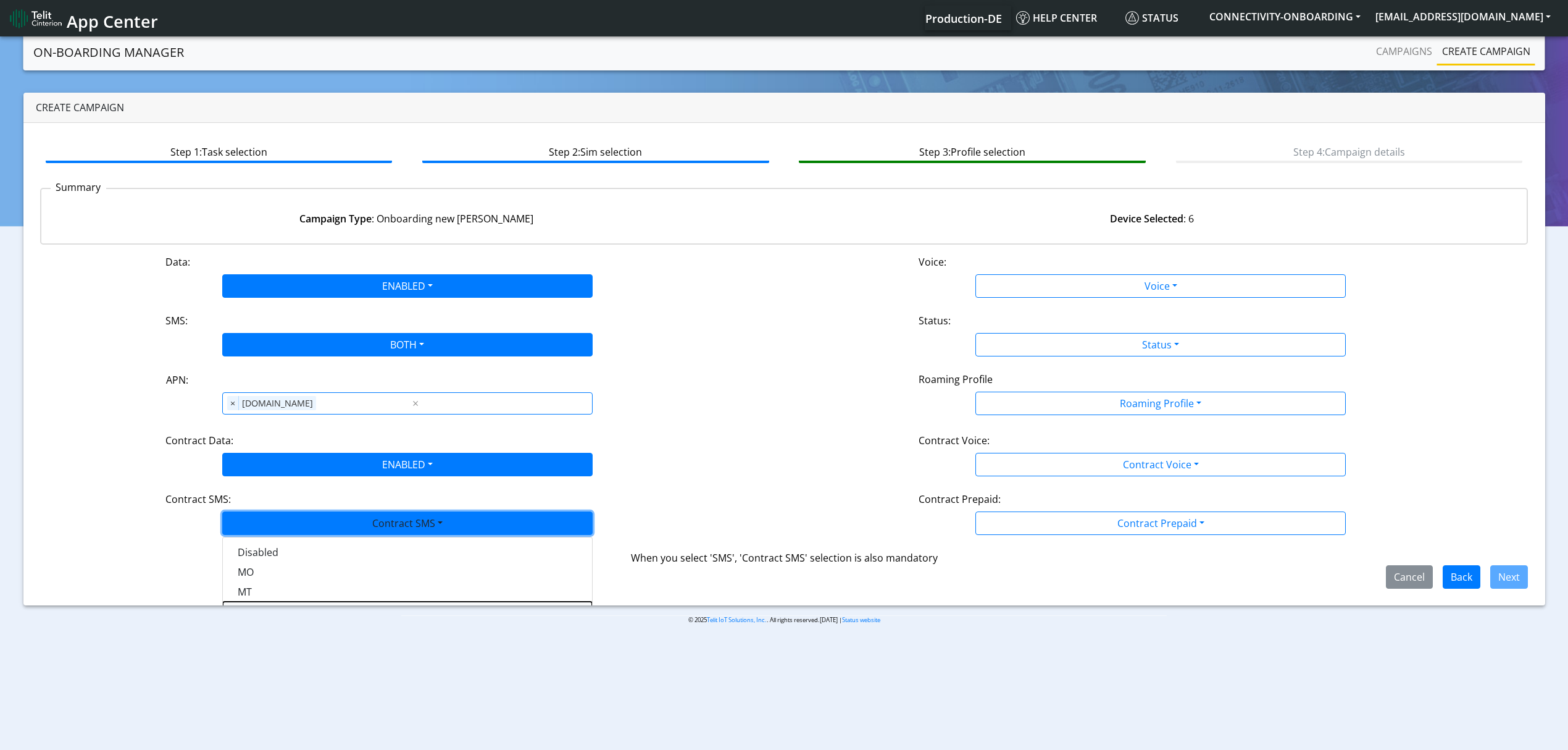
click at [258, 606] on SMSboth-dropdown "Both" at bounding box center [407, 612] width 369 height 20
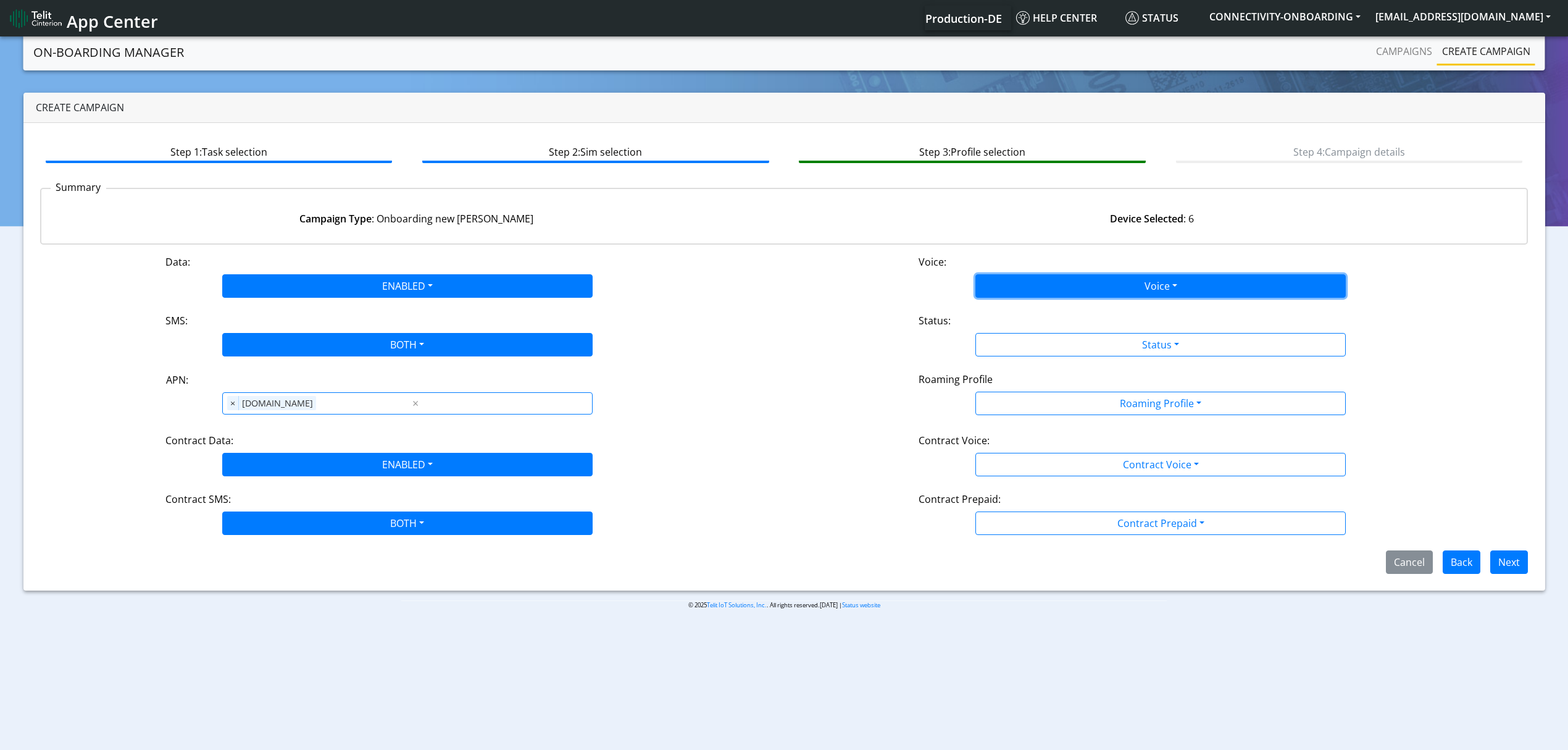
click at [1106, 278] on button "Voice" at bounding box center [1160, 286] width 370 height 24
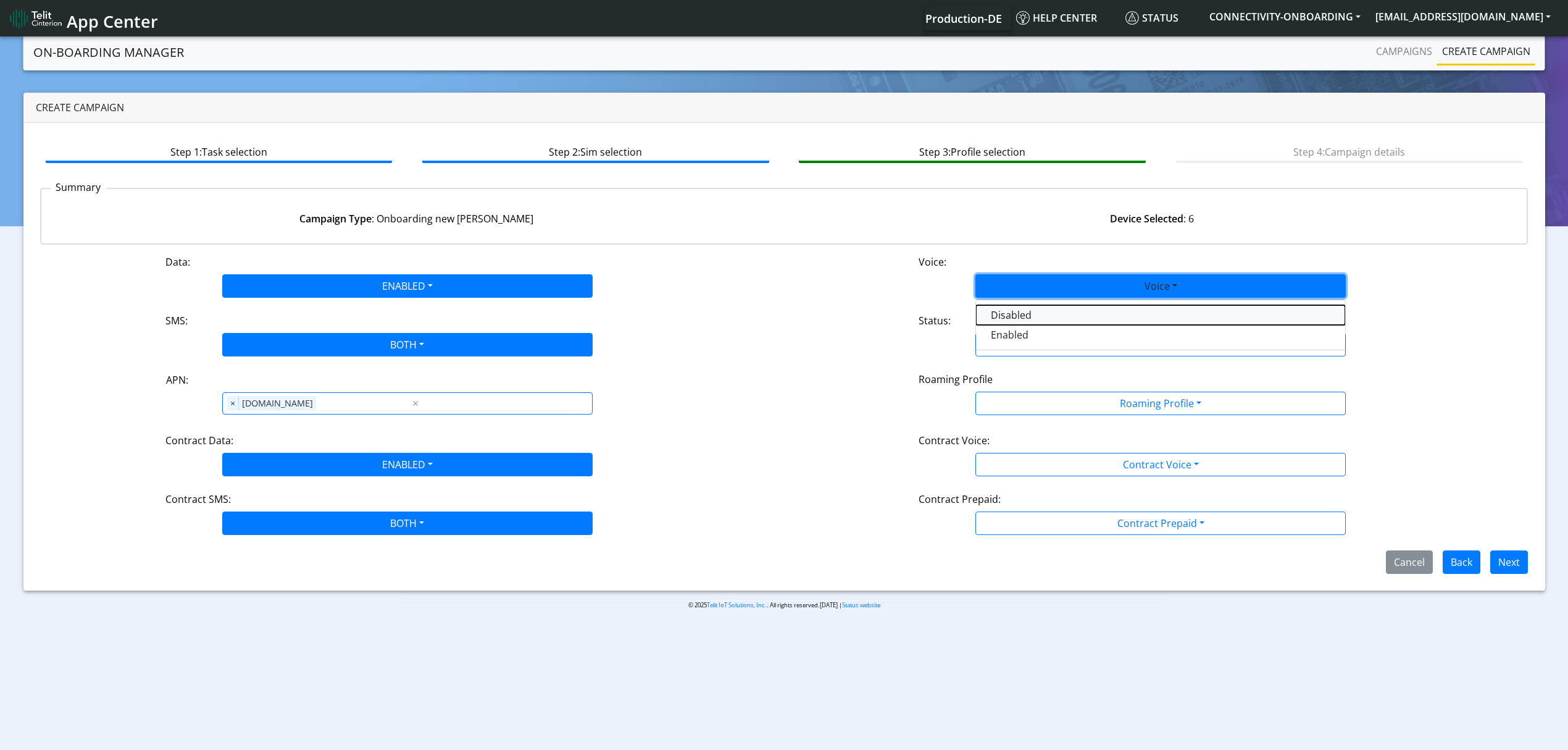
click at [1087, 313] on button "Disabled" at bounding box center [1159, 315] width 369 height 20
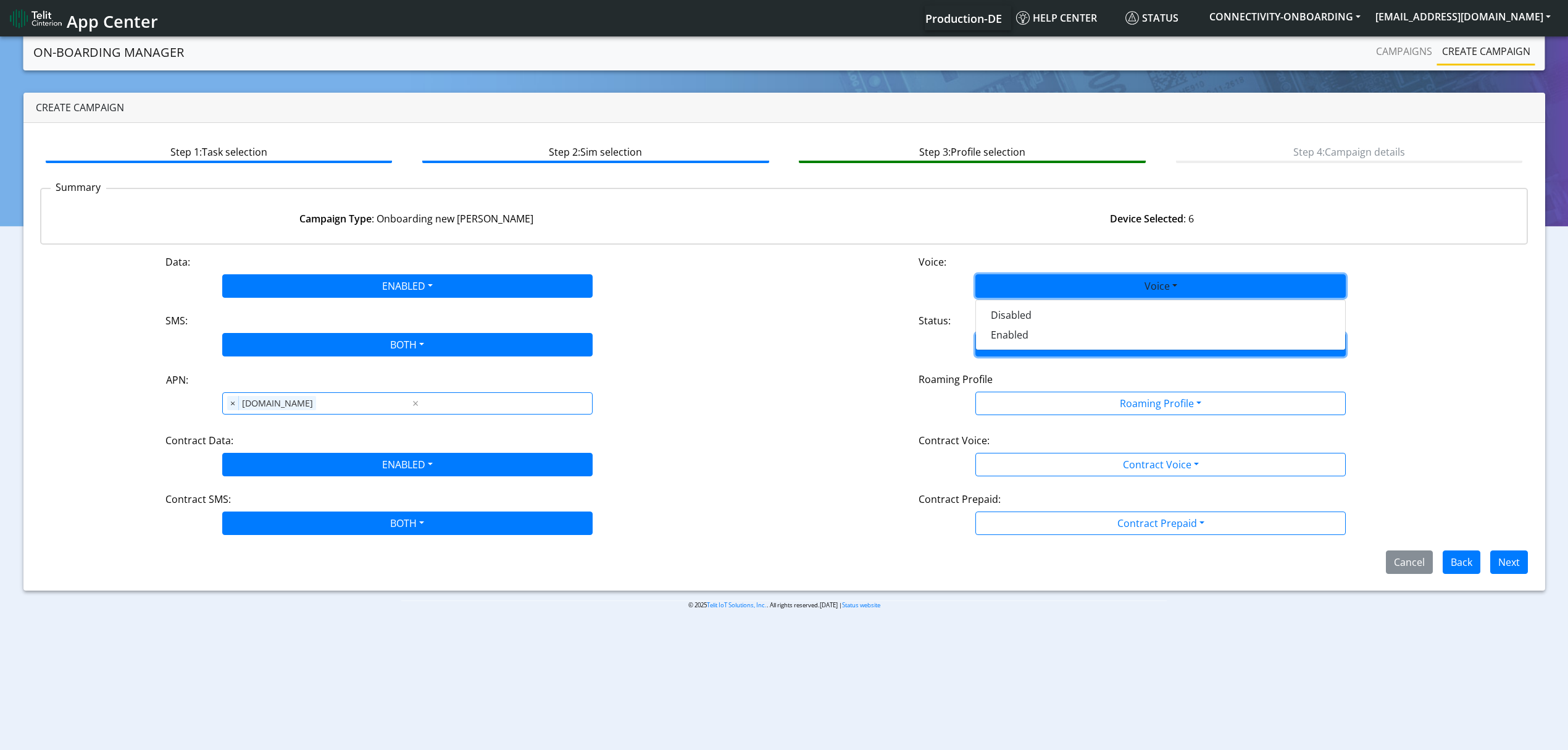
click at [1072, 354] on button "Status" at bounding box center [1160, 345] width 370 height 24
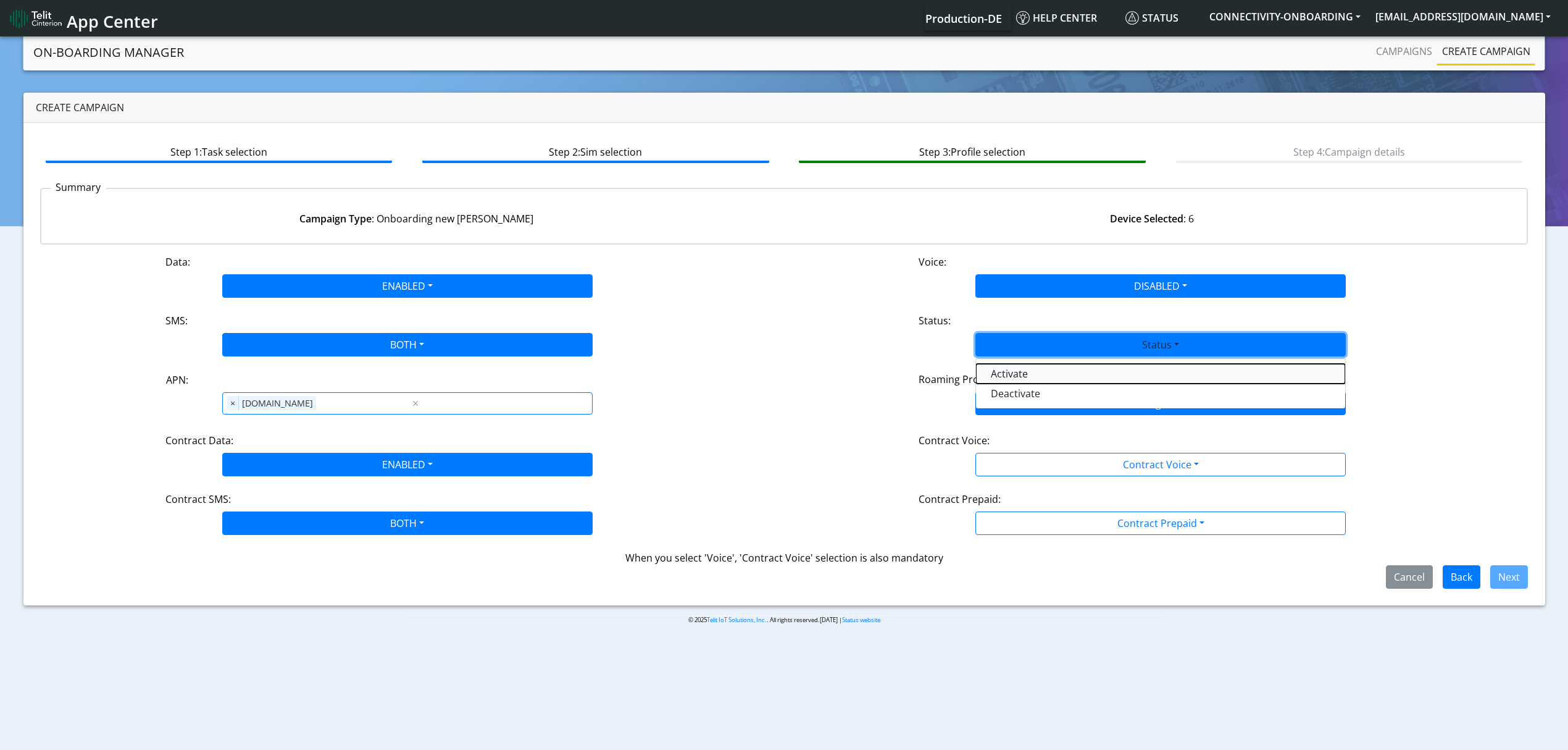
click at [1048, 374] on button "Activate" at bounding box center [1159, 374] width 369 height 20
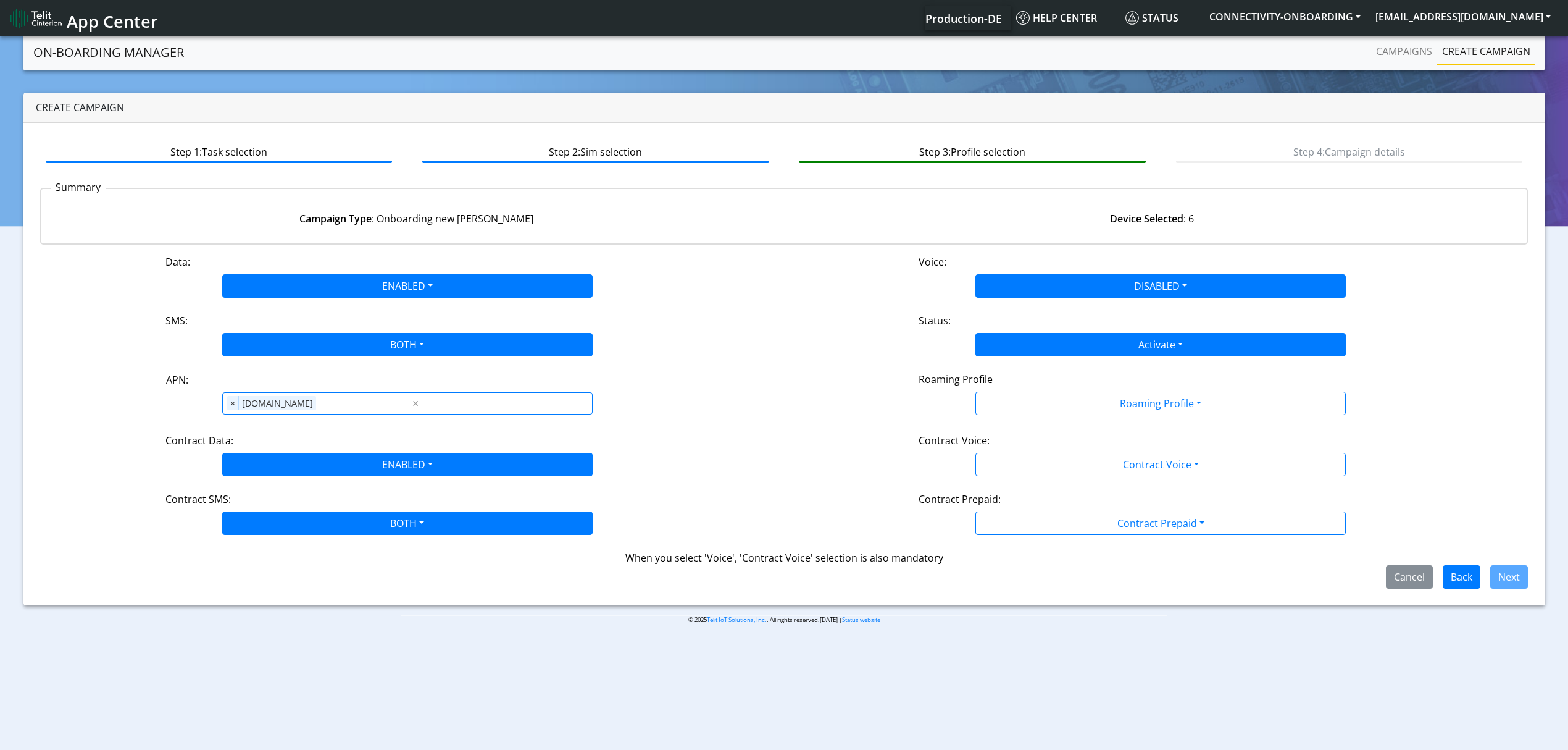
click at [1049, 430] on div "Data: ENABLED Disabled Enabled Voice: DISABLED Disabled Enabled SMS: BOTH Disab…" at bounding box center [784, 422] width 1488 height 334
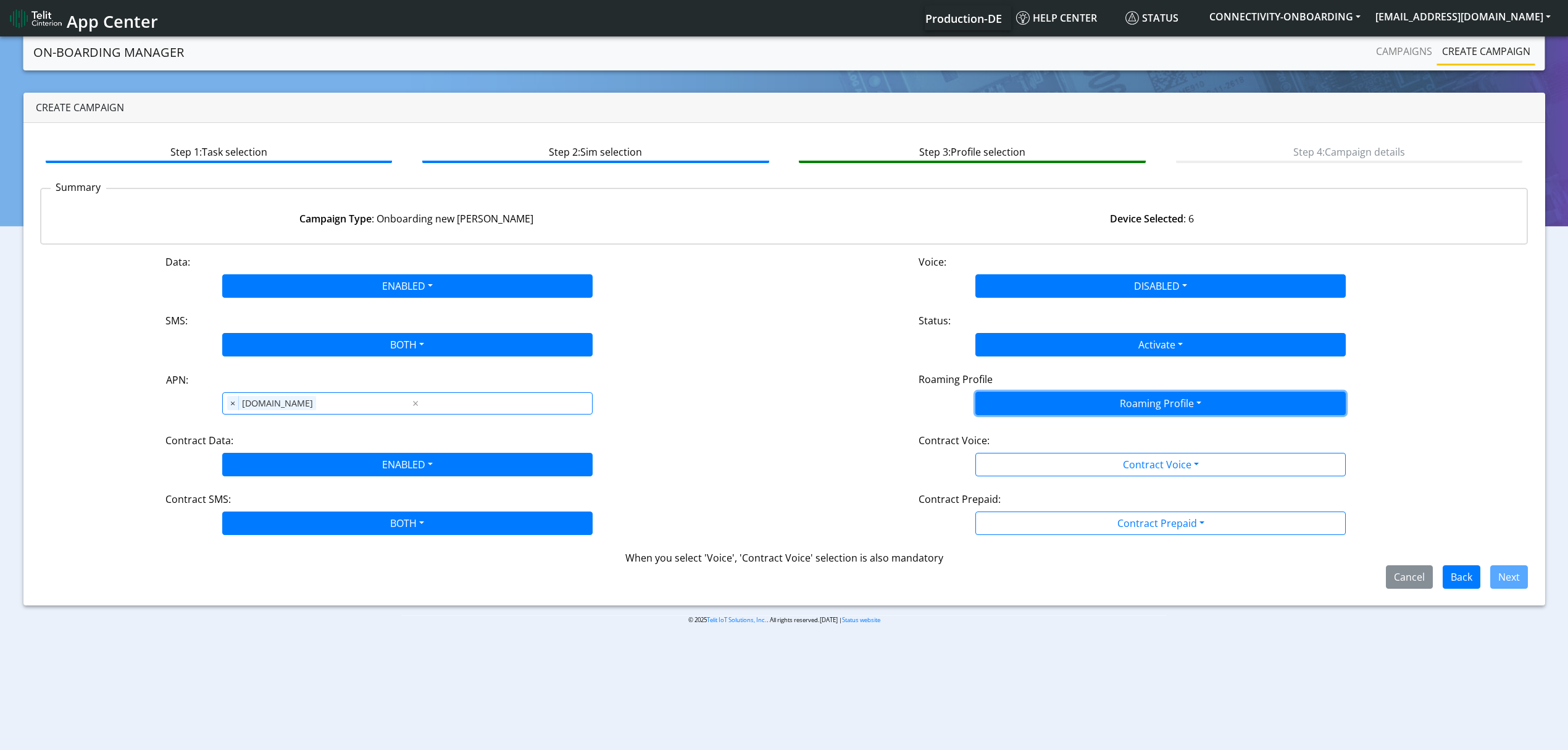
click at [1033, 408] on button "Roaming Profile" at bounding box center [1160, 404] width 370 height 24
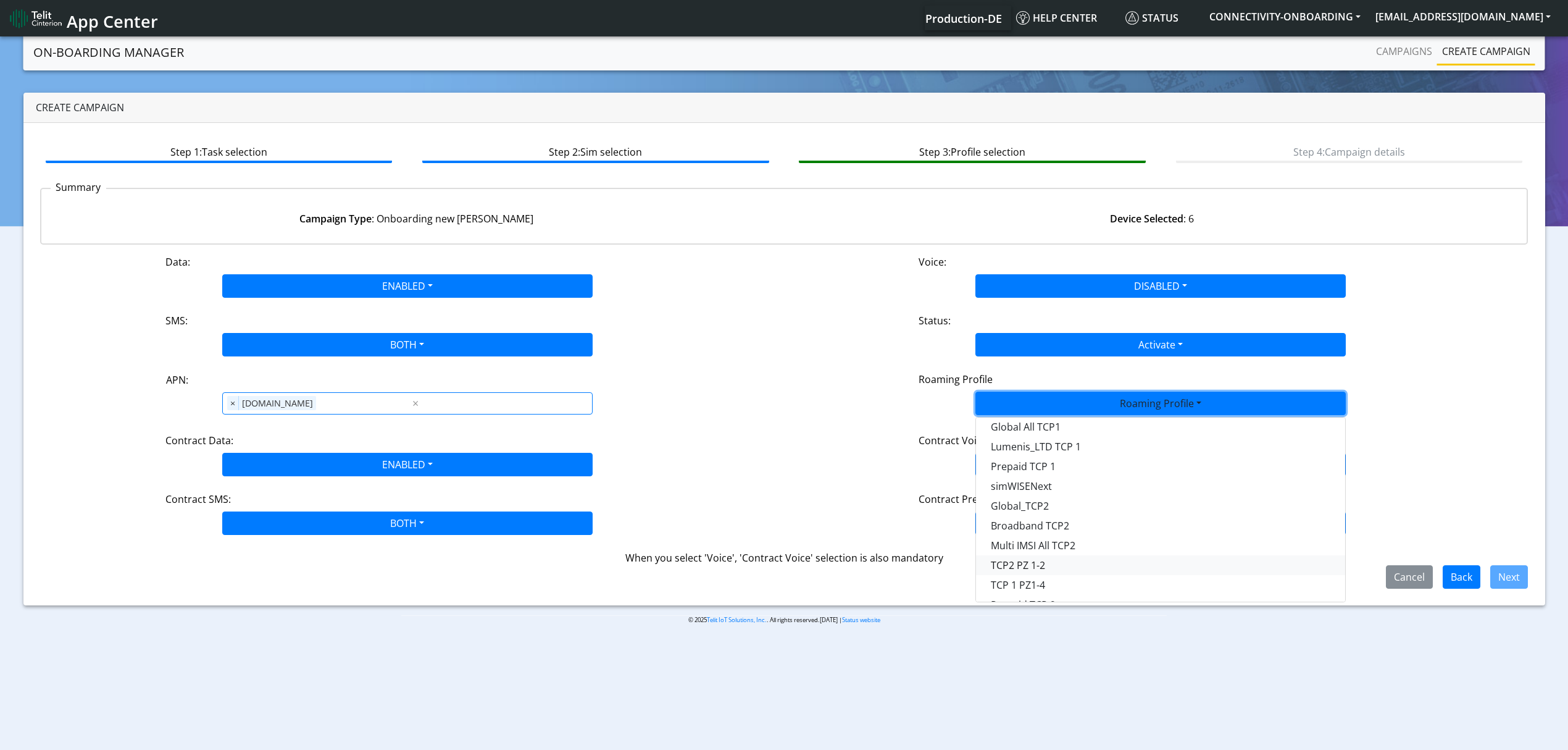
scroll to position [83, 0]
click at [1051, 585] on Profile-dropdown "Global_TCP3" at bounding box center [1159, 595] width 369 height 20
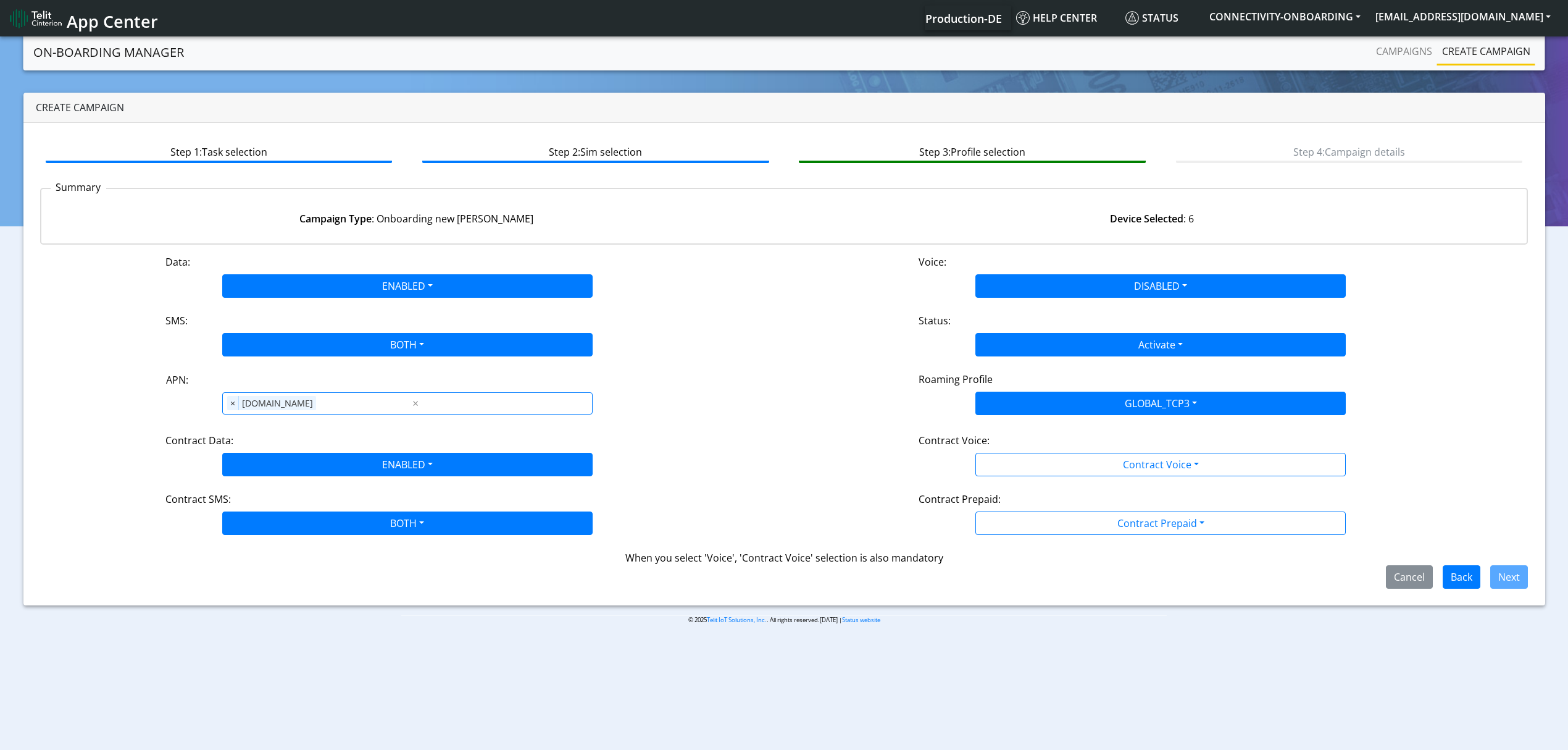
click at [1036, 510] on div "Contract Prepaid:" at bounding box center [1159, 501] width 502 height 20
click at [1034, 479] on div "Data: ENABLED Disabled Enabled Voice: DISABLED Disabled Enabled SMS: BOTH Disab…" at bounding box center [784, 422] width 1488 height 334
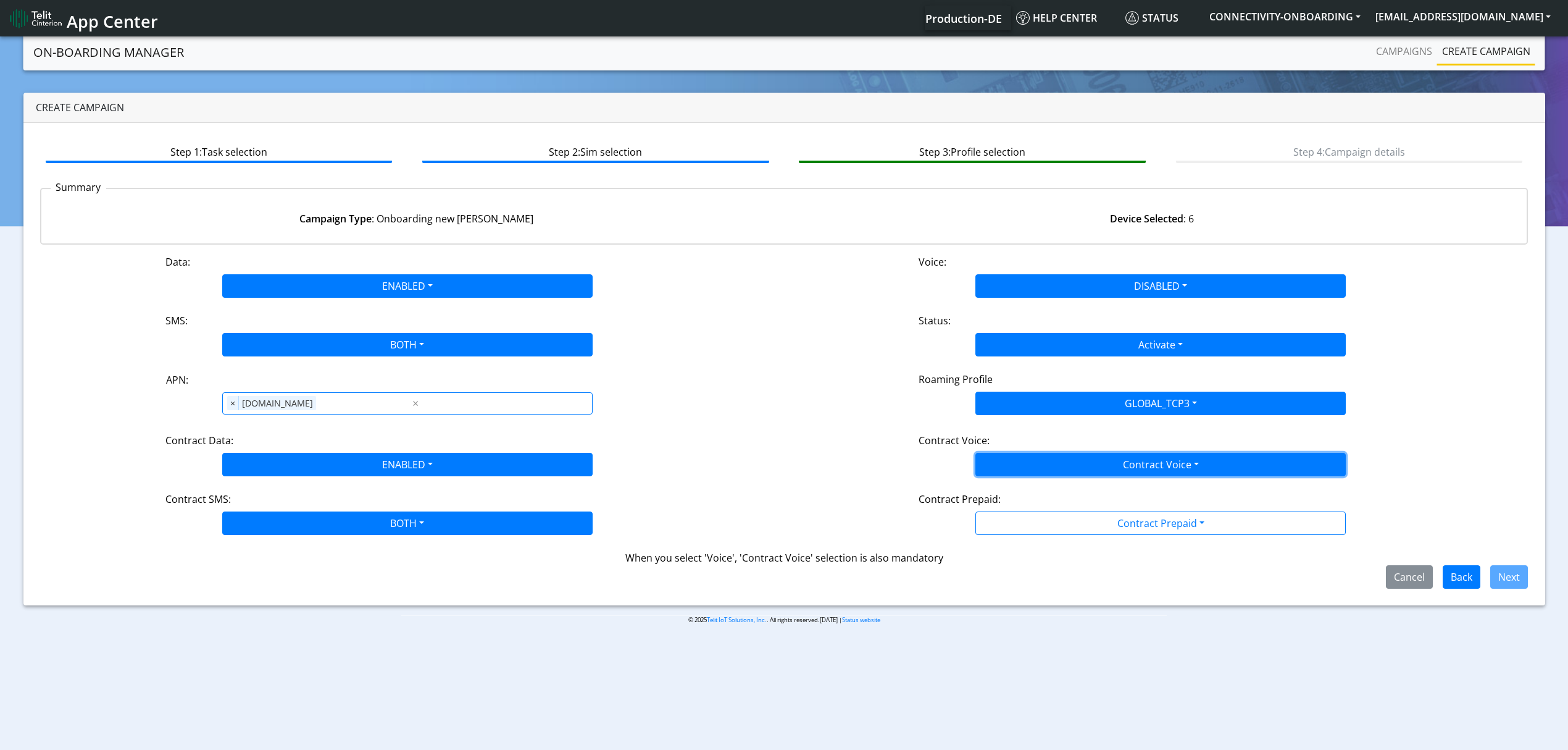
click at [1033, 472] on button "Contract Voice" at bounding box center [1160, 465] width 370 height 24
click at [1034, 497] on Voicedisabled-dropdown "Disabled" at bounding box center [1159, 493] width 369 height 20
click at [1035, 527] on button "Contract Prepaid" at bounding box center [1160, 523] width 370 height 24
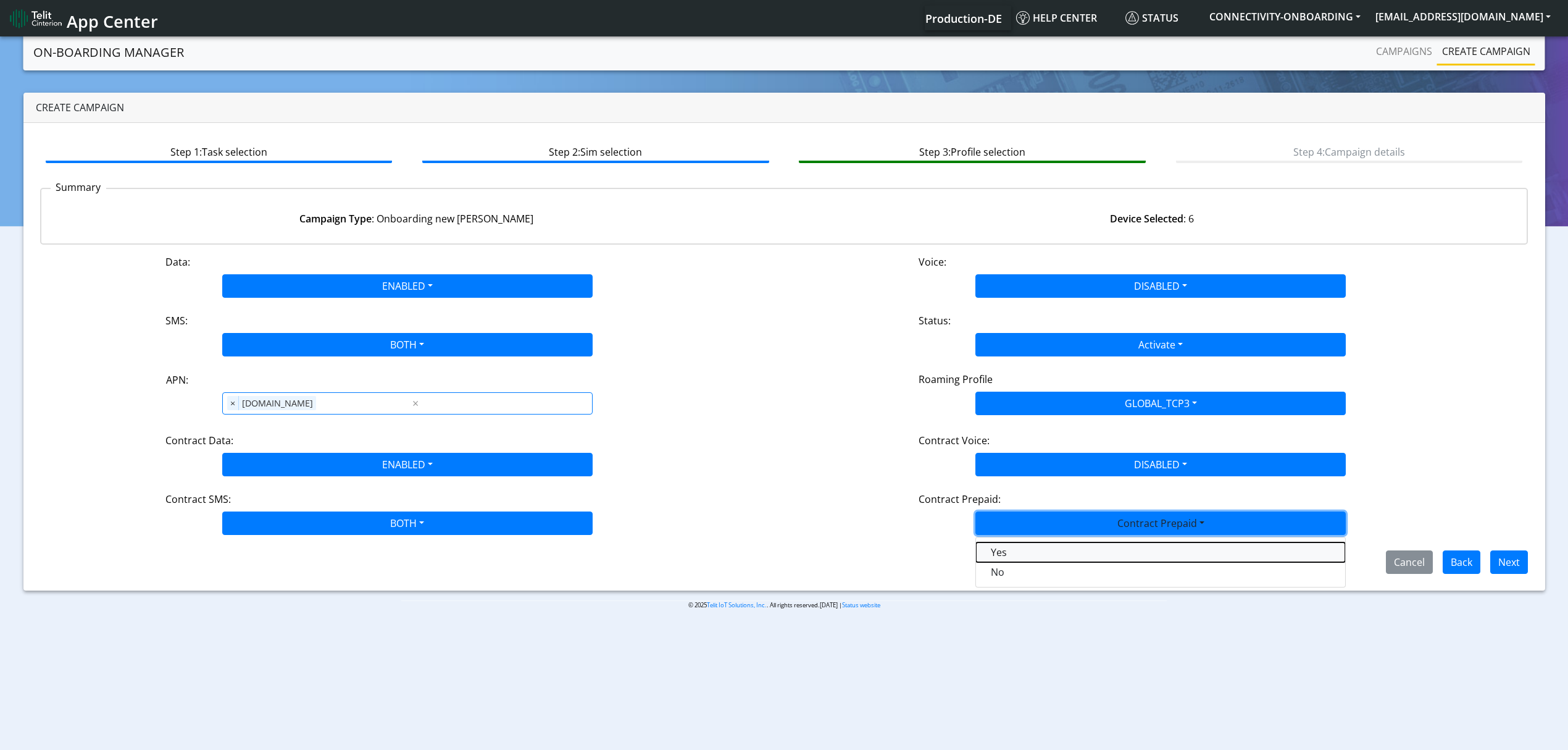
click at [1037, 561] on Prepaidprepaid-dropdown "Yes" at bounding box center [1159, 552] width 369 height 20
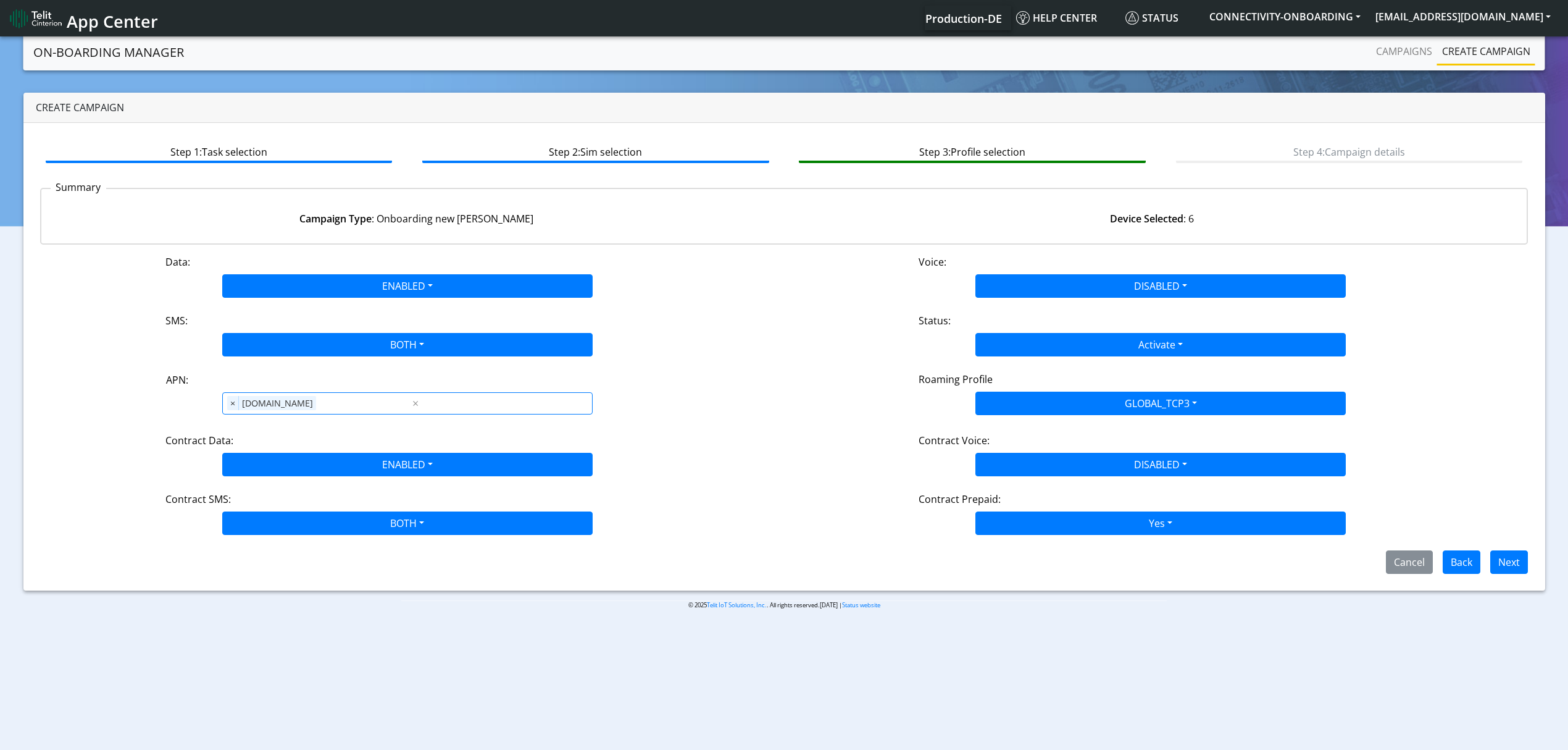
click at [1037, 511] on div "Contract Prepaid:" at bounding box center [1159, 501] width 502 height 20
click at [1027, 516] on button "Yes" at bounding box center [1160, 523] width 370 height 24
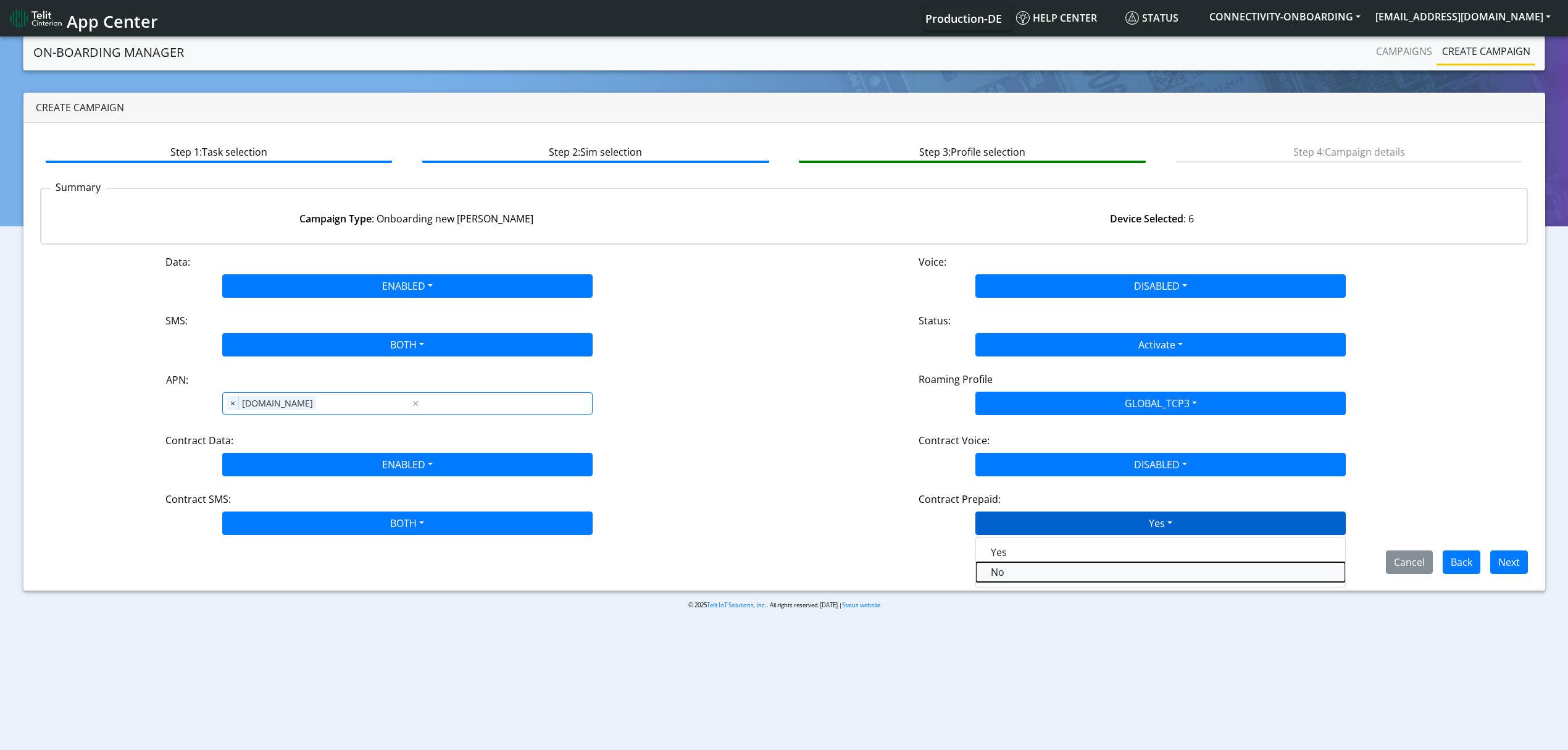
click at [1024, 577] on Prepaidnotprepaid-dropdown "No" at bounding box center [1159, 572] width 369 height 20
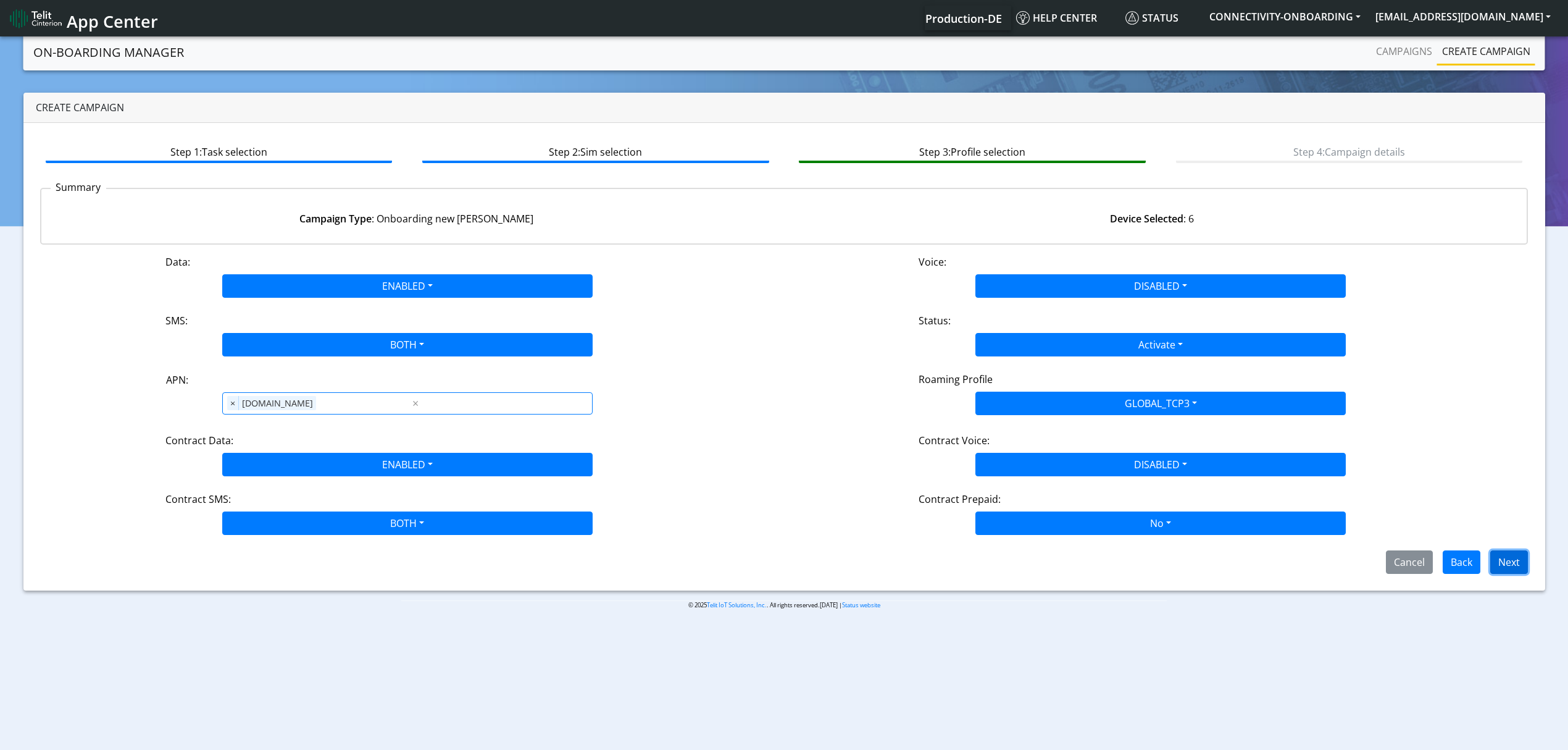
click at [1514, 557] on button "Next" at bounding box center [1508, 562] width 38 height 24
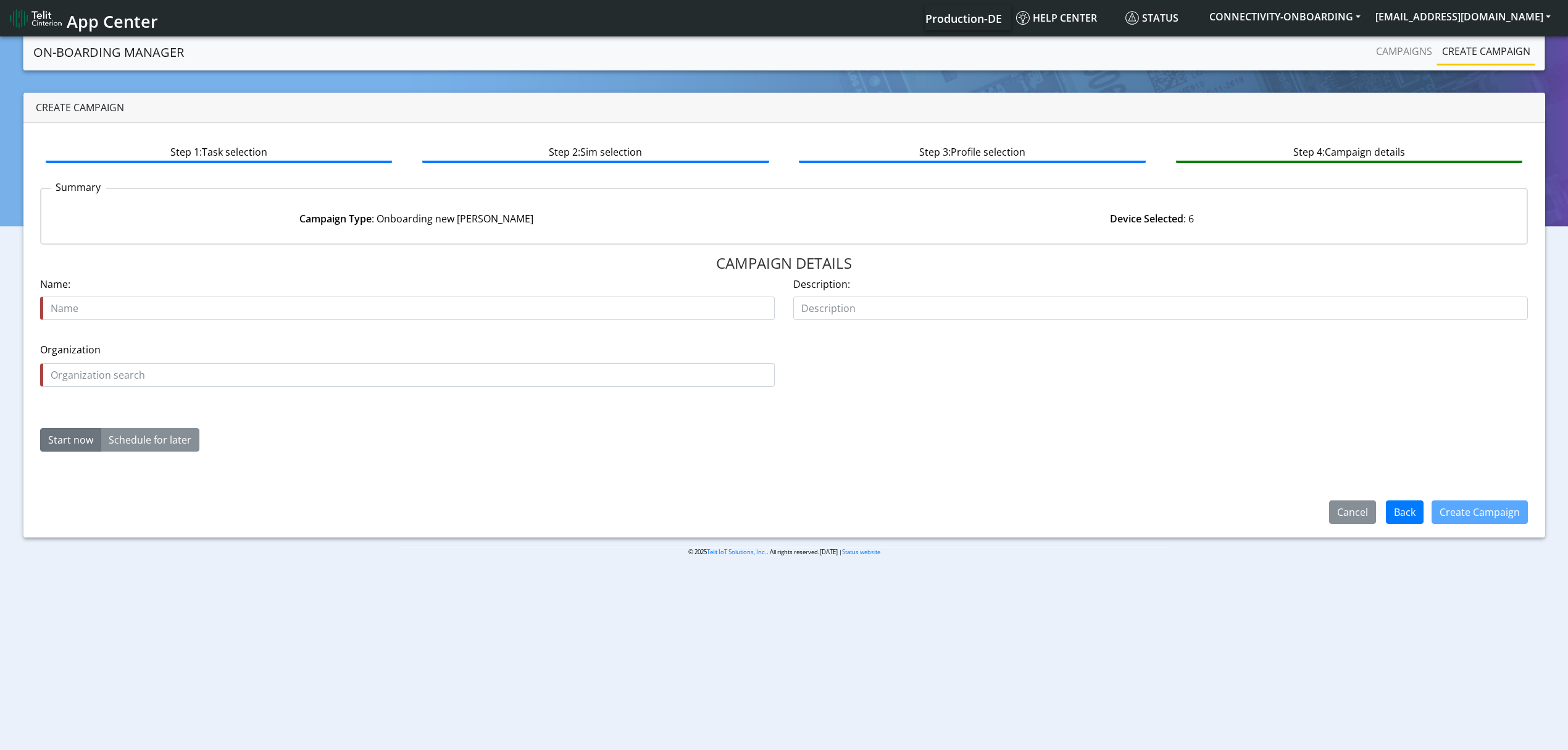
click at [203, 289] on div "Name is required Name:" at bounding box center [407, 297] width 735 height 43
click at [221, 312] on input "text" at bounding box center [407, 308] width 735 height 24
type input "kubenet starer"
click at [179, 393] on fieldset "Organization is required Organization" at bounding box center [407, 369] width 735 height 55
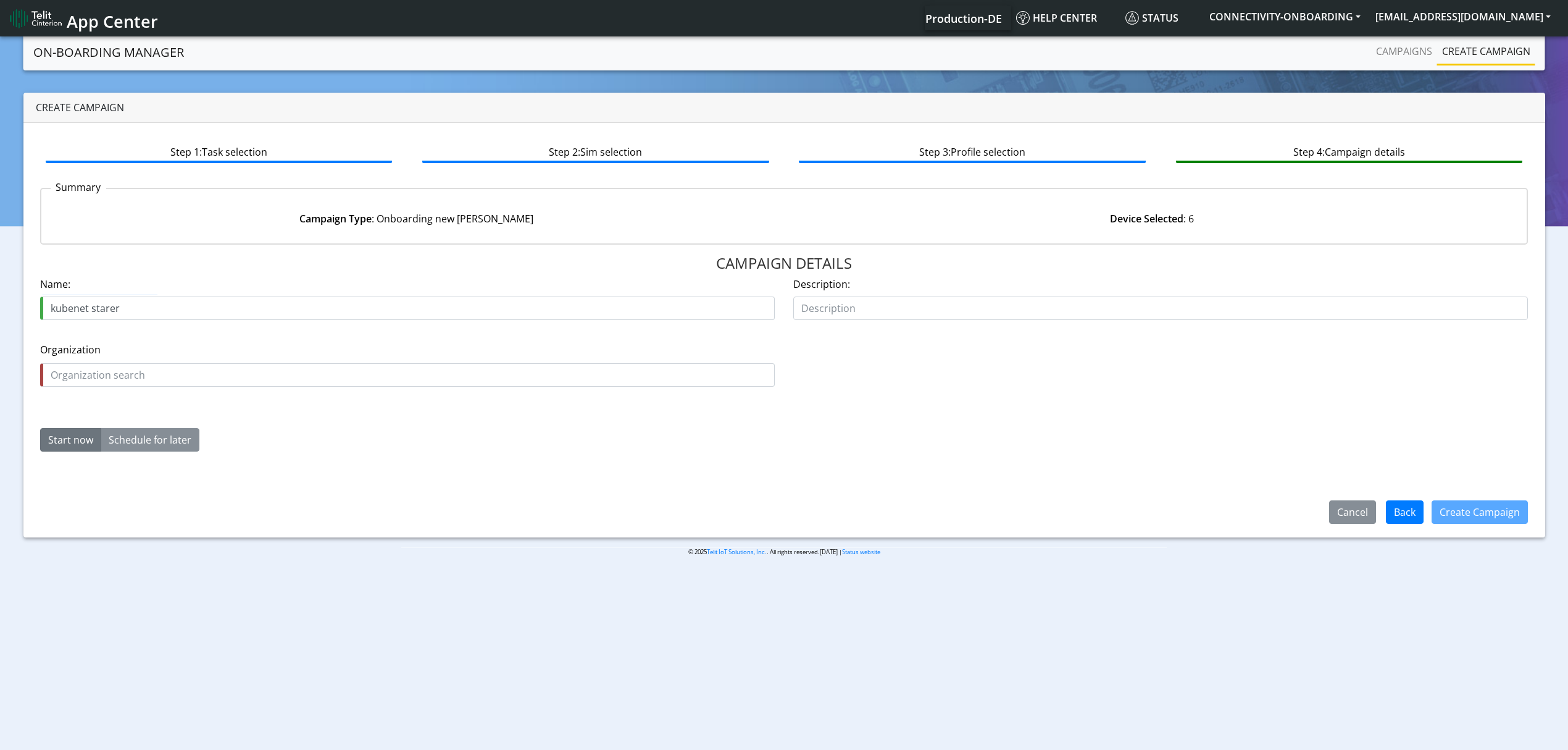
click at [169, 388] on fieldset "Organization is required Organization" at bounding box center [407, 369] width 735 height 55
drag, startPoint x: 169, startPoint y: 388, endPoint x: 169, endPoint y: 379, distance: 9.0
click at [169, 386] on fieldset "Organization is required Organization" at bounding box center [407, 369] width 735 height 55
click at [169, 379] on input "text" at bounding box center [407, 375] width 735 height 24
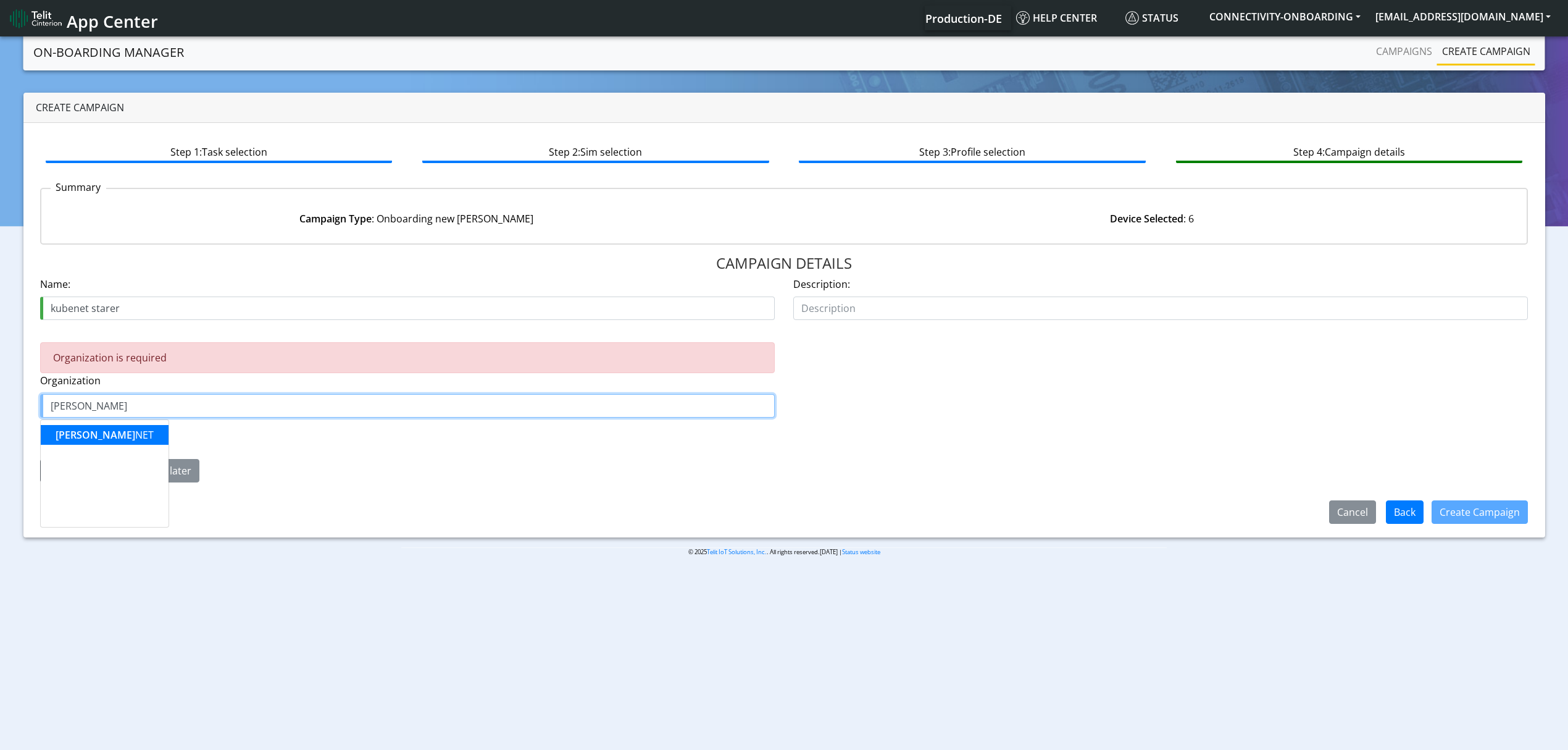
click at [83, 435] on ngb-highlight "KUBE NET" at bounding box center [104, 435] width 98 height 14
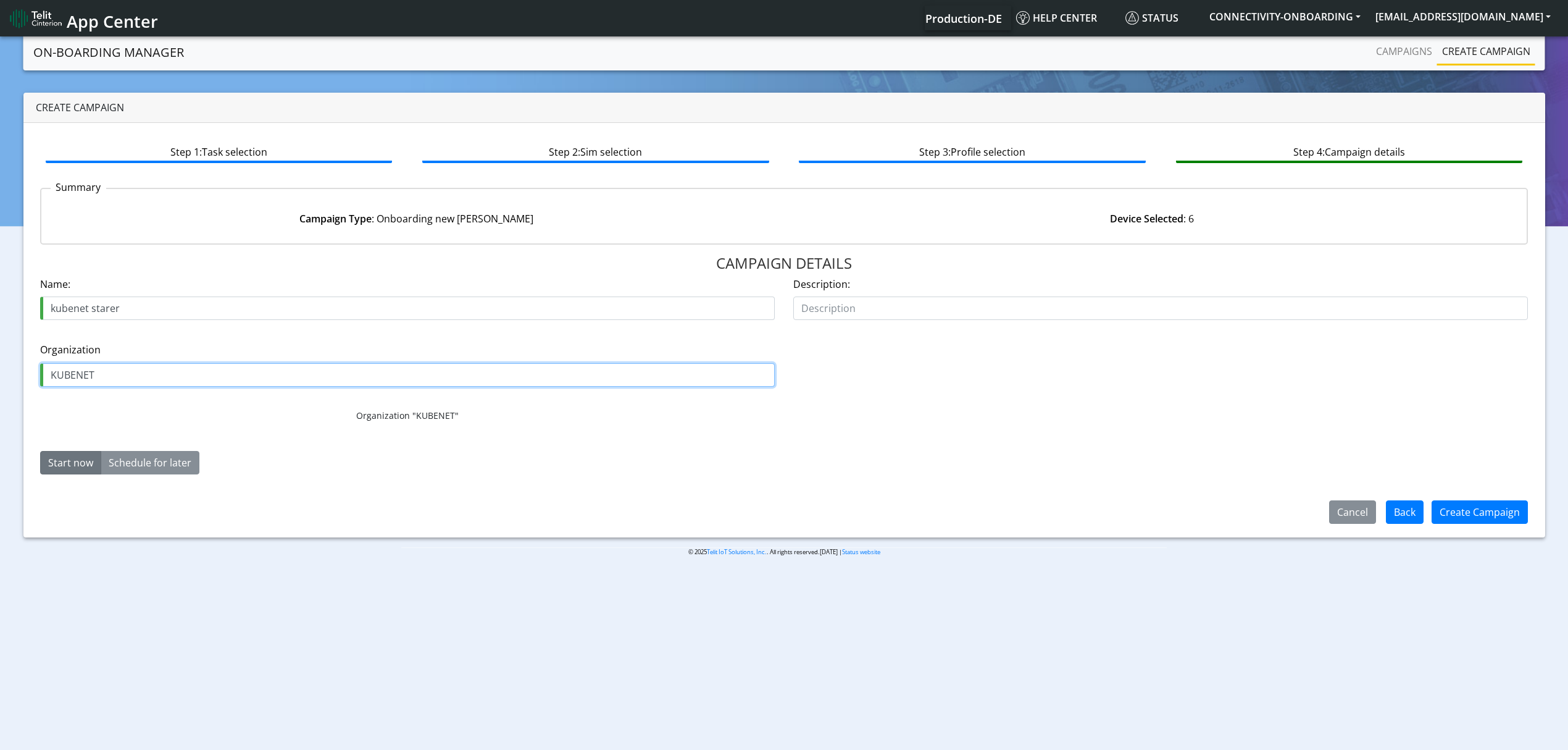
type input "KUBENET"
click at [459, 453] on div "Start now Schedule for later" at bounding box center [344, 463] width 627 height 24
click at [1496, 525] on div "Create Campaign" at bounding box center [1479, 511] width 112 height 32
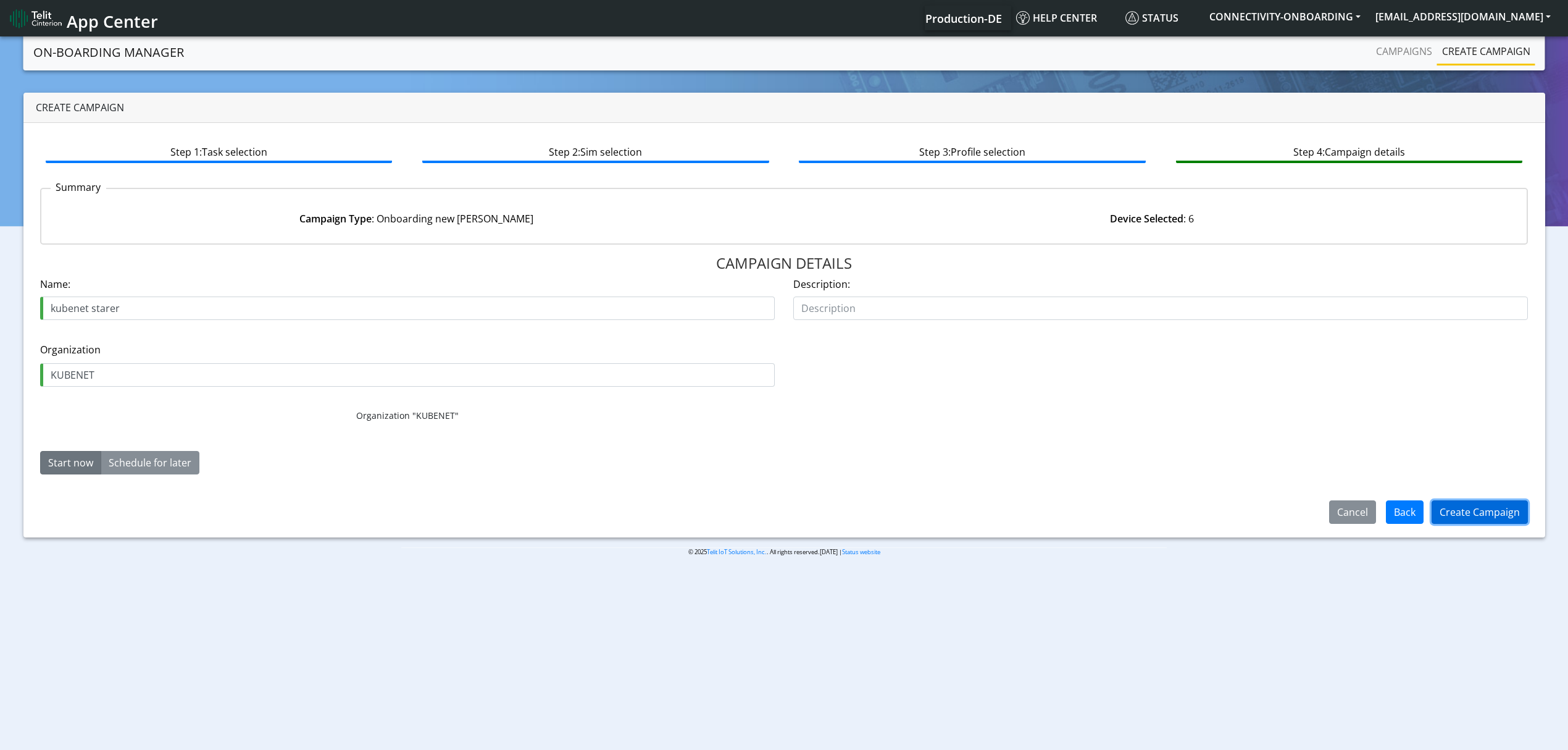
click at [1481, 502] on button "Create Campaign" at bounding box center [1480, 512] width 96 height 24
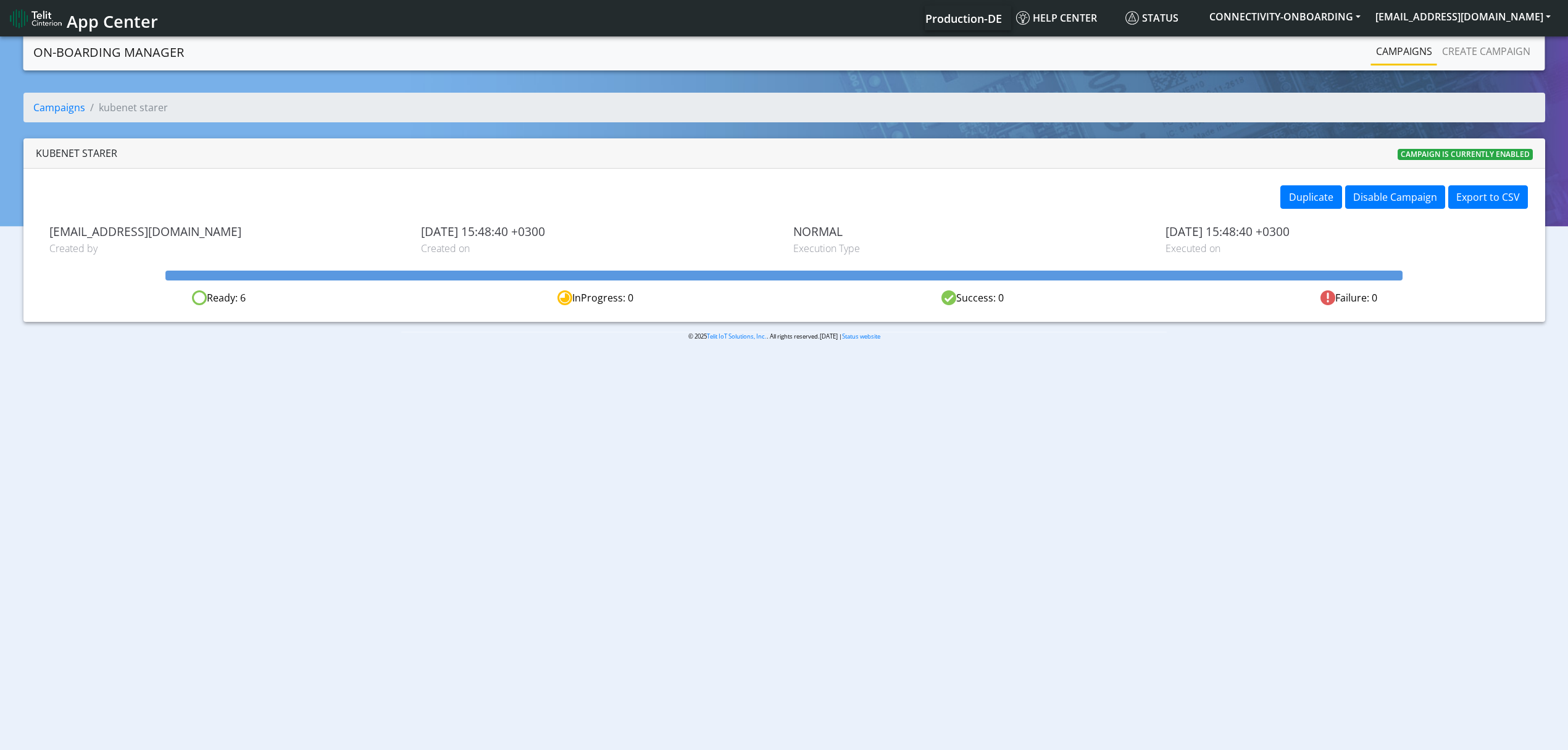
click at [1386, 57] on link "Campaigns" at bounding box center [1404, 51] width 66 height 25
